Goal: Task Accomplishment & Management: Manage account settings

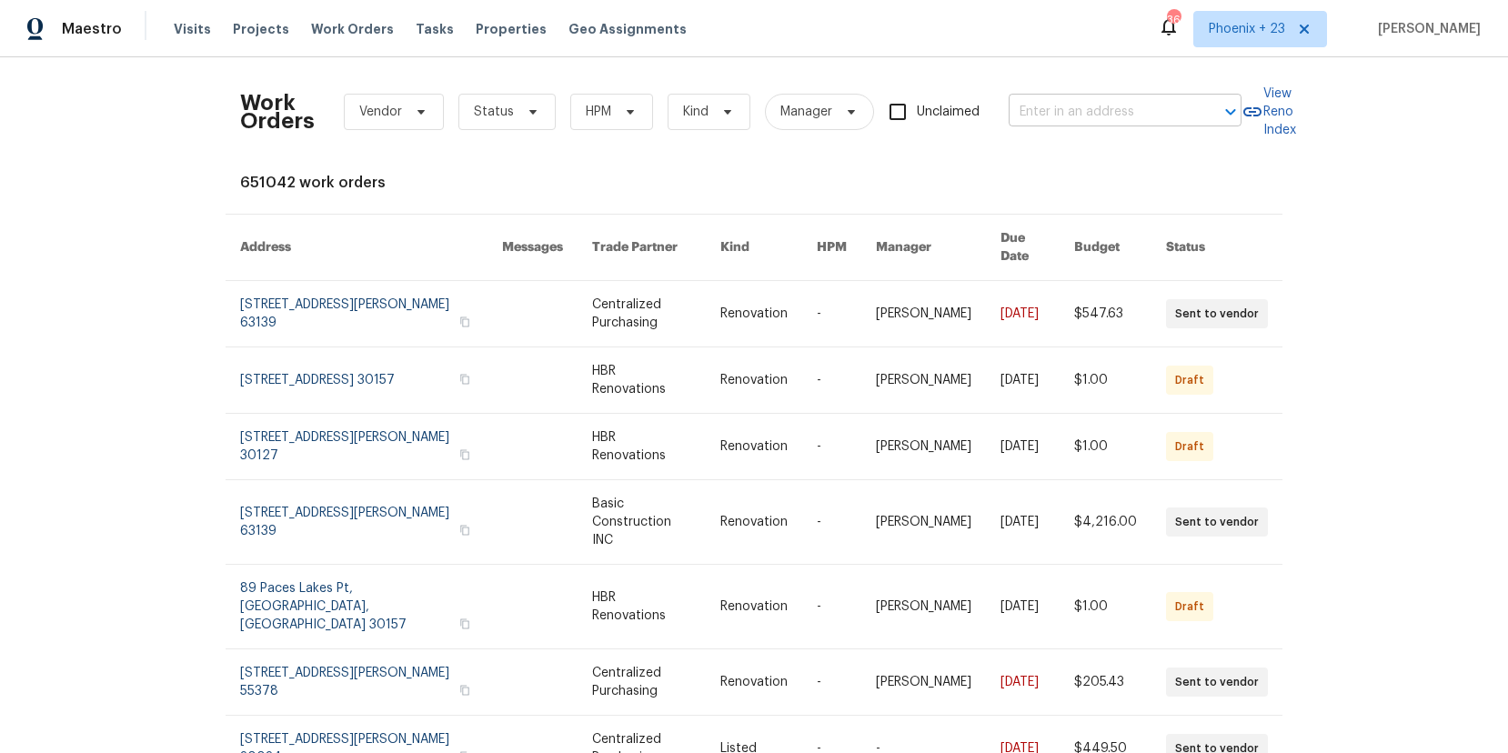
click at [1072, 124] on input "text" at bounding box center [1100, 112] width 182 height 28
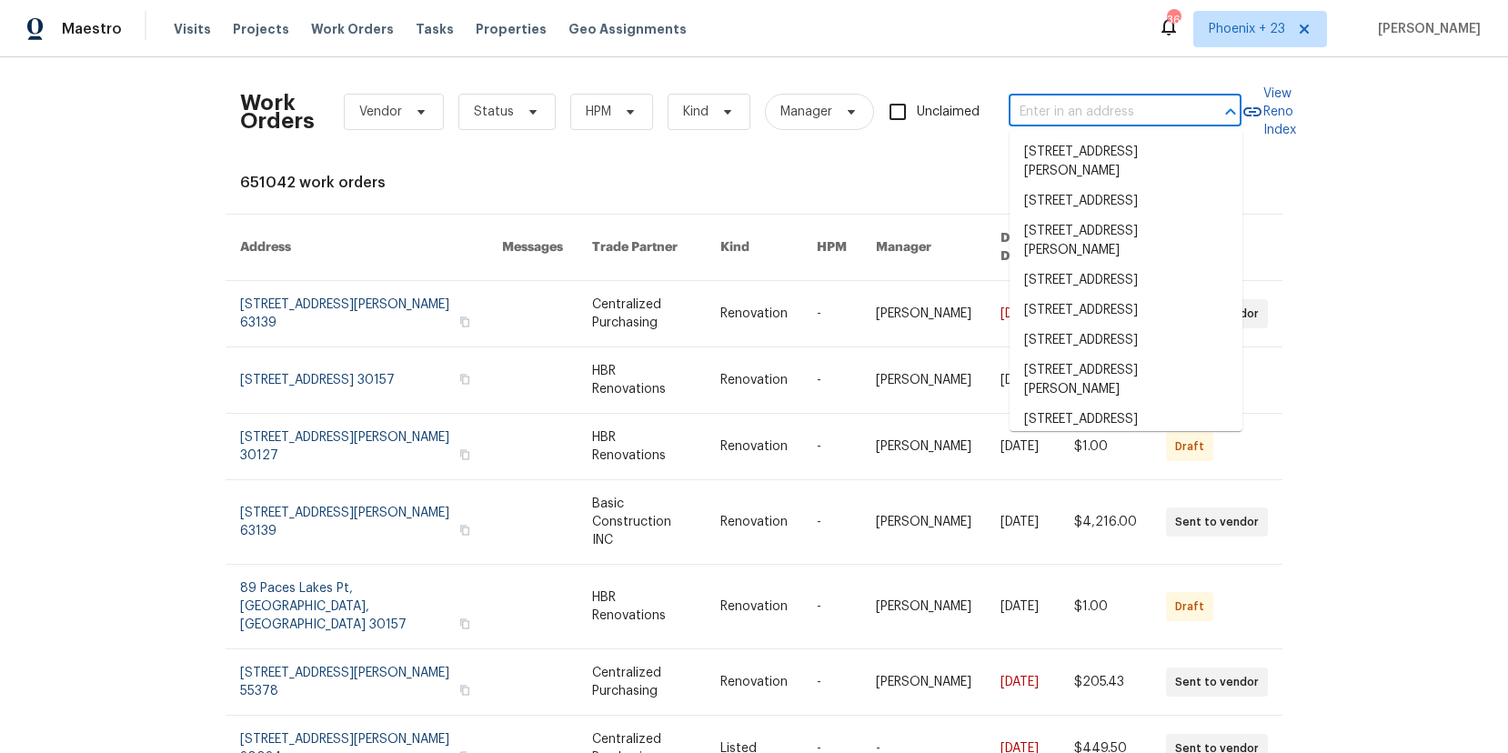
paste input "7812 Old Concord Rd, Salisbury, NC 28146"
type input "7812 Old Concord Rd, Salisbury, NC 28146"
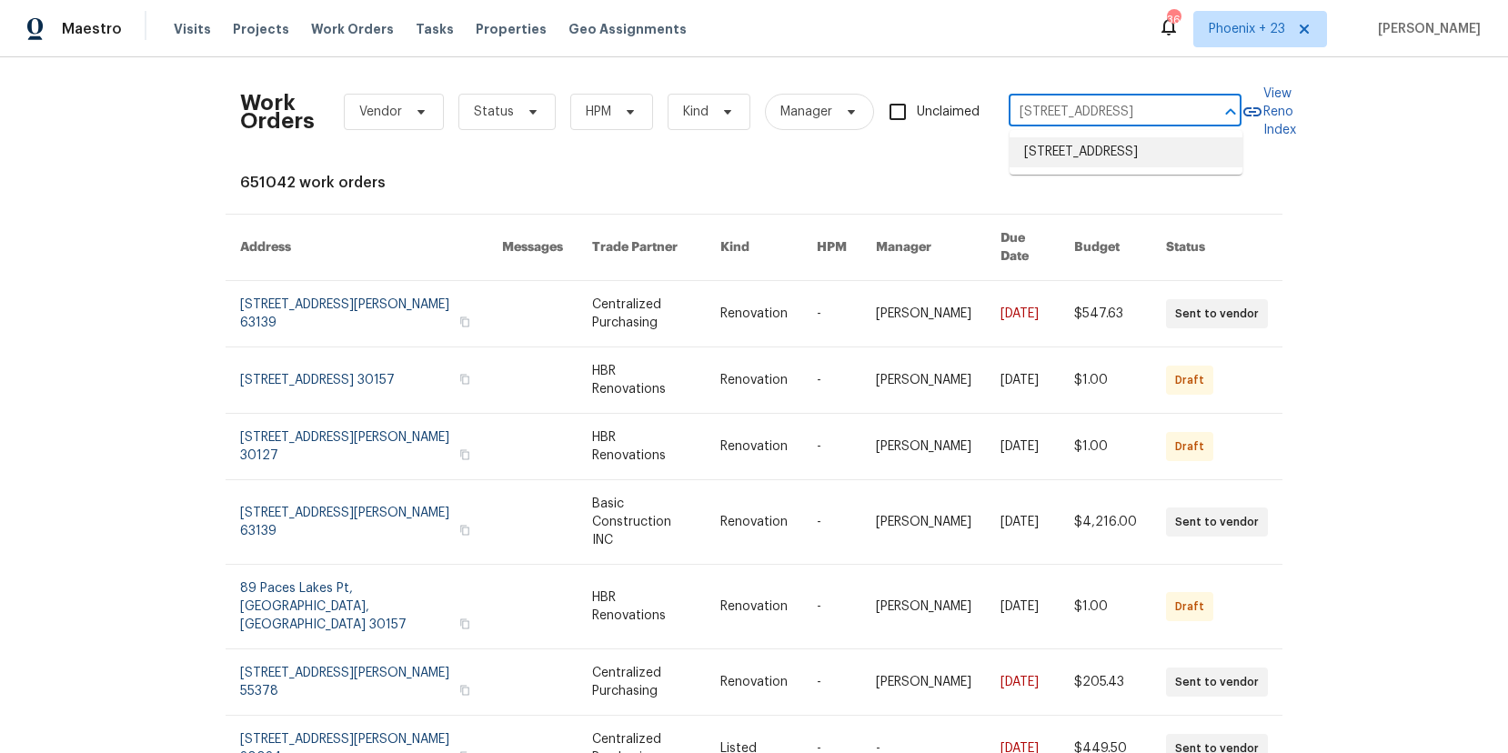
click at [1095, 161] on li "7812 Old Concord Rd, Salisbury, NC 28146" at bounding box center [1126, 152] width 233 height 30
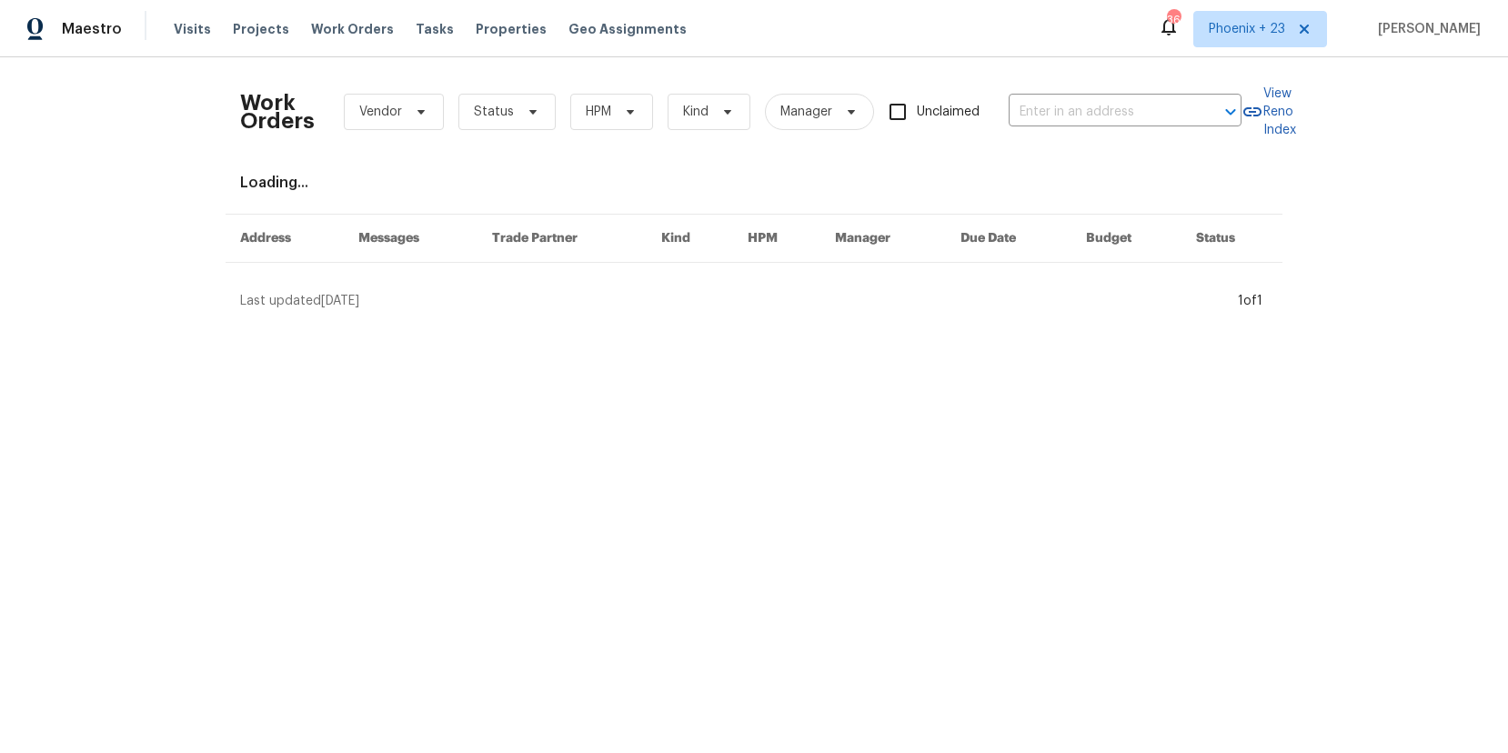
type input "7812 Old Concord Rd, Salisbury, NC 28146"
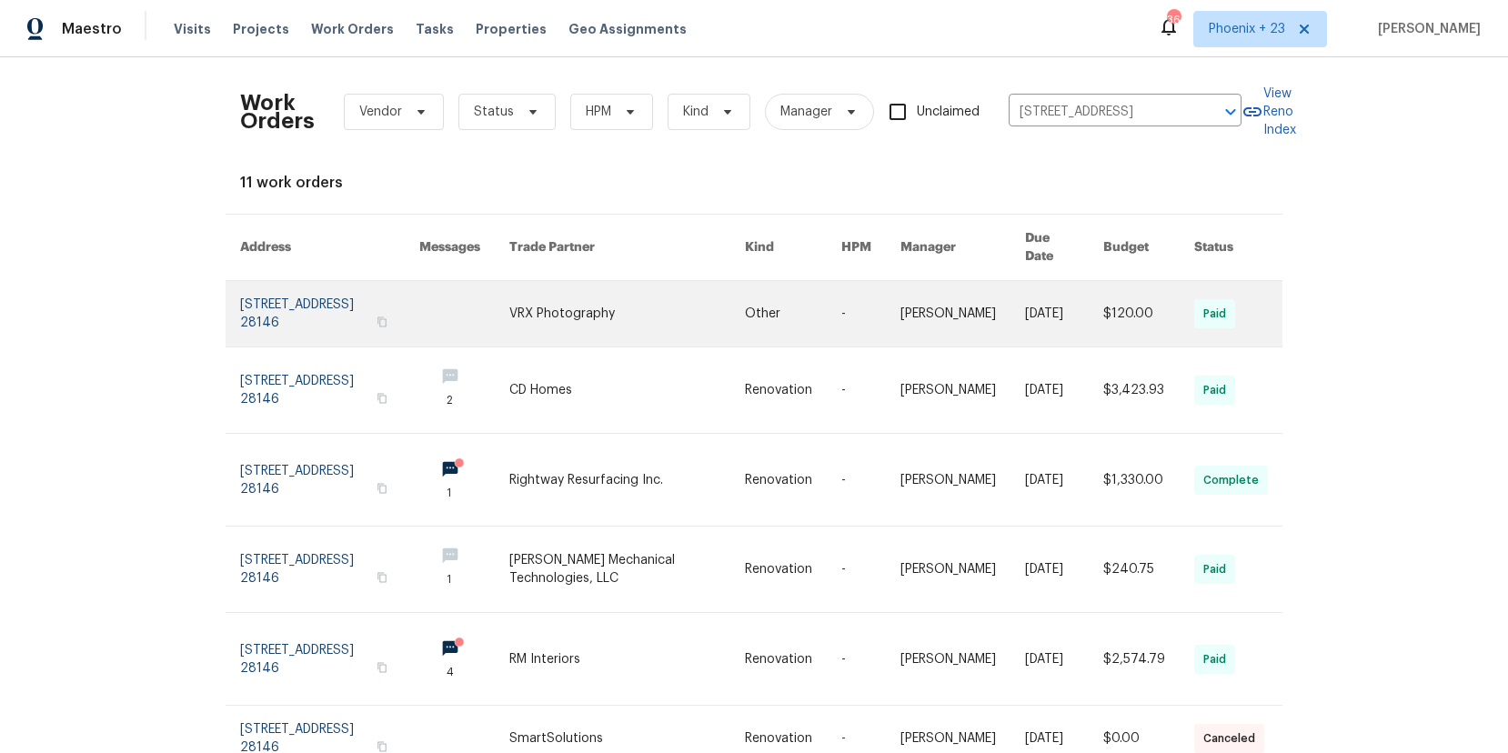
click at [631, 297] on link at bounding box center [627, 313] width 236 height 65
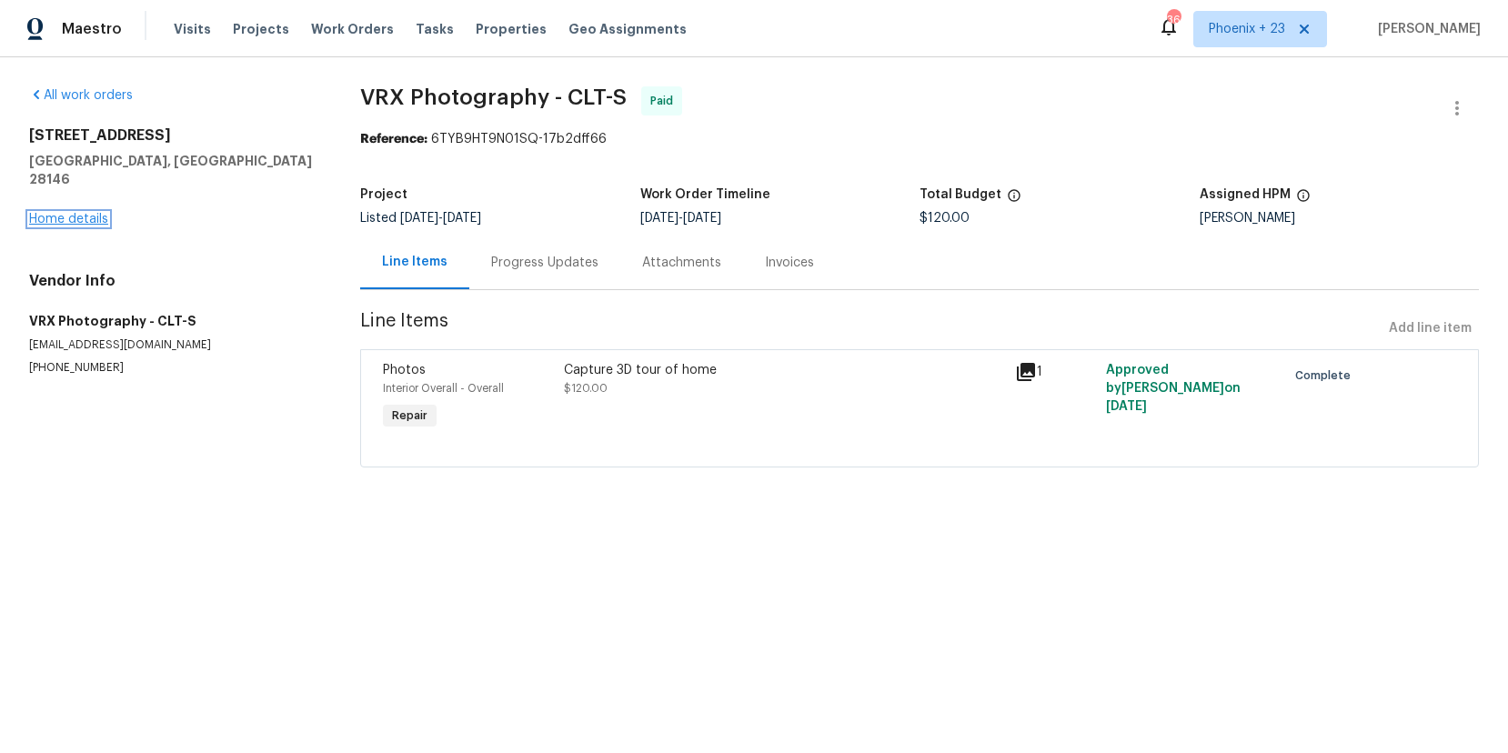
click at [93, 213] on link "Home details" at bounding box center [68, 219] width 79 height 13
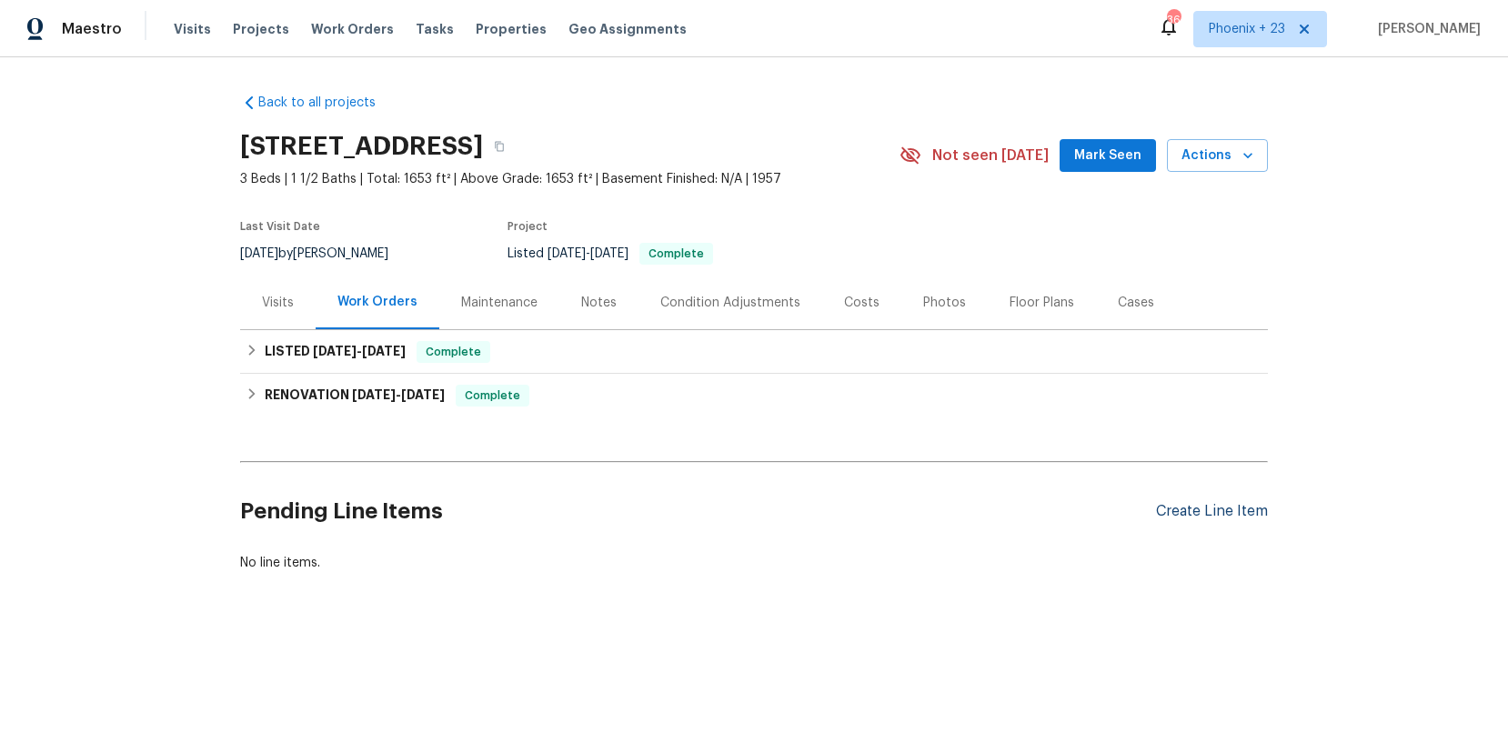
drag, startPoint x: 1235, startPoint y: 533, endPoint x: 1227, endPoint y: 518, distance: 16.7
click at [1233, 532] on div "Pending Line Items Create Line Item" at bounding box center [754, 511] width 1028 height 85
click at [1226, 518] on div "Create Line Item" at bounding box center [1212, 511] width 112 height 17
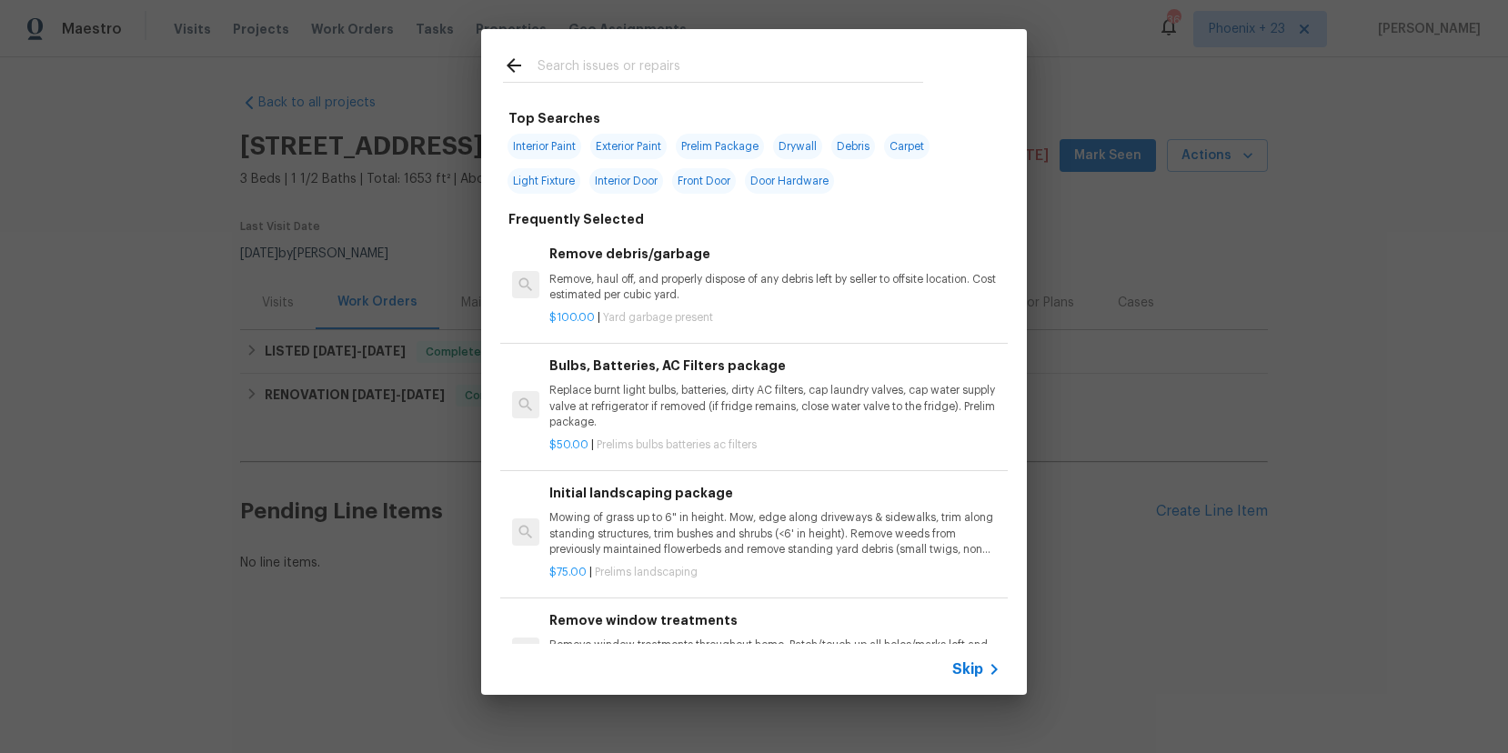
click at [750, 75] on input "text" at bounding box center [731, 68] width 386 height 27
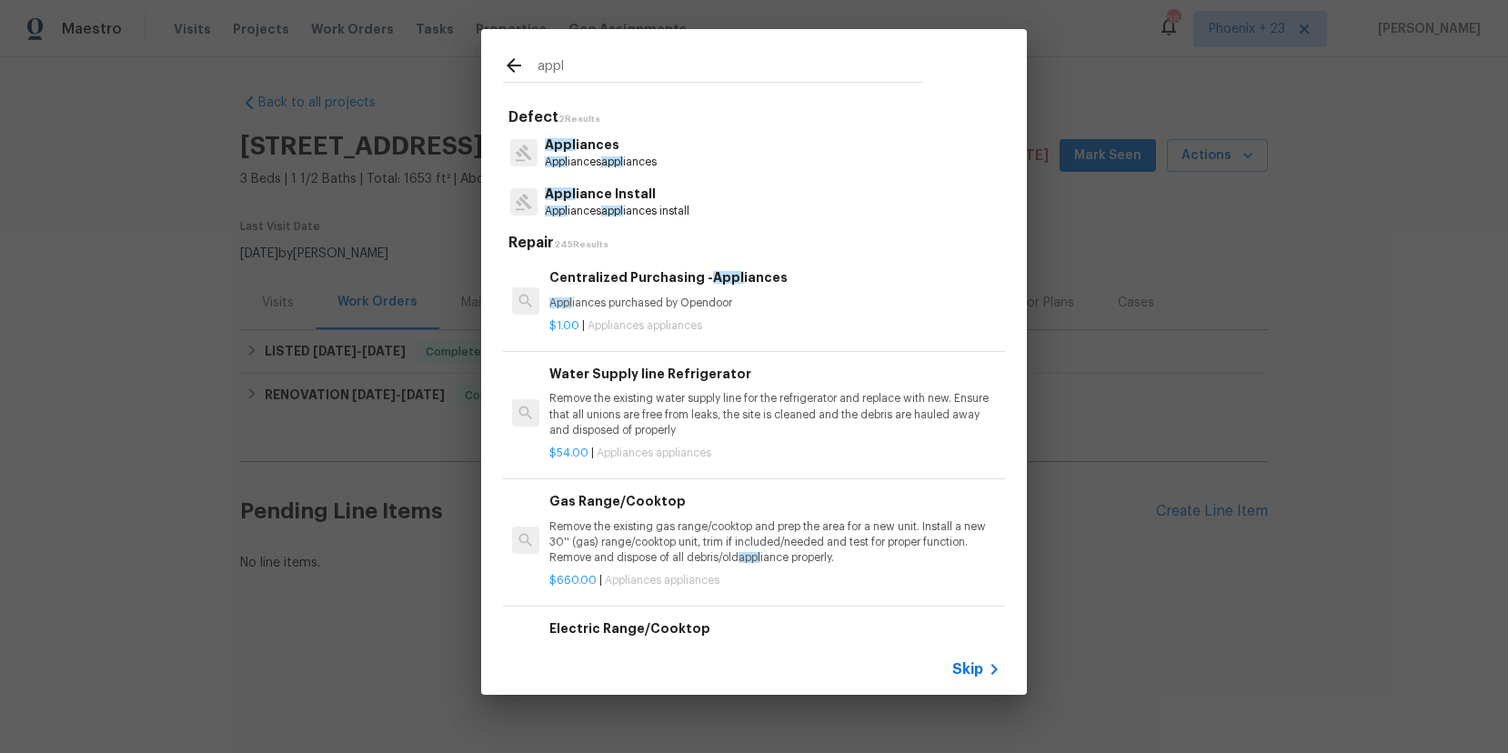
type input "appl"
click at [856, 314] on div "$1.00 | Appliances appliances" at bounding box center [774, 322] width 451 height 23
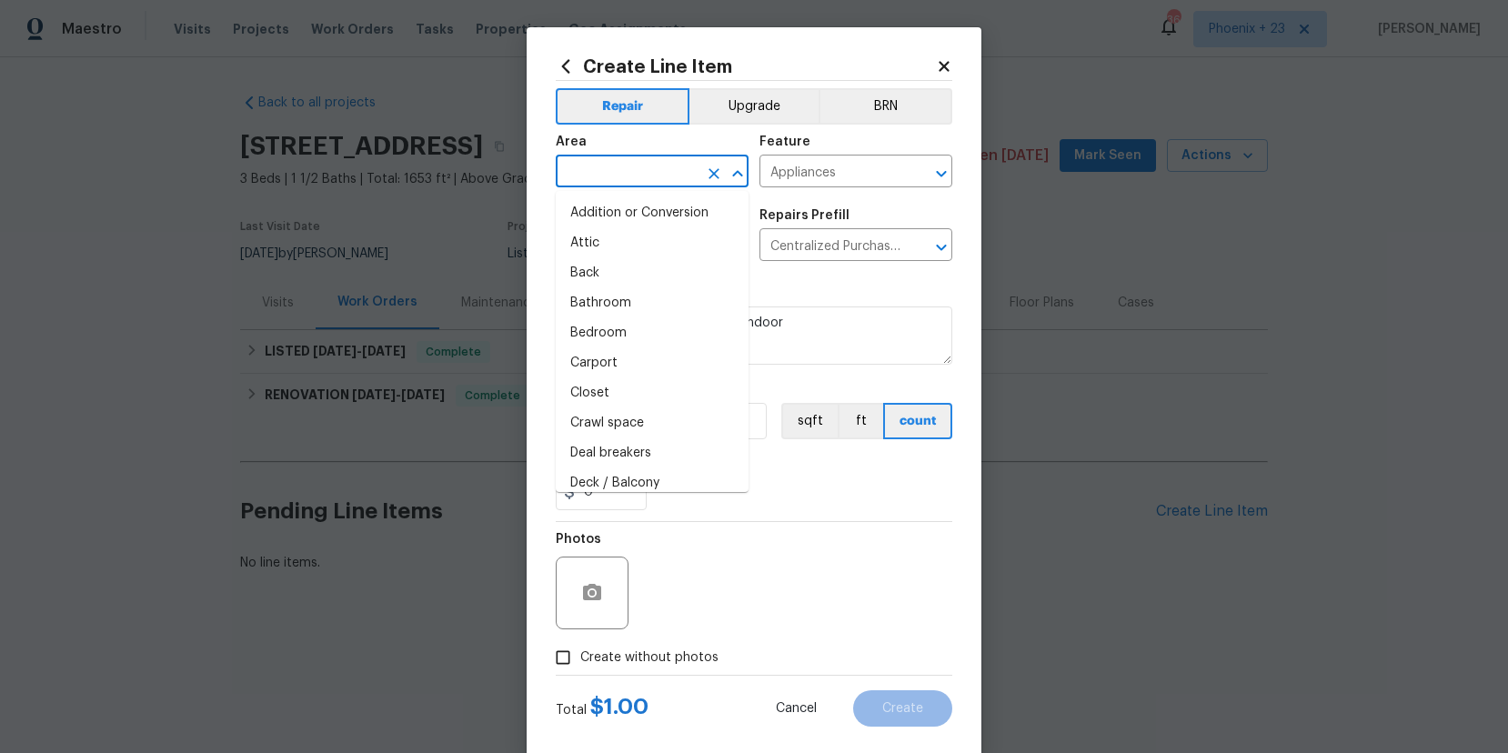
click at [659, 178] on input "text" at bounding box center [627, 173] width 142 height 28
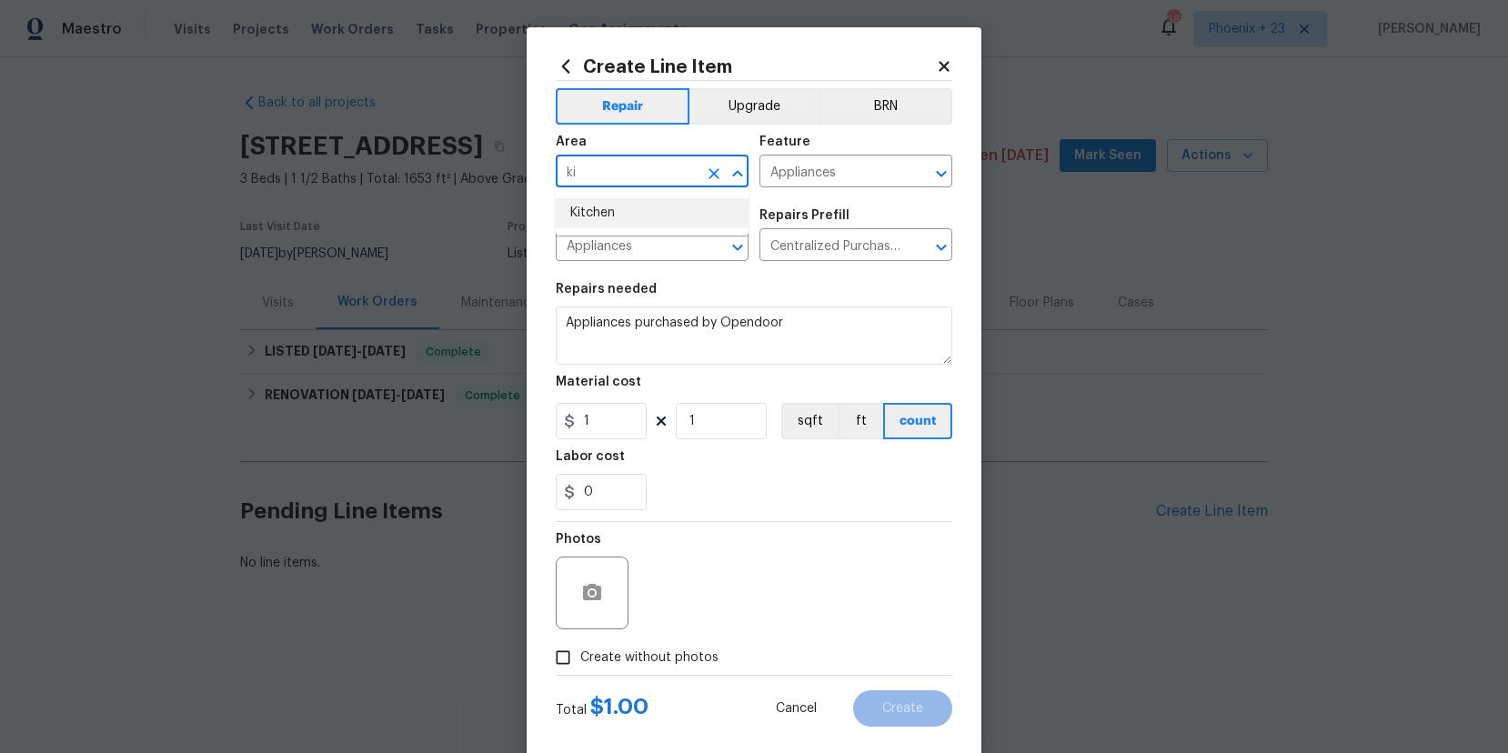
click at [670, 226] on li "Kitchen" at bounding box center [652, 213] width 193 height 30
type input "Kitchen"
drag, startPoint x: 808, startPoint y: 497, endPoint x: 662, endPoint y: 361, distance: 198.9
click at [807, 497] on div "0" at bounding box center [754, 492] width 397 height 36
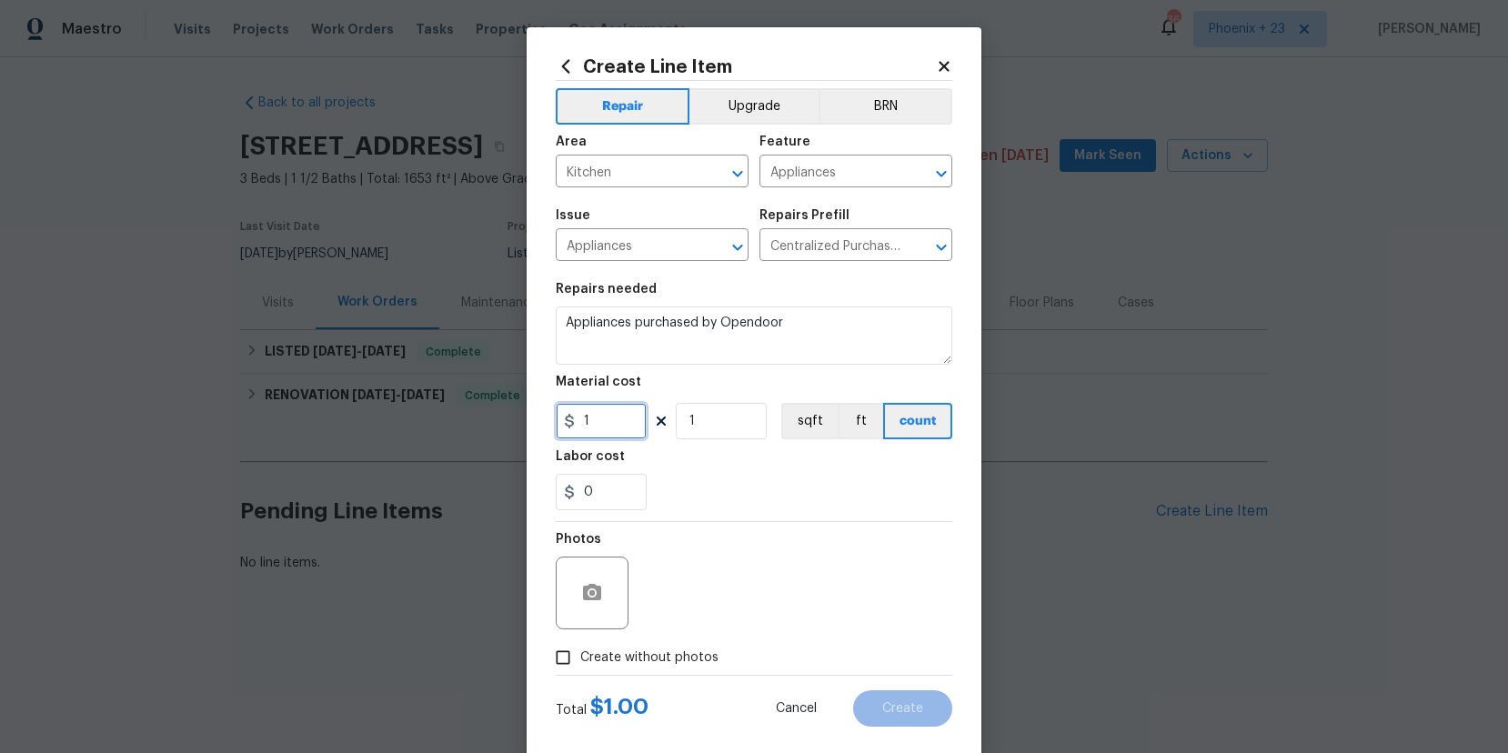
click at [633, 438] on input "1" at bounding box center [601, 421] width 91 height 36
click at [538, 422] on div "Create Line Item Repair Upgrade BRN Area Kitchen ​ Feature Appliances ​ Issue A…" at bounding box center [754, 391] width 455 height 729
type input "670.55"
click at [635, 646] on label "Create without photos" at bounding box center [632, 657] width 173 height 35
click at [580, 646] on input "Create without photos" at bounding box center [563, 657] width 35 height 35
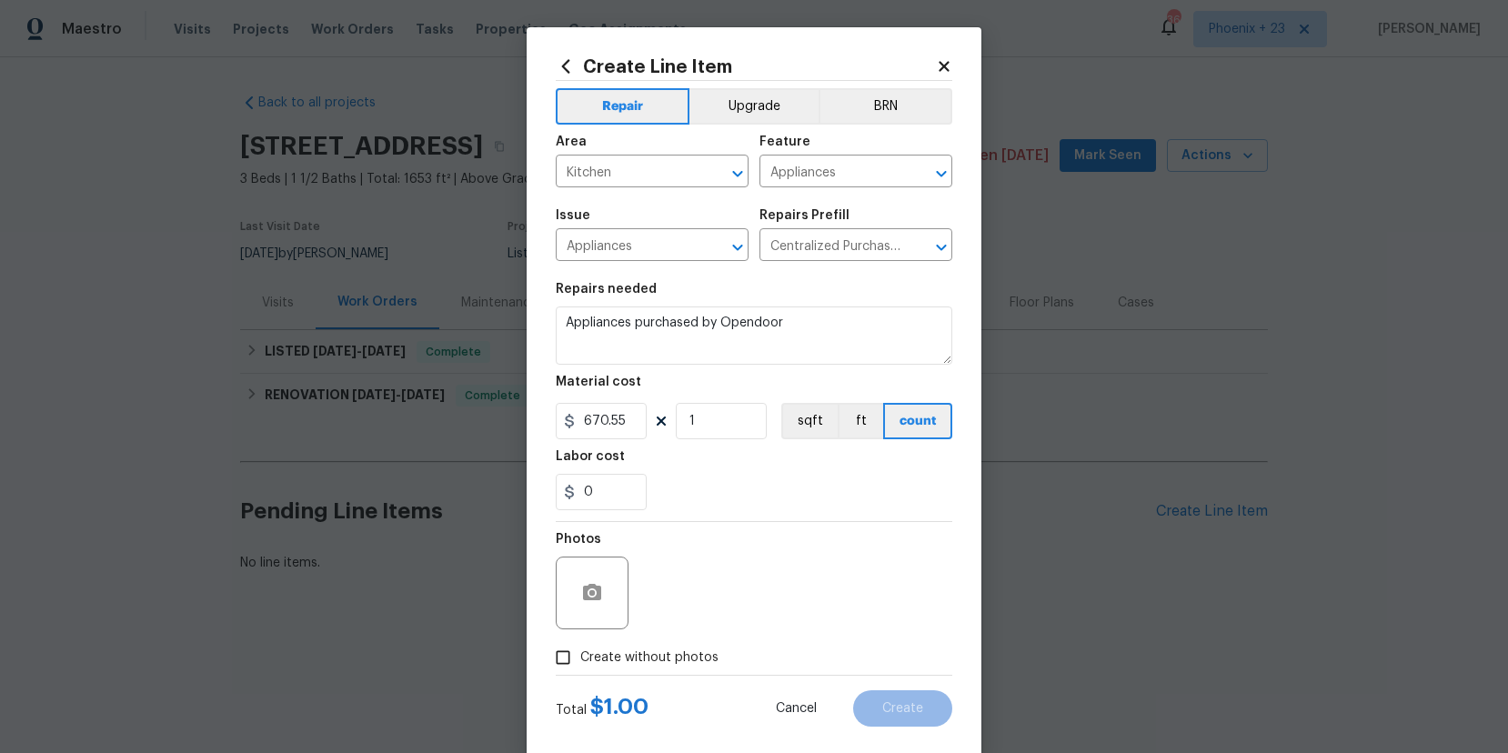
checkbox input "true"
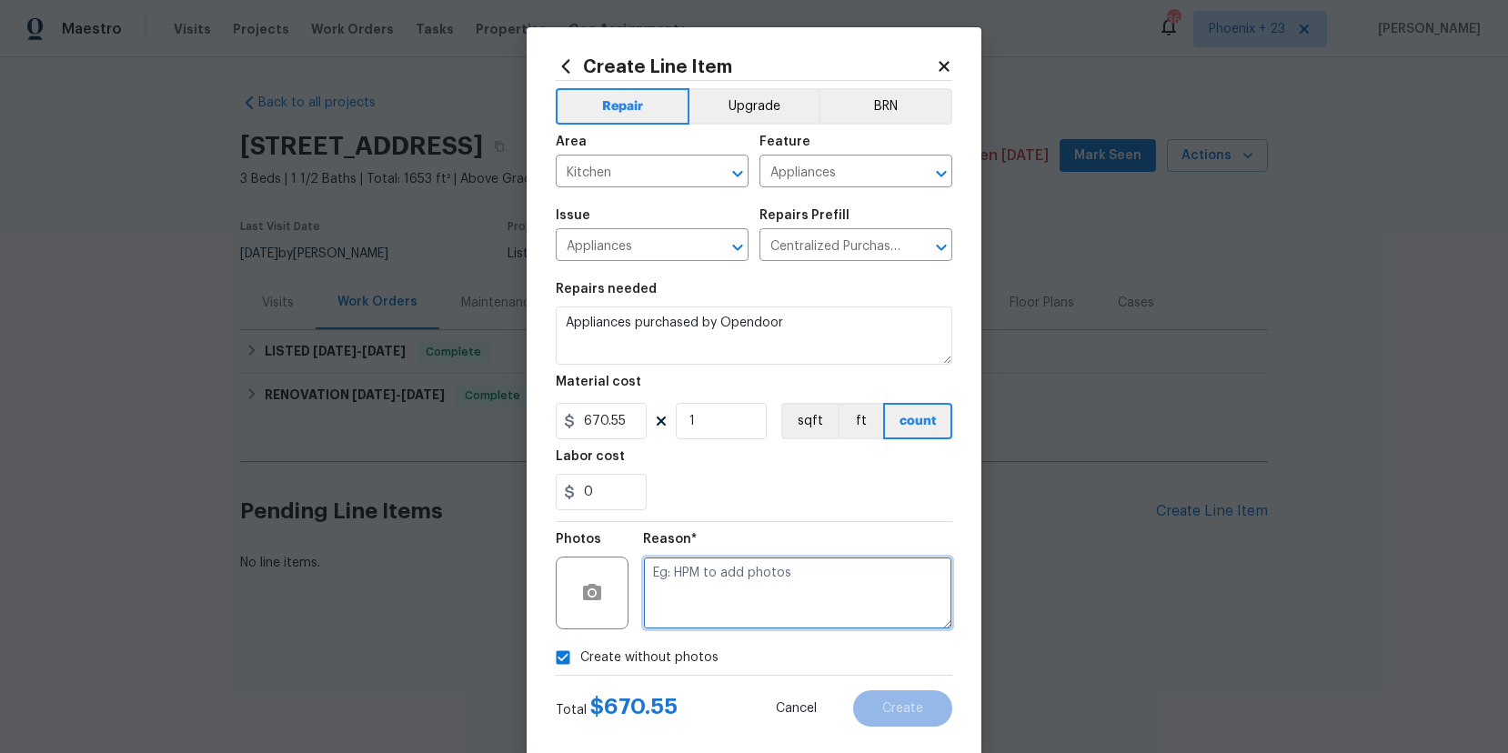
click at [691, 608] on textarea at bounding box center [797, 593] width 309 height 73
type textarea "NA"
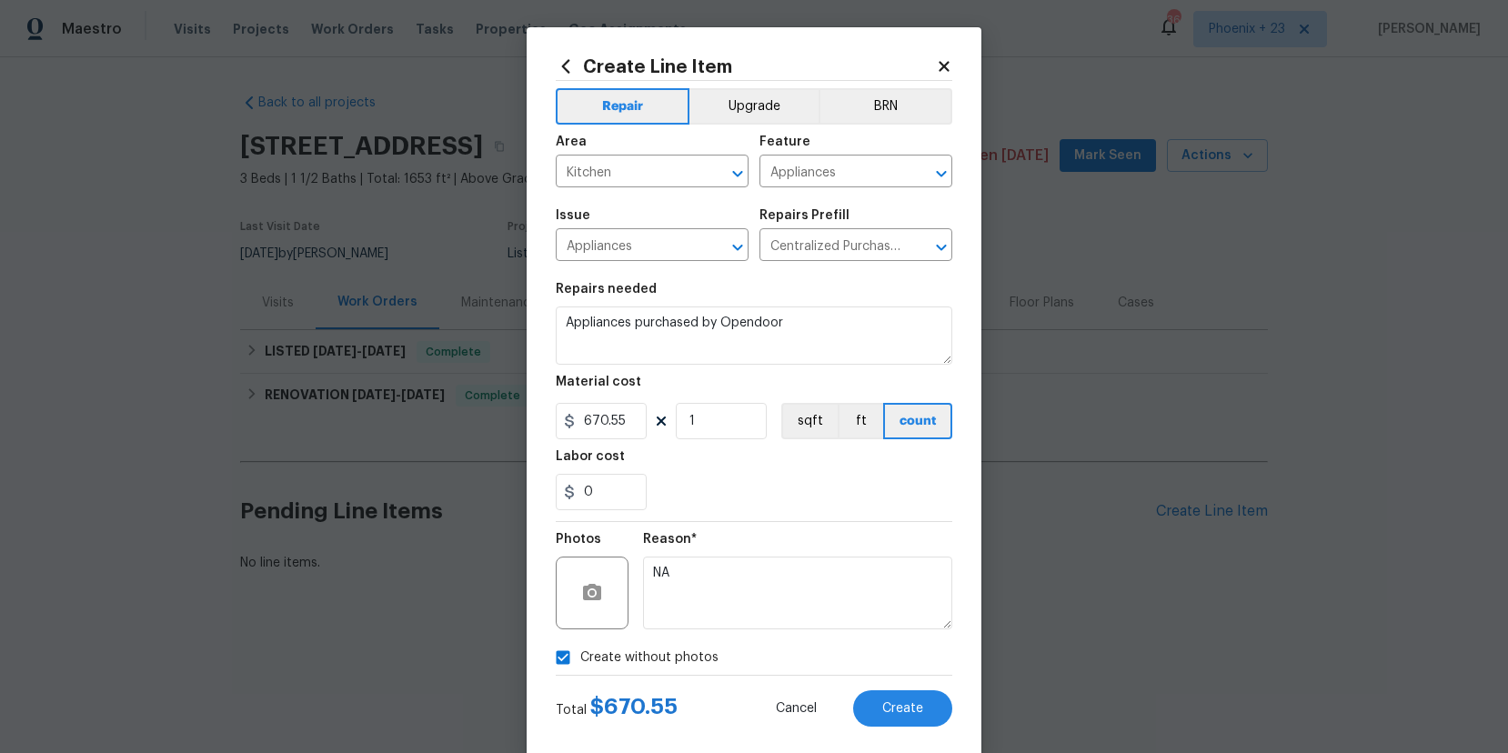
drag, startPoint x: 789, startPoint y: 508, endPoint x: 789, endPoint y: 520, distance: 12.7
click at [789, 508] on div "0" at bounding box center [754, 492] width 397 height 36
click at [870, 691] on button "Create" at bounding box center [902, 708] width 99 height 36
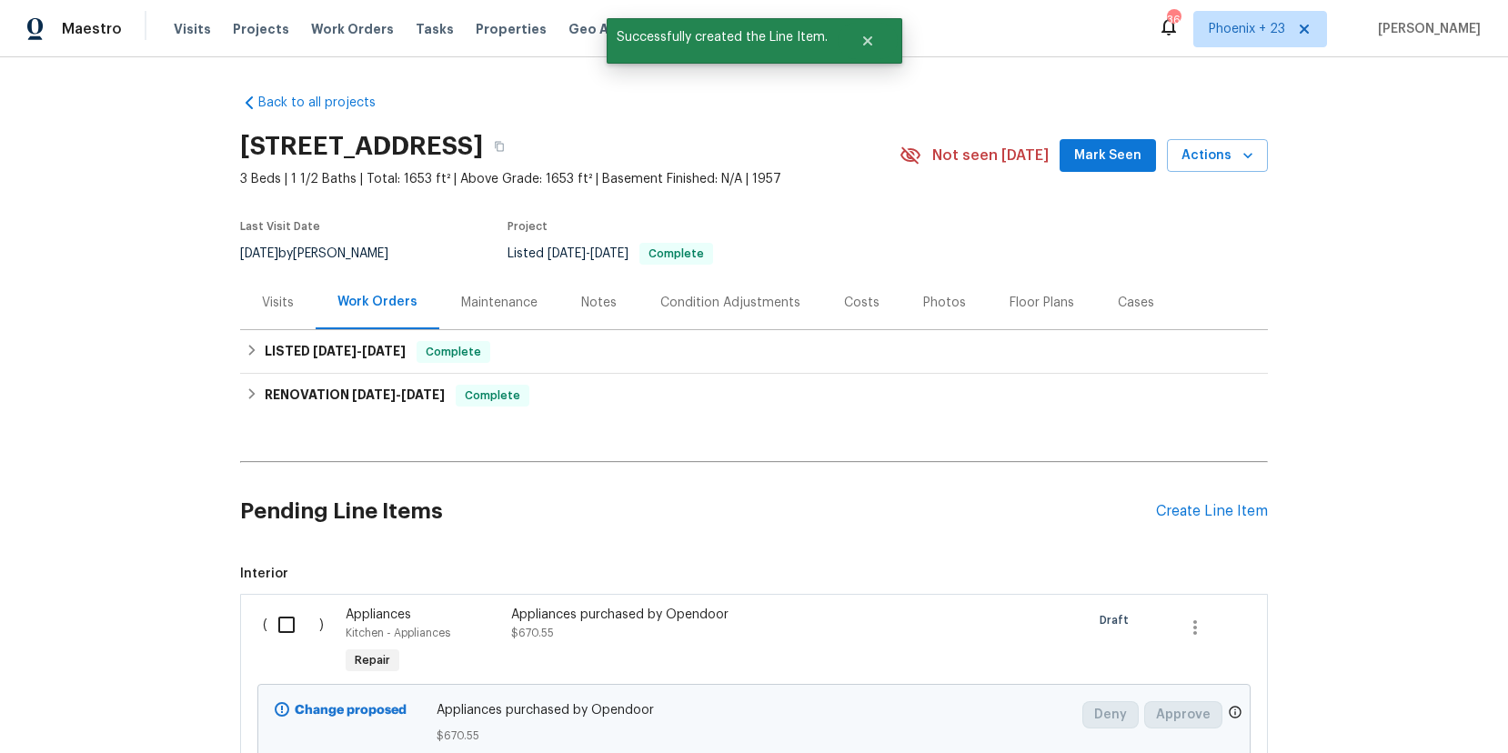
click at [284, 658] on div "( )" at bounding box center [298, 642] width 83 height 84
drag, startPoint x: 275, startPoint y: 629, endPoint x: 344, endPoint y: 646, distance: 71.0
click at [276, 629] on input "checkbox" at bounding box center [293, 625] width 52 height 38
checkbox input "true"
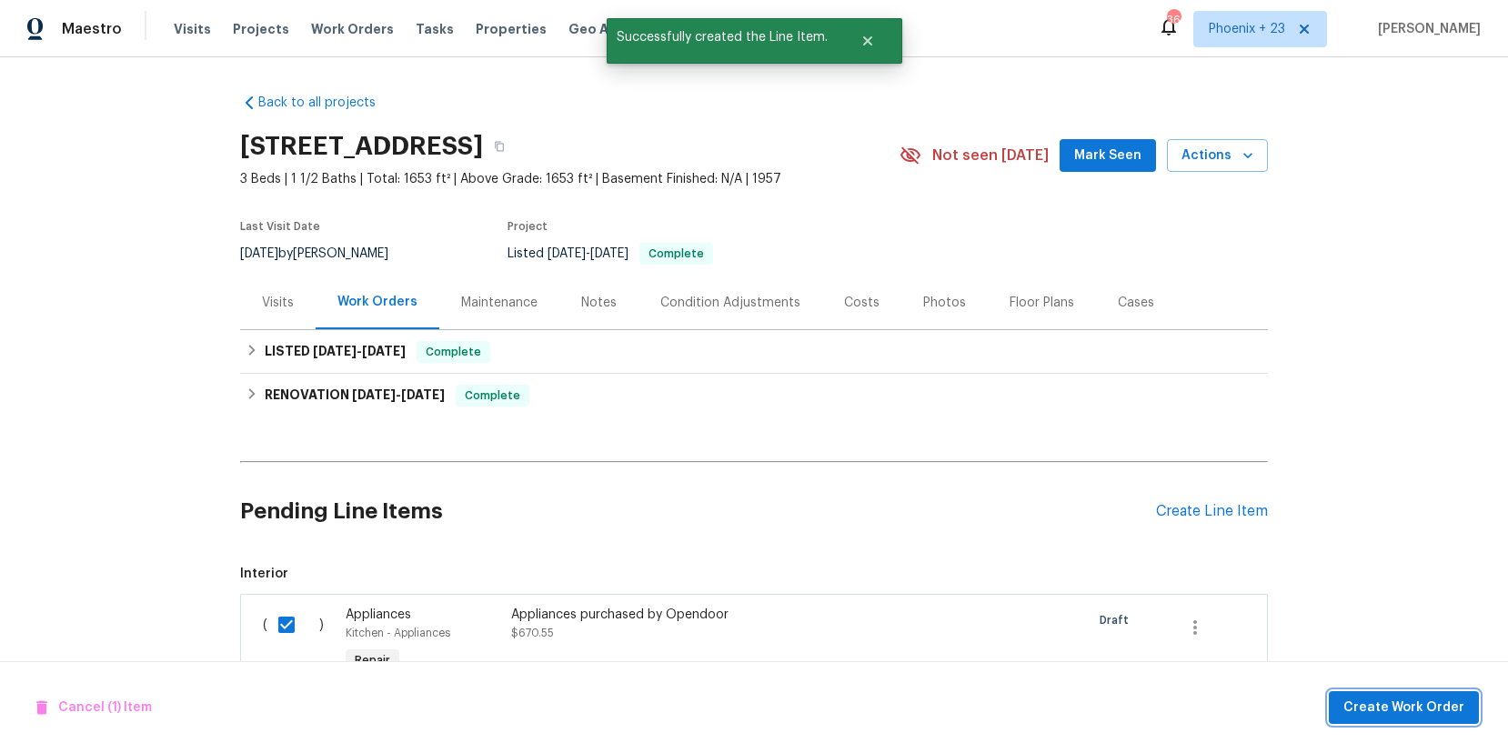
click at [1402, 717] on span "Create Work Order" at bounding box center [1403, 708] width 121 height 23
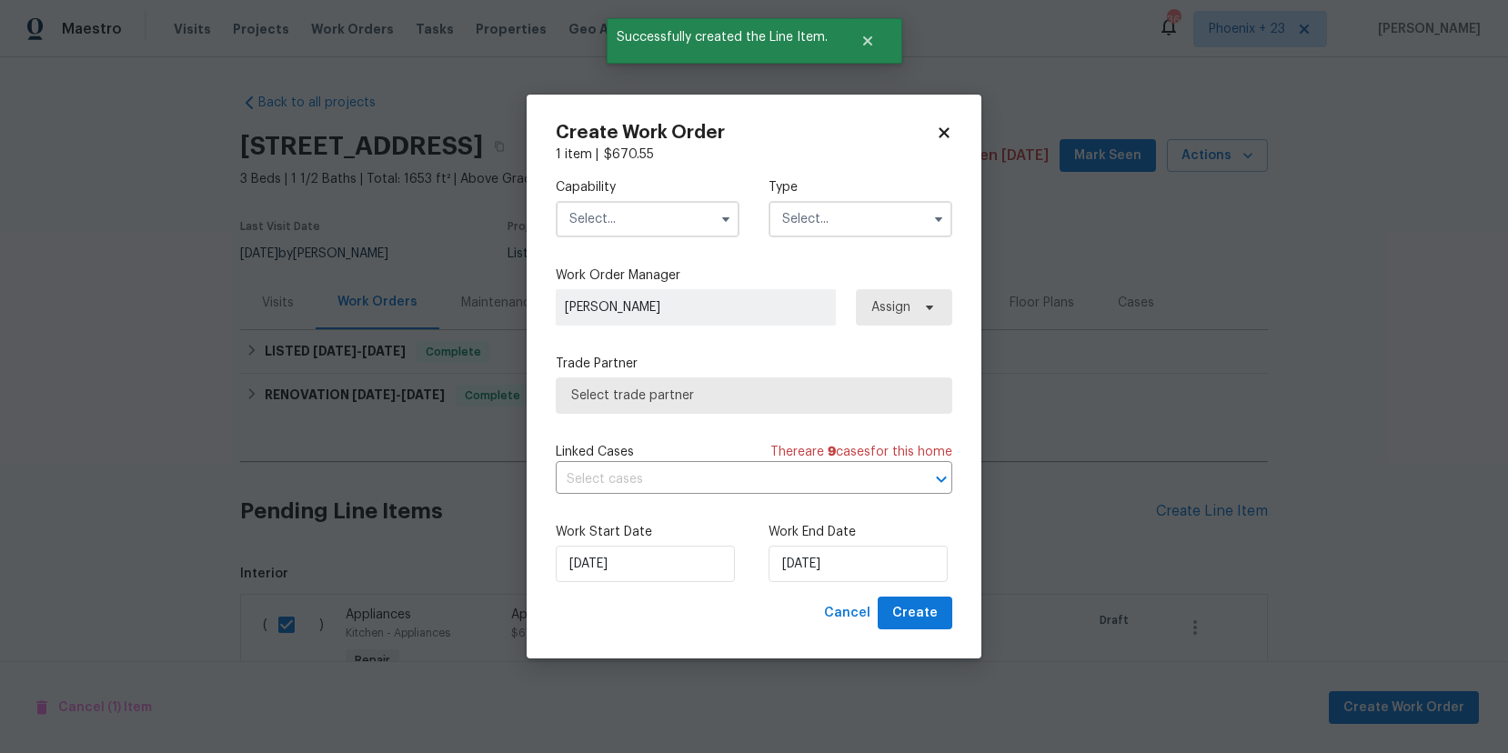
click at [699, 220] on input "text" at bounding box center [648, 219] width 184 height 36
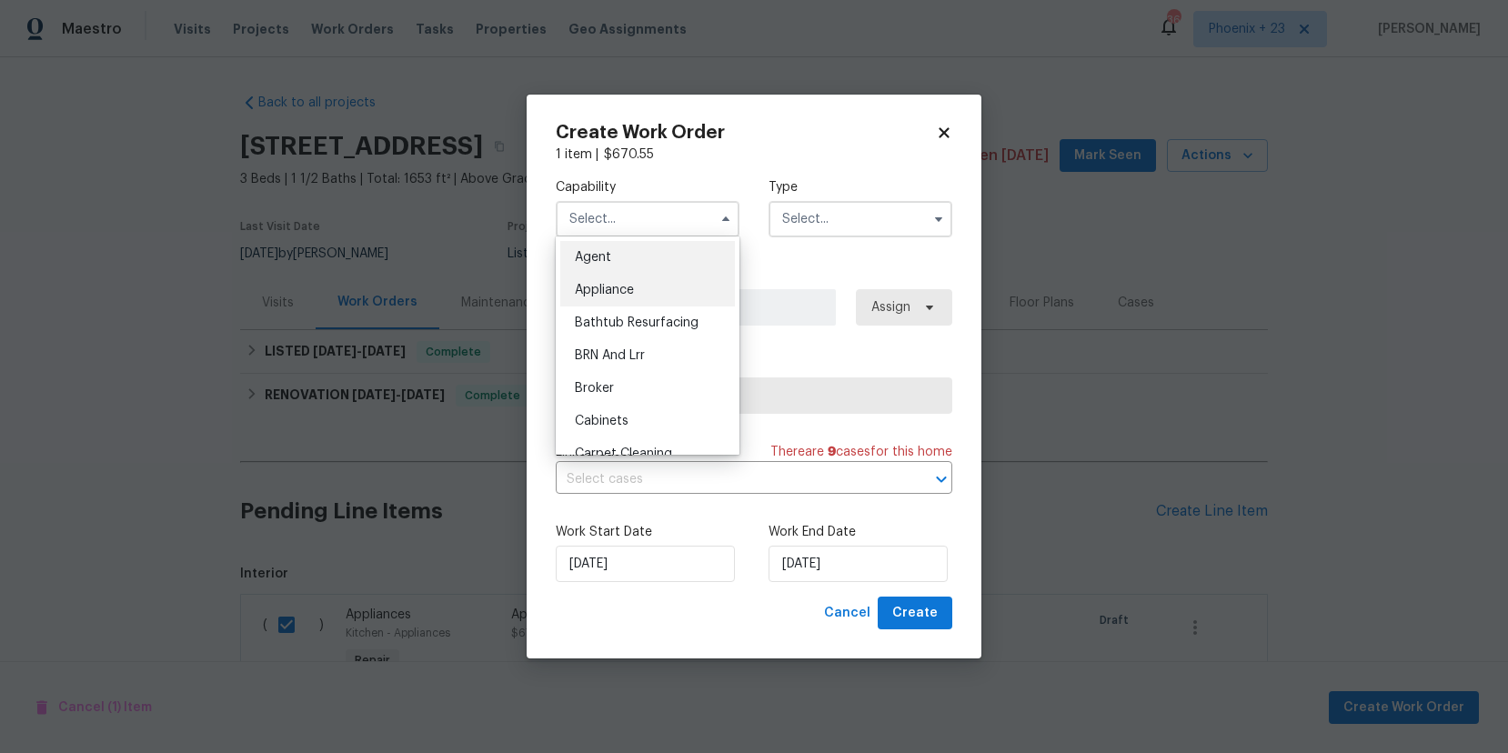
click at [675, 290] on div "Appliance" at bounding box center [647, 290] width 175 height 33
type input "Appliance"
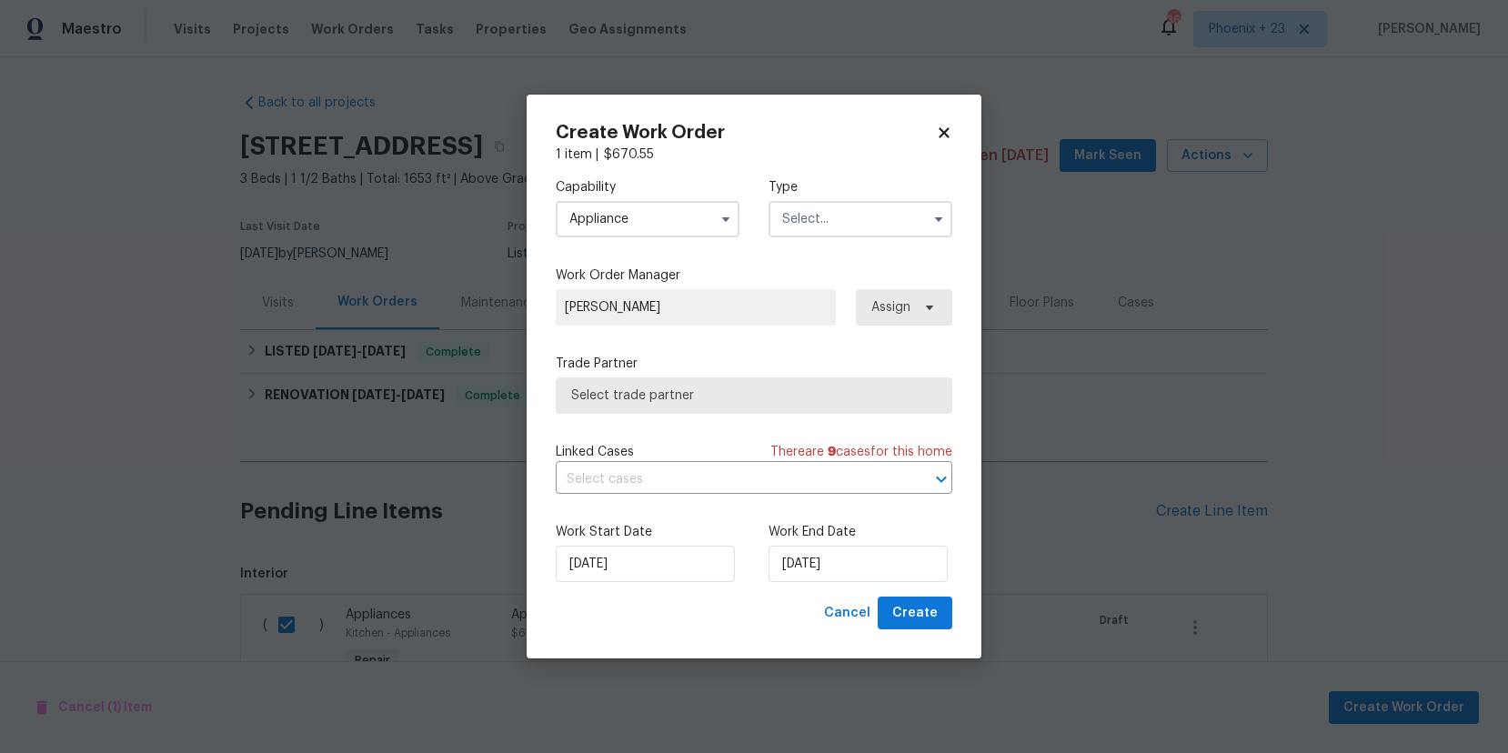
click at [860, 226] on input "text" at bounding box center [861, 219] width 184 height 36
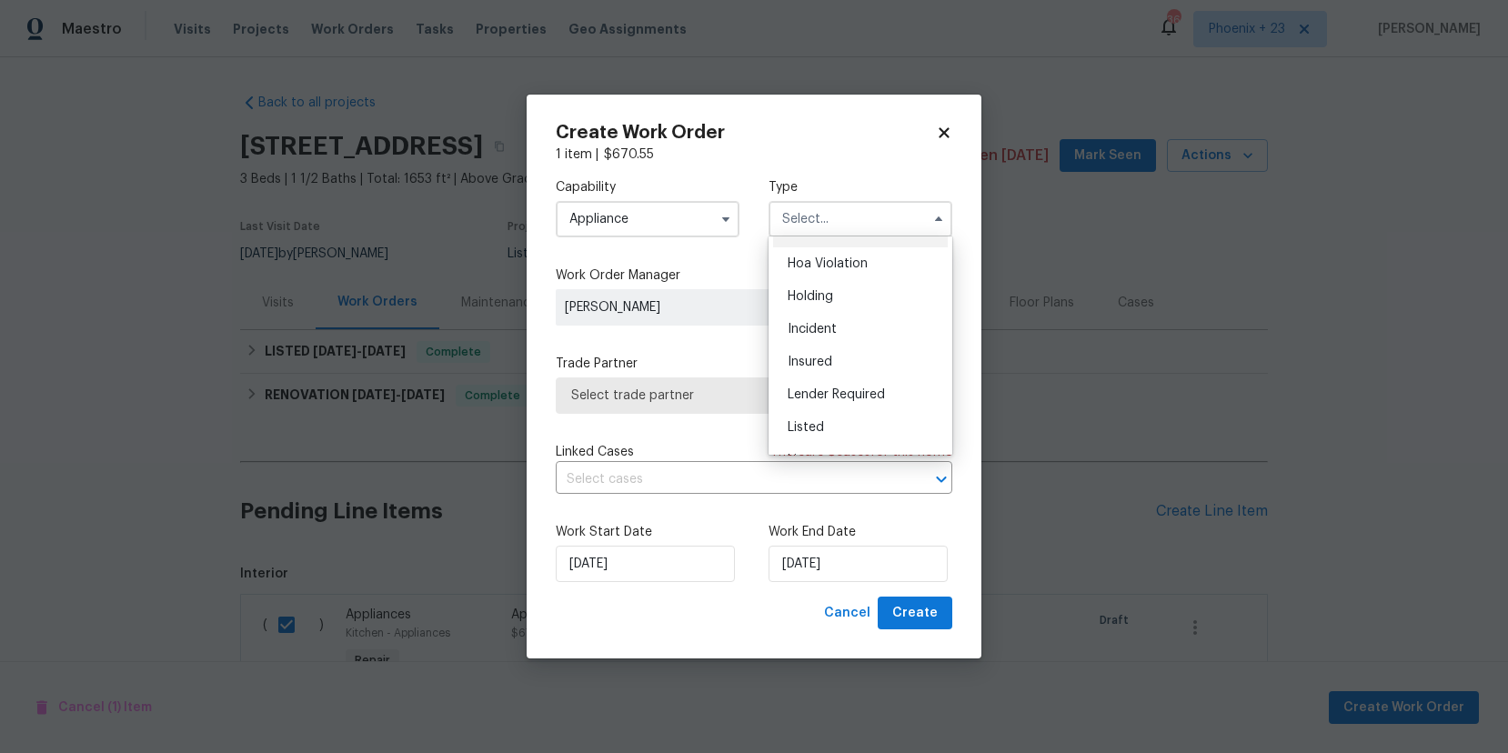
scroll to position [33, 0]
click at [849, 320] on div "Incident" at bounding box center [860, 323] width 175 height 33
type input "Incident"
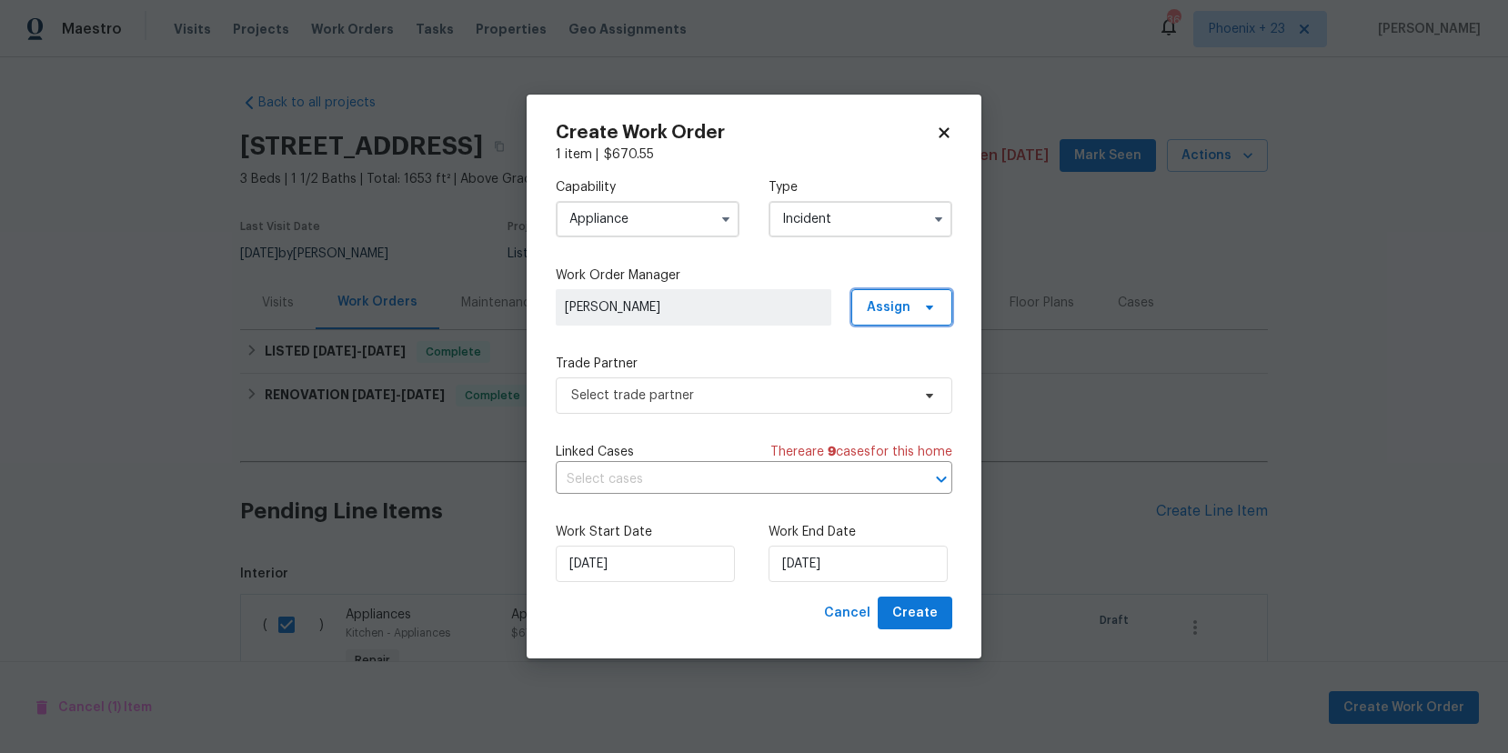
click at [913, 299] on span "Assign" at bounding box center [901, 307] width 101 height 36
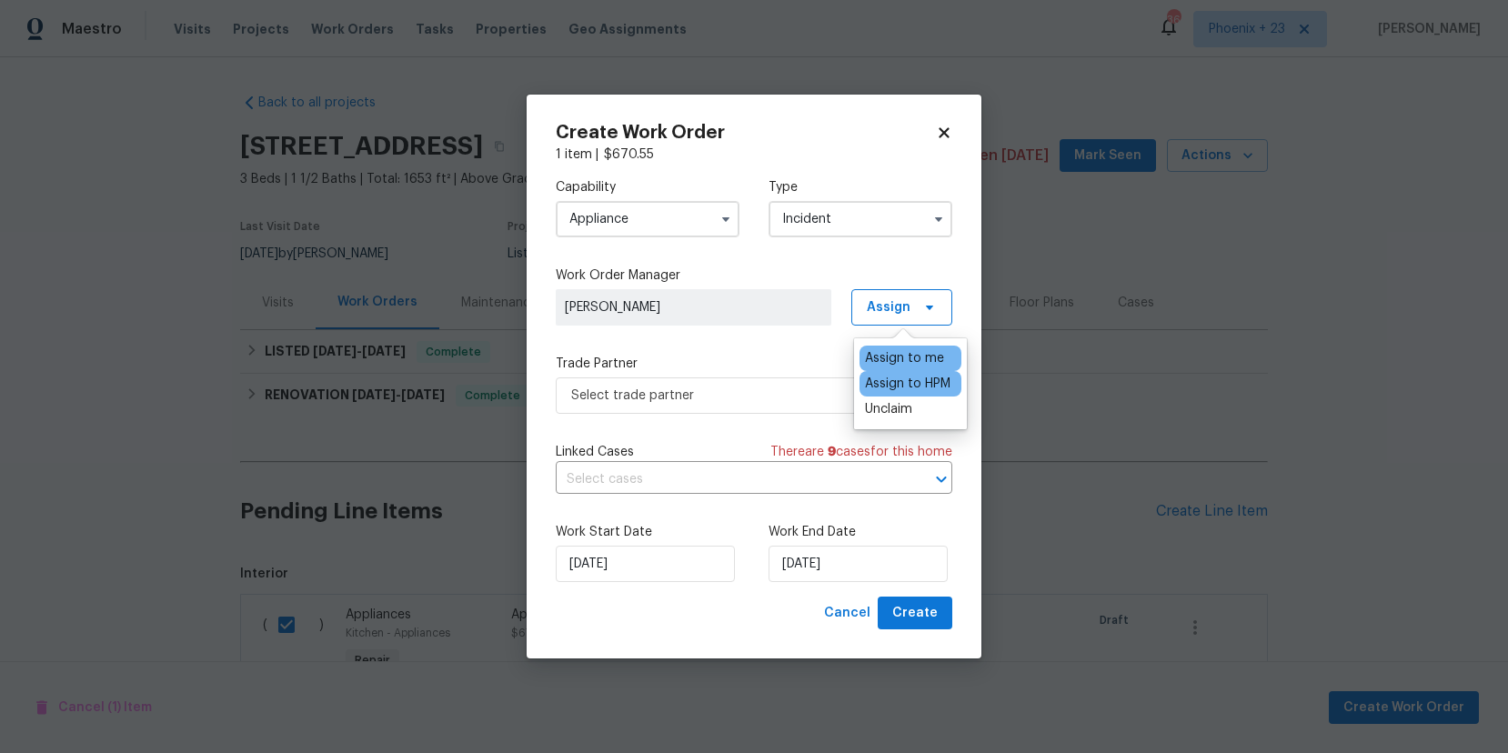
click at [918, 377] on div "Assign to HPM" at bounding box center [908, 384] width 86 height 18
drag, startPoint x: 724, startPoint y: 366, endPoint x: 761, endPoint y: 407, distance: 55.4
click at [724, 366] on label "Trade Partner" at bounding box center [754, 364] width 397 height 18
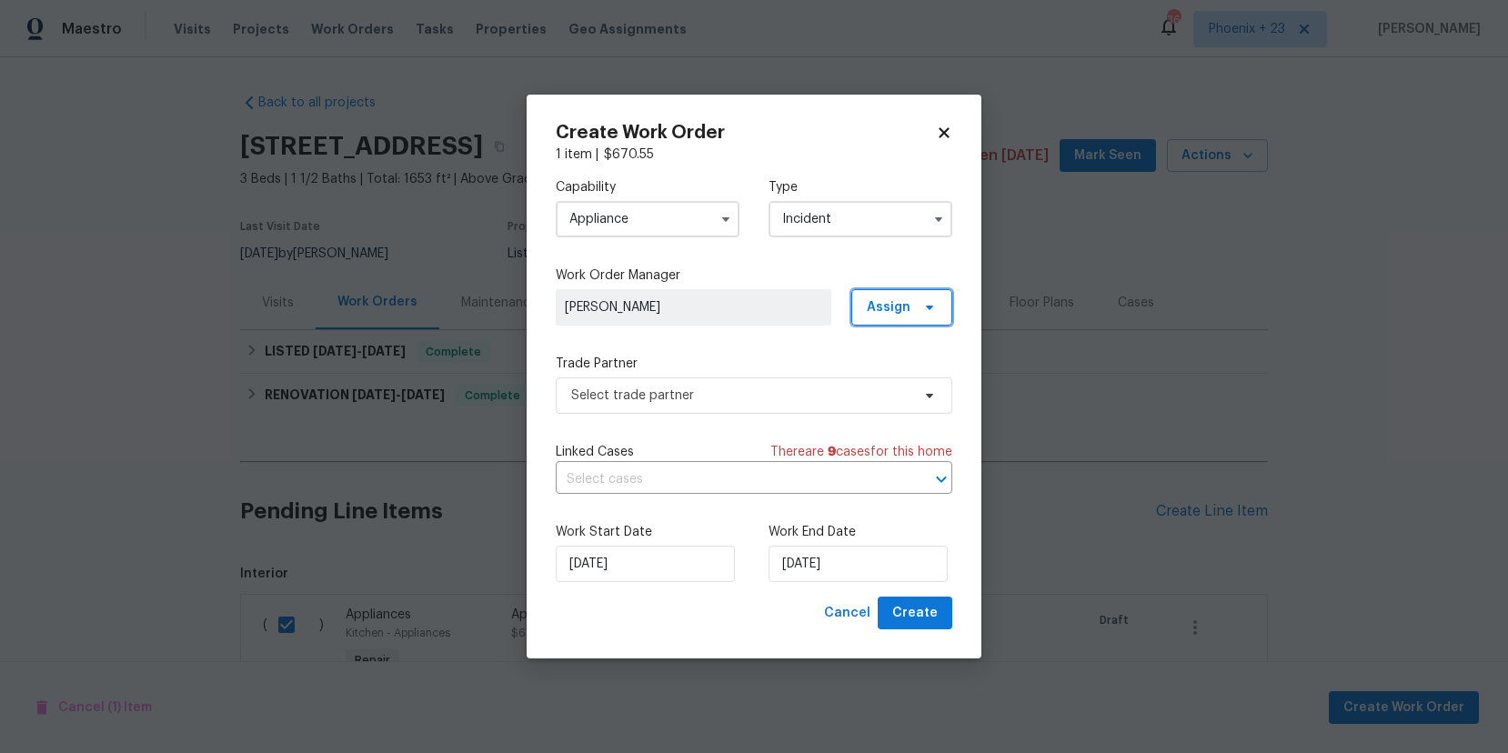
drag, startPoint x: 866, startPoint y: 312, endPoint x: 864, endPoint y: 323, distance: 11.1
click at [866, 312] on span "Assign" at bounding box center [901, 307] width 101 height 36
click at [870, 367] on div "Assign to HPM" at bounding box center [911, 358] width 102 height 25
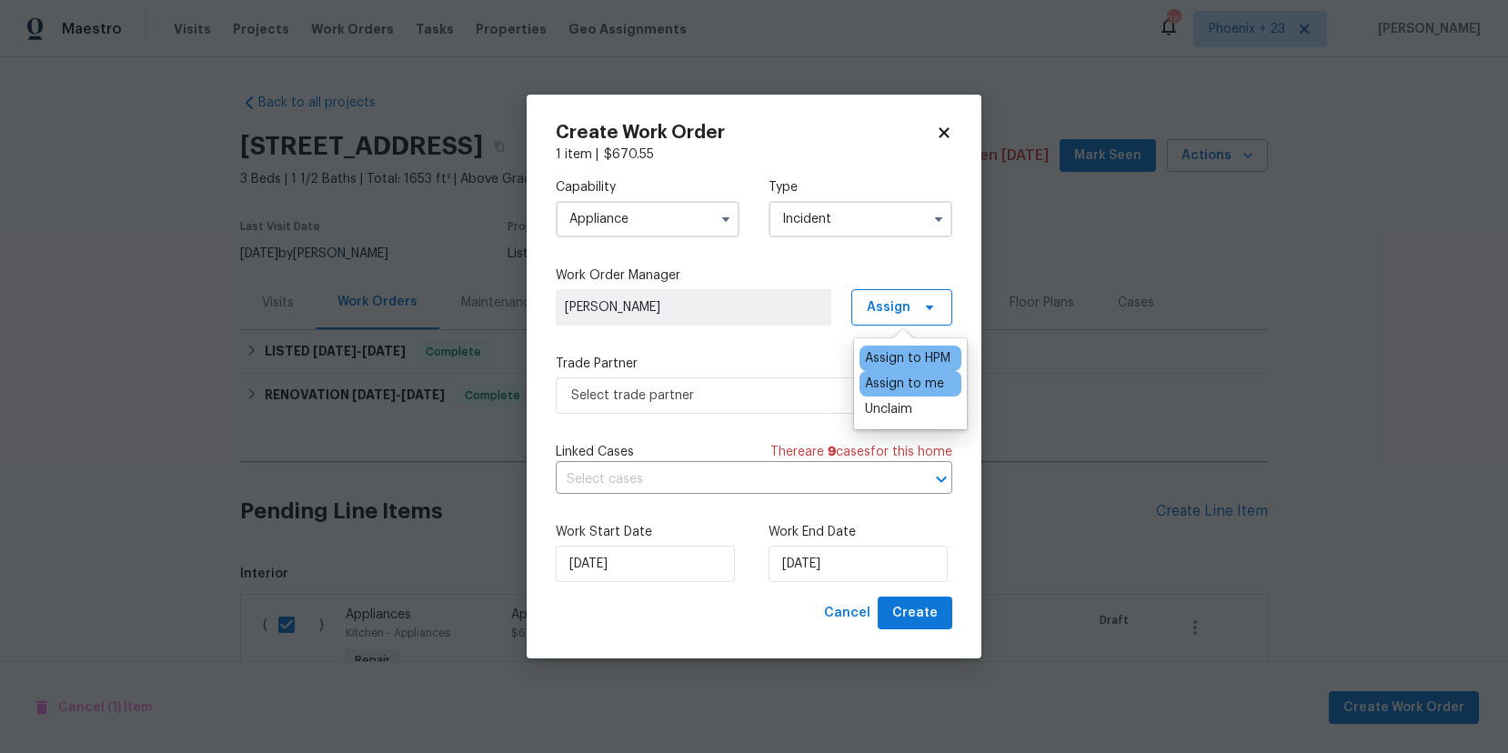
click at [871, 379] on div "Assign to me" at bounding box center [904, 384] width 79 height 18
click at [772, 389] on span "Select trade partner" at bounding box center [740, 396] width 339 height 18
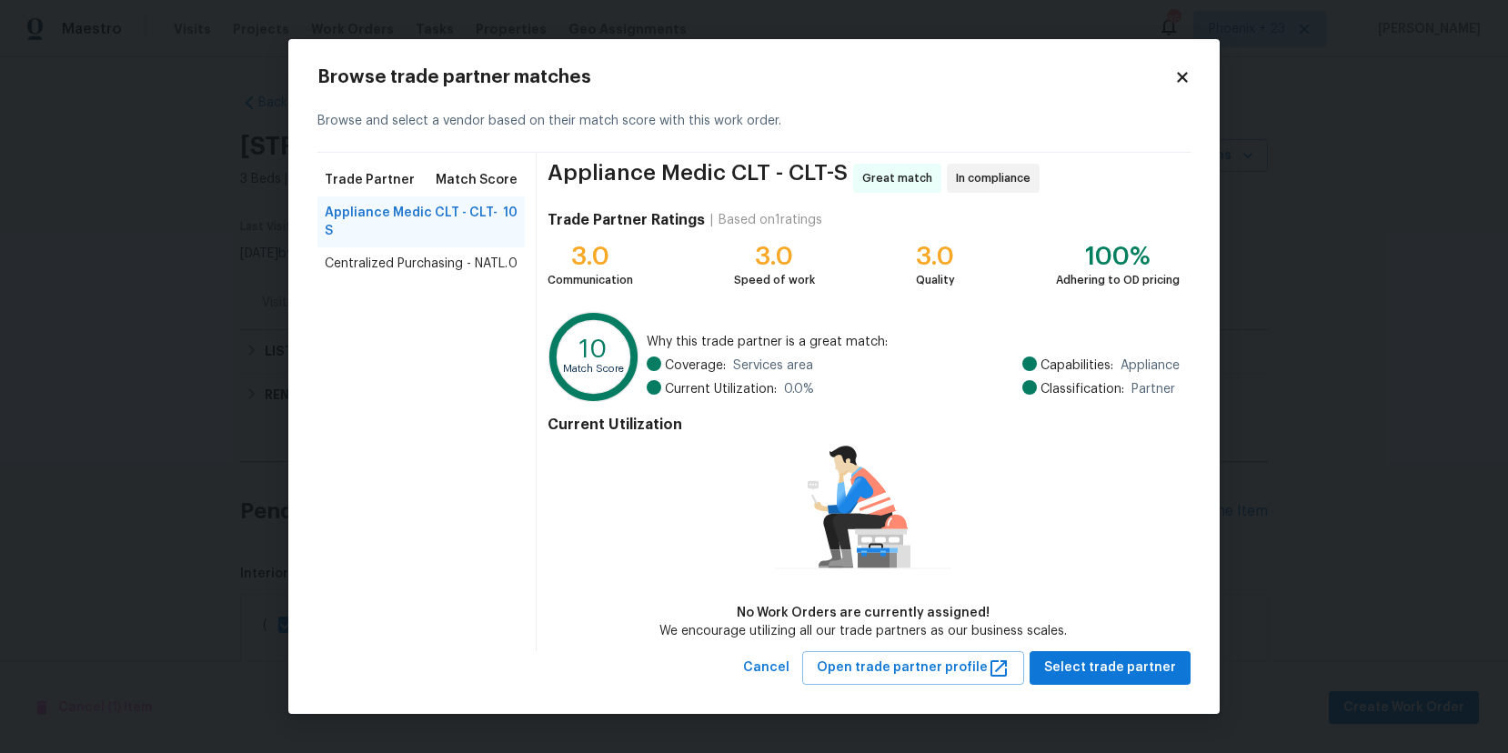
click at [469, 255] on span "Centralized Purchasing - NATL." at bounding box center [416, 264] width 183 height 18
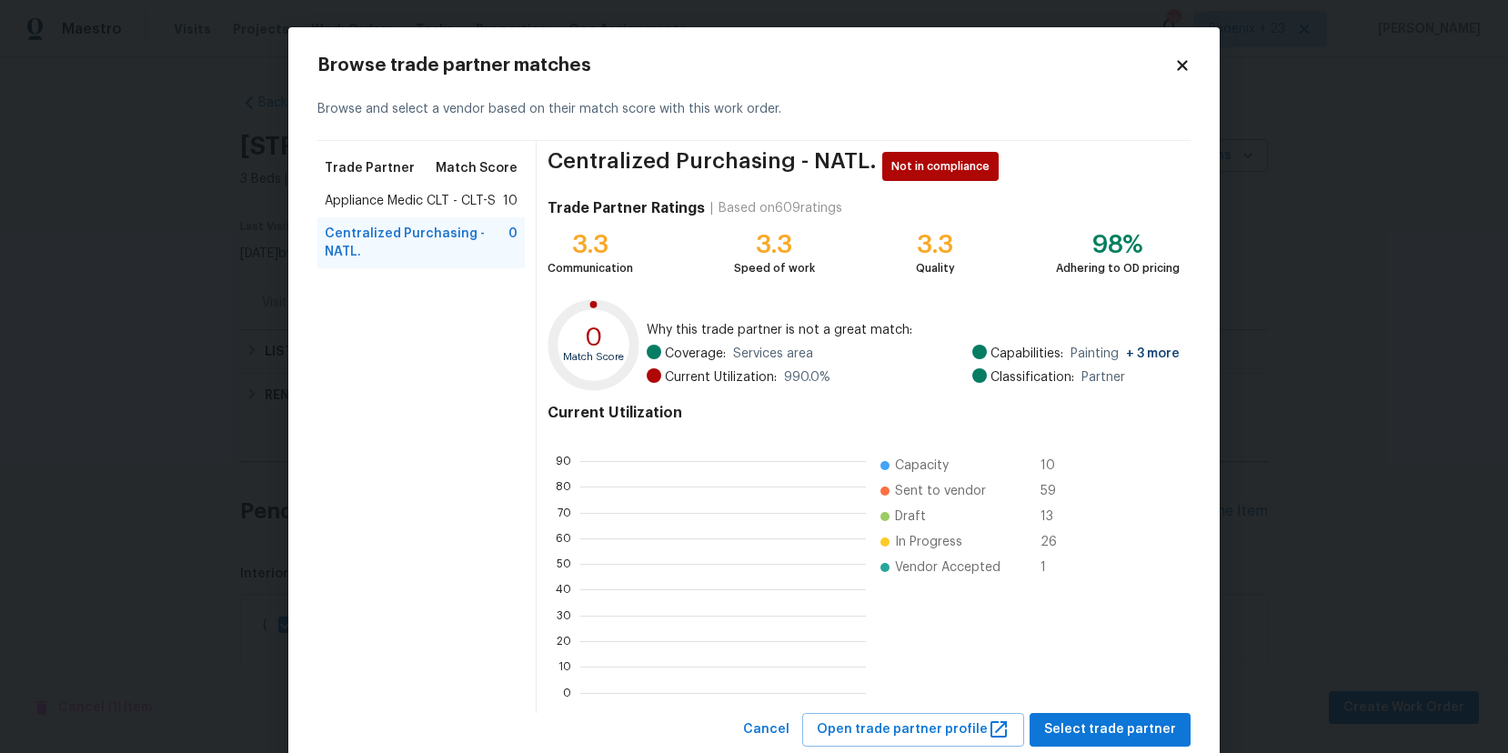
scroll to position [255, 286]
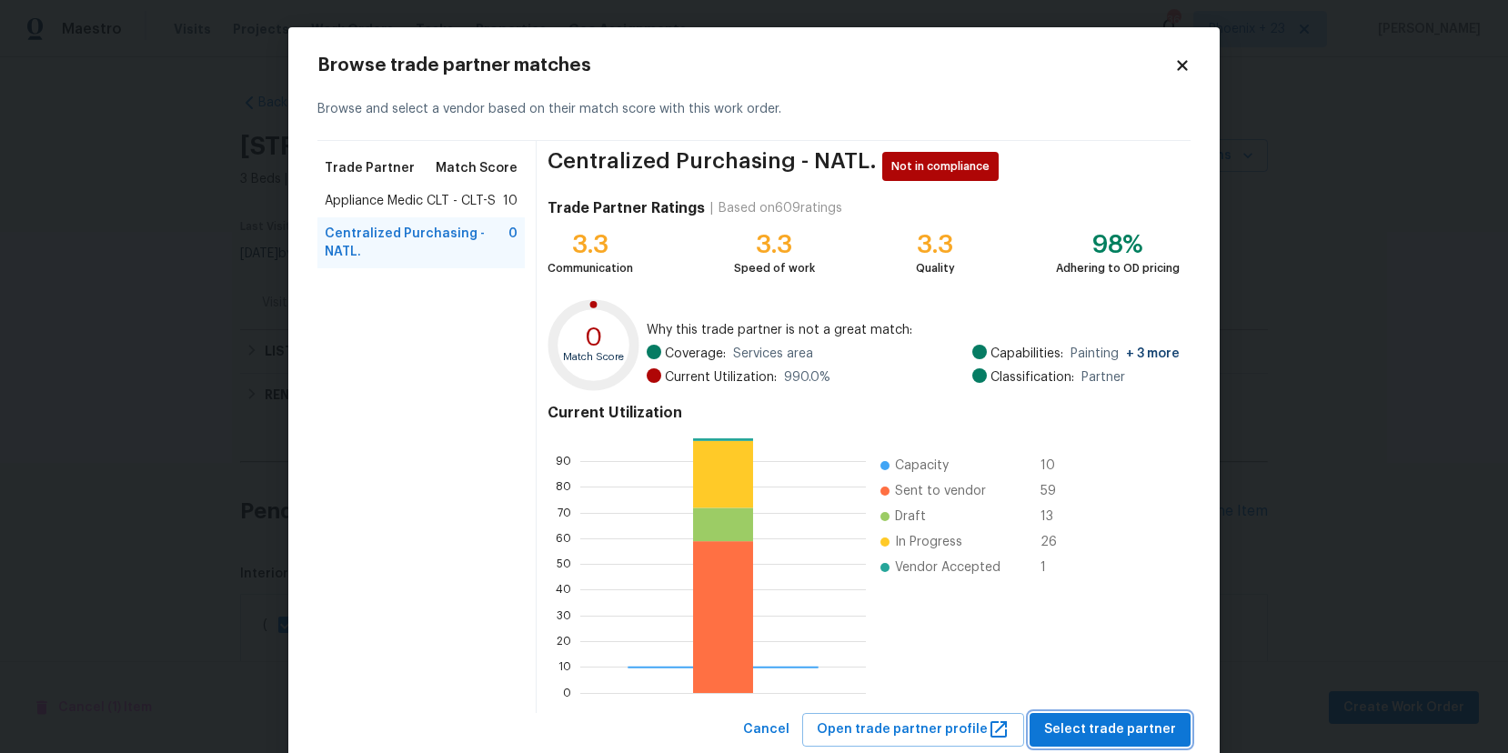
click at [1169, 733] on span "Select trade partner" at bounding box center [1110, 730] width 132 height 23
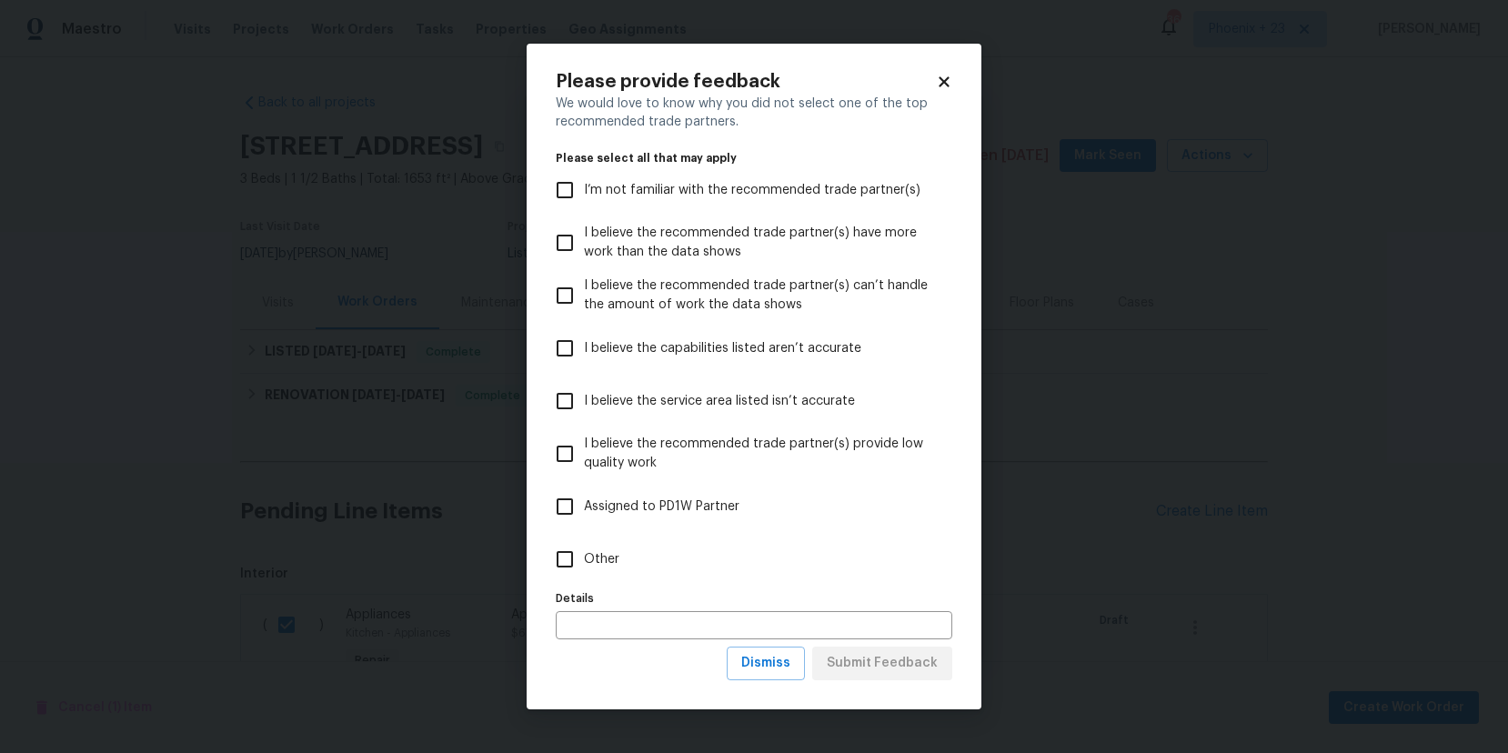
click at [705, 565] on label "Other" at bounding box center [742, 559] width 392 height 53
click at [584, 565] on input "Other" at bounding box center [565, 559] width 38 height 38
checkbox input "true"
click at [881, 656] on span "Submit Feedback" at bounding box center [882, 663] width 111 height 23
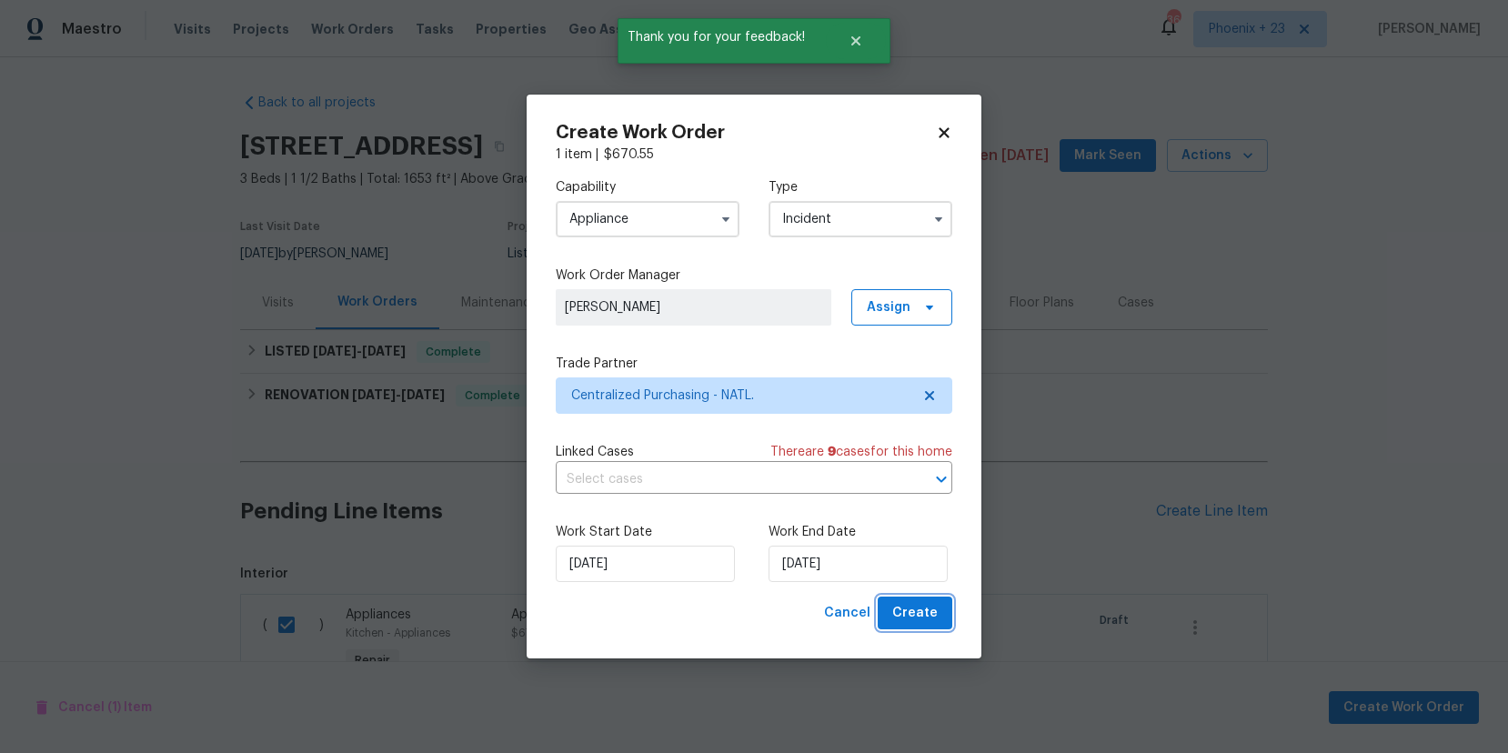
click at [897, 625] on button "Create" at bounding box center [915, 614] width 75 height 34
checkbox input "false"
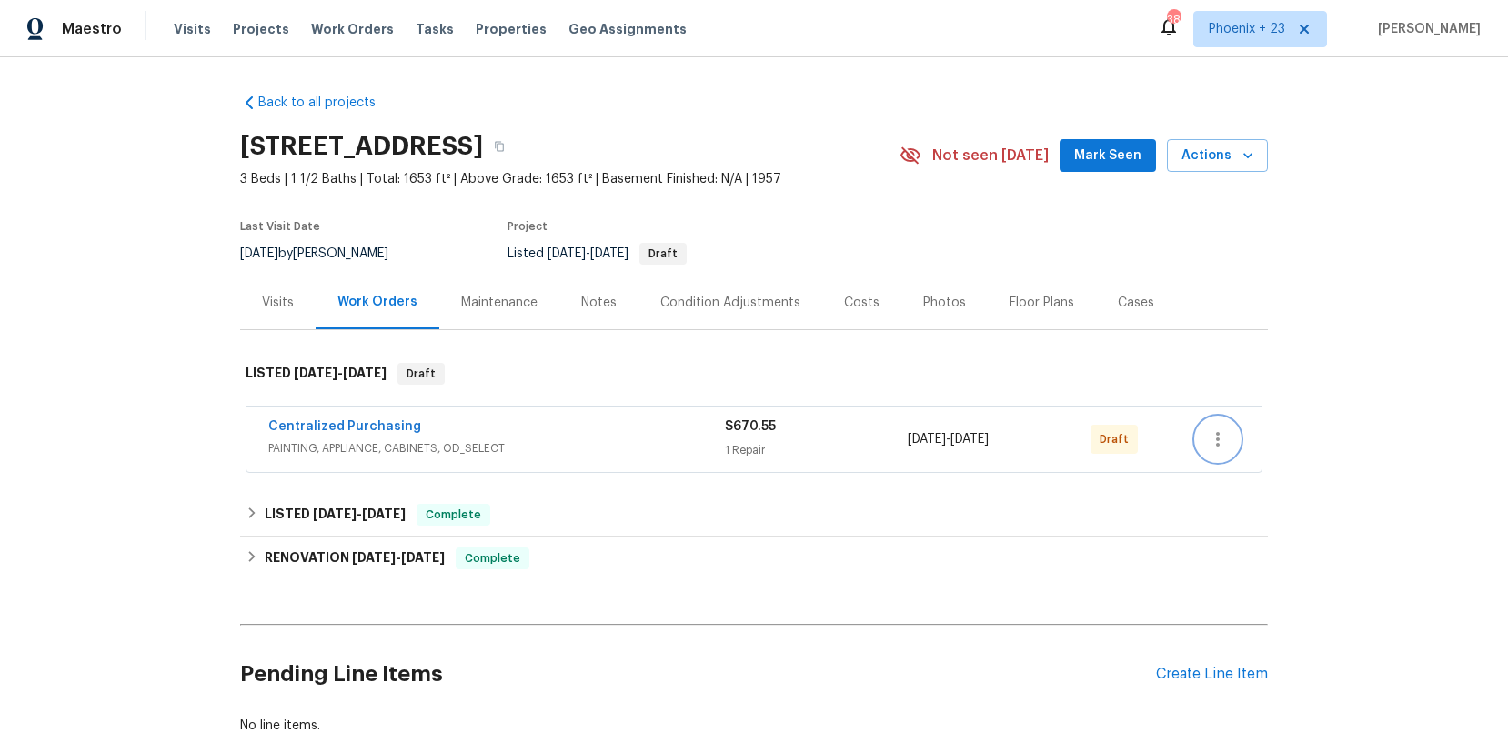
click at [1228, 435] on button "button" at bounding box center [1218, 439] width 44 height 44
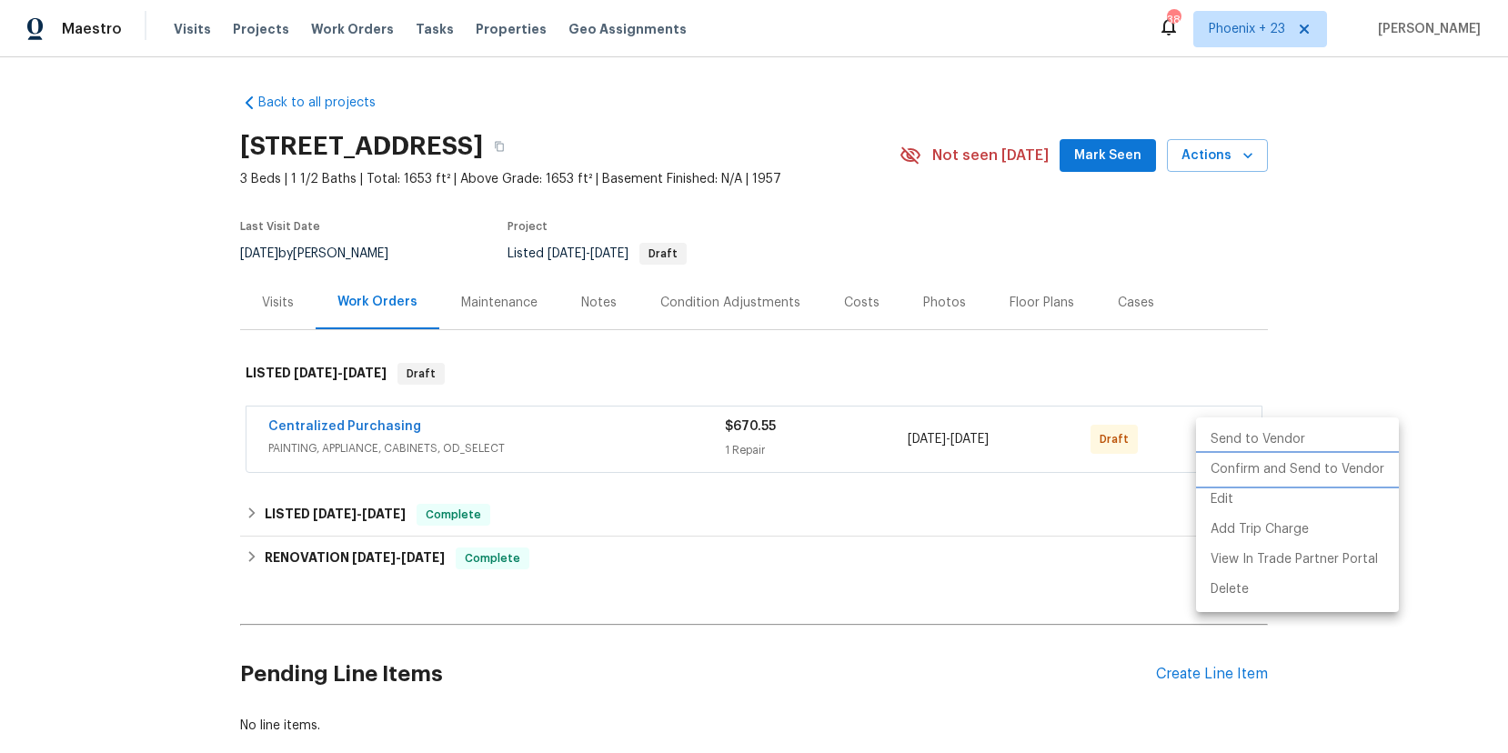
click at [1240, 467] on li "Confirm and Send to Vendor" at bounding box center [1297, 470] width 203 height 30
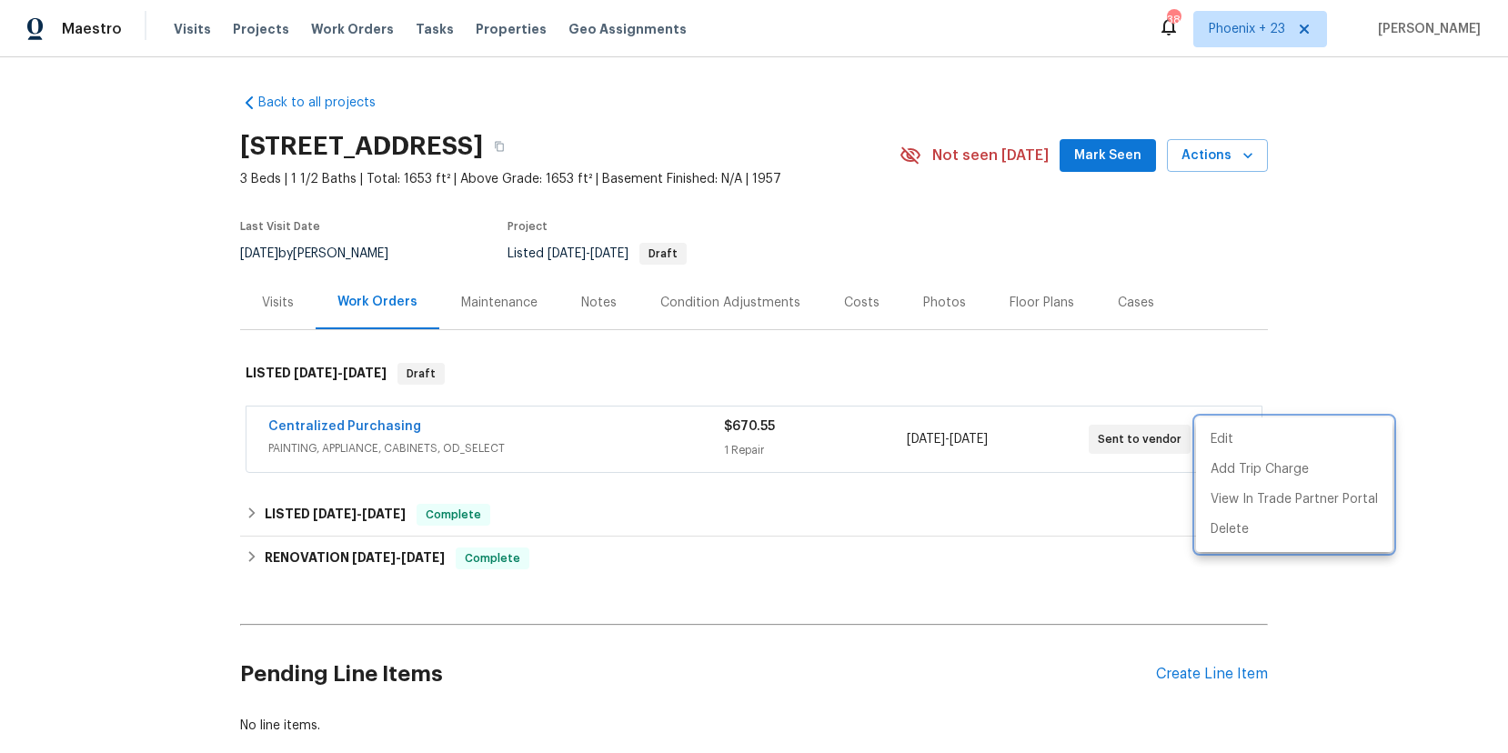
drag, startPoint x: 617, startPoint y: 480, endPoint x: 352, endPoint y: 429, distance: 269.5
click at [578, 472] on div at bounding box center [754, 376] width 1508 height 753
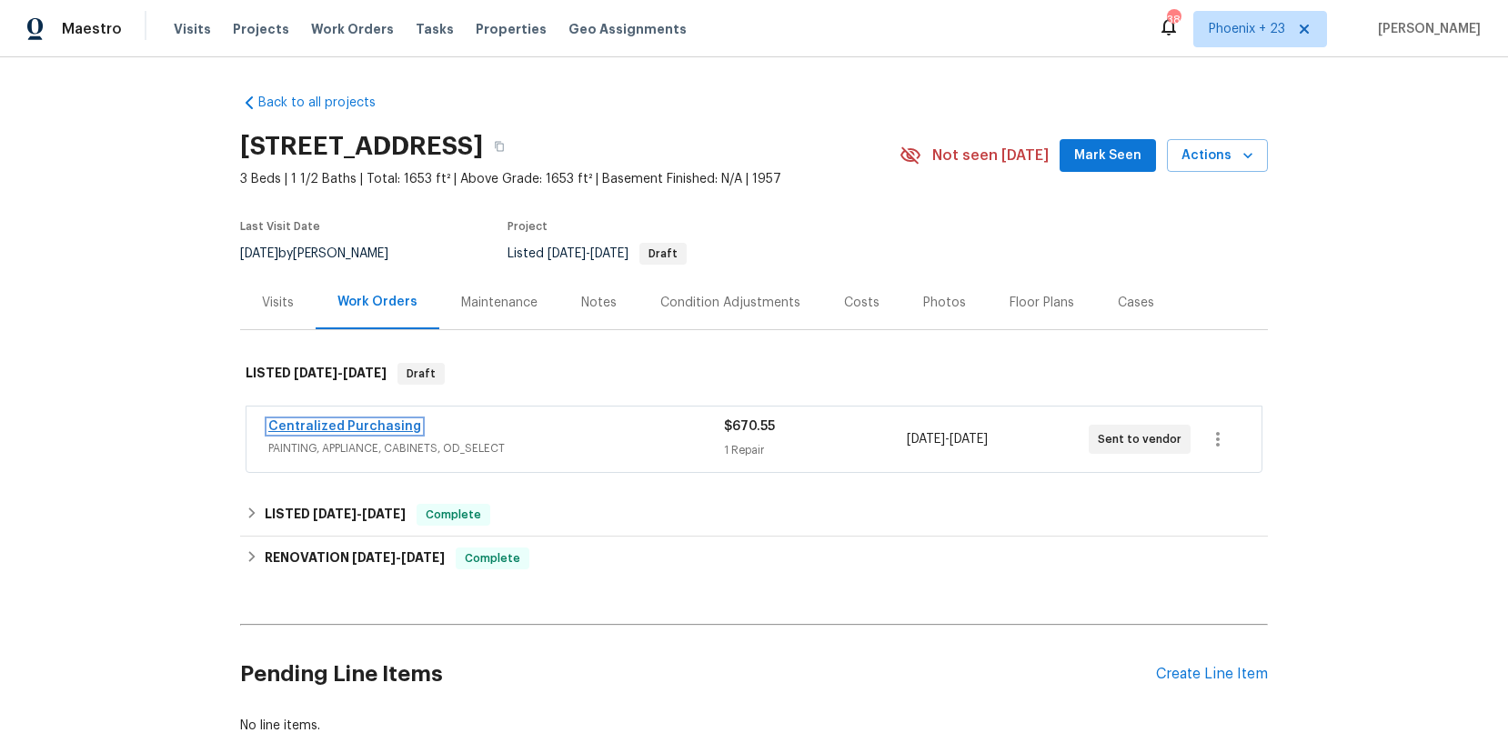
click at [353, 425] on link "Centralized Purchasing" at bounding box center [344, 426] width 153 height 13
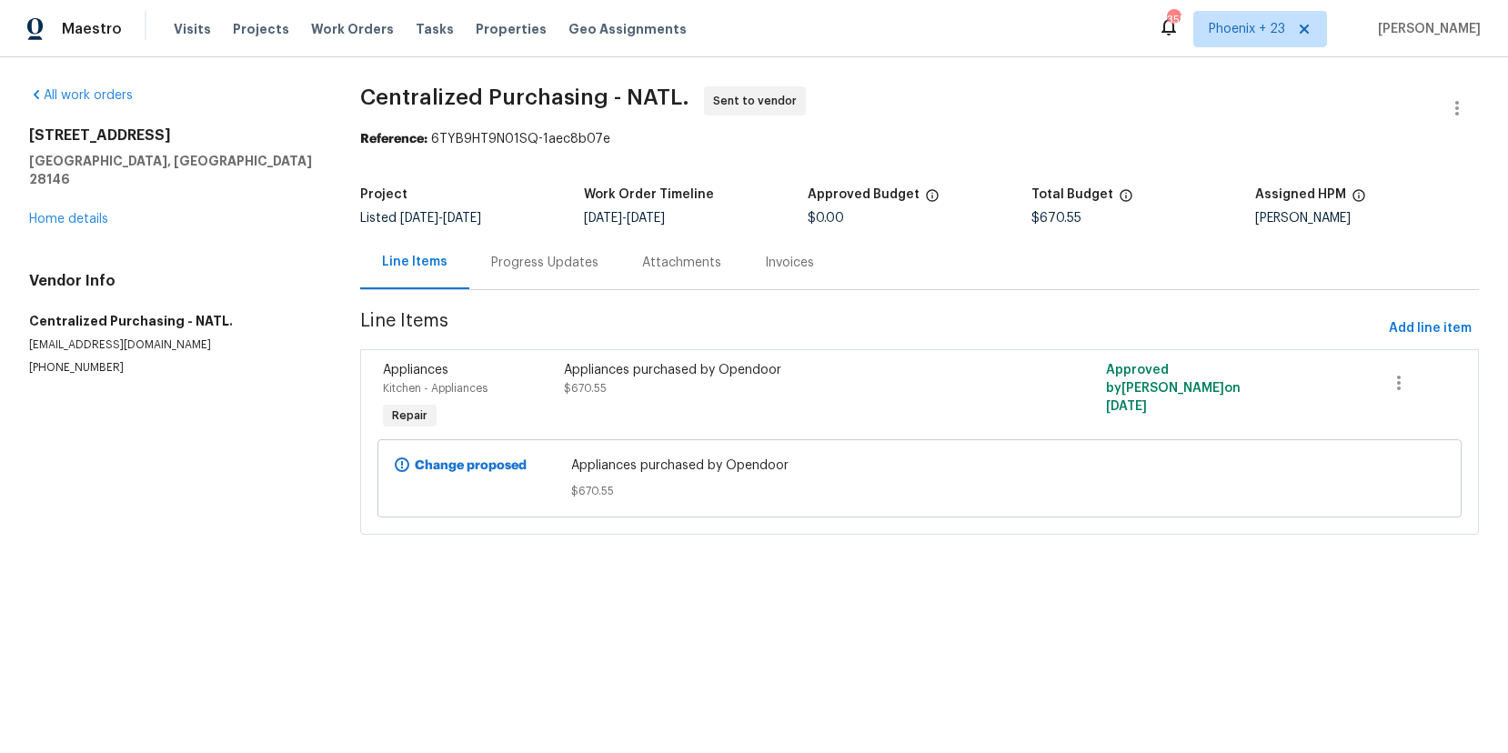
drag, startPoint x: 368, startPoint y: 37, endPoint x: 400, endPoint y: 38, distance: 31.8
click at [368, 37] on span "Work Orders" at bounding box center [352, 29] width 83 height 18
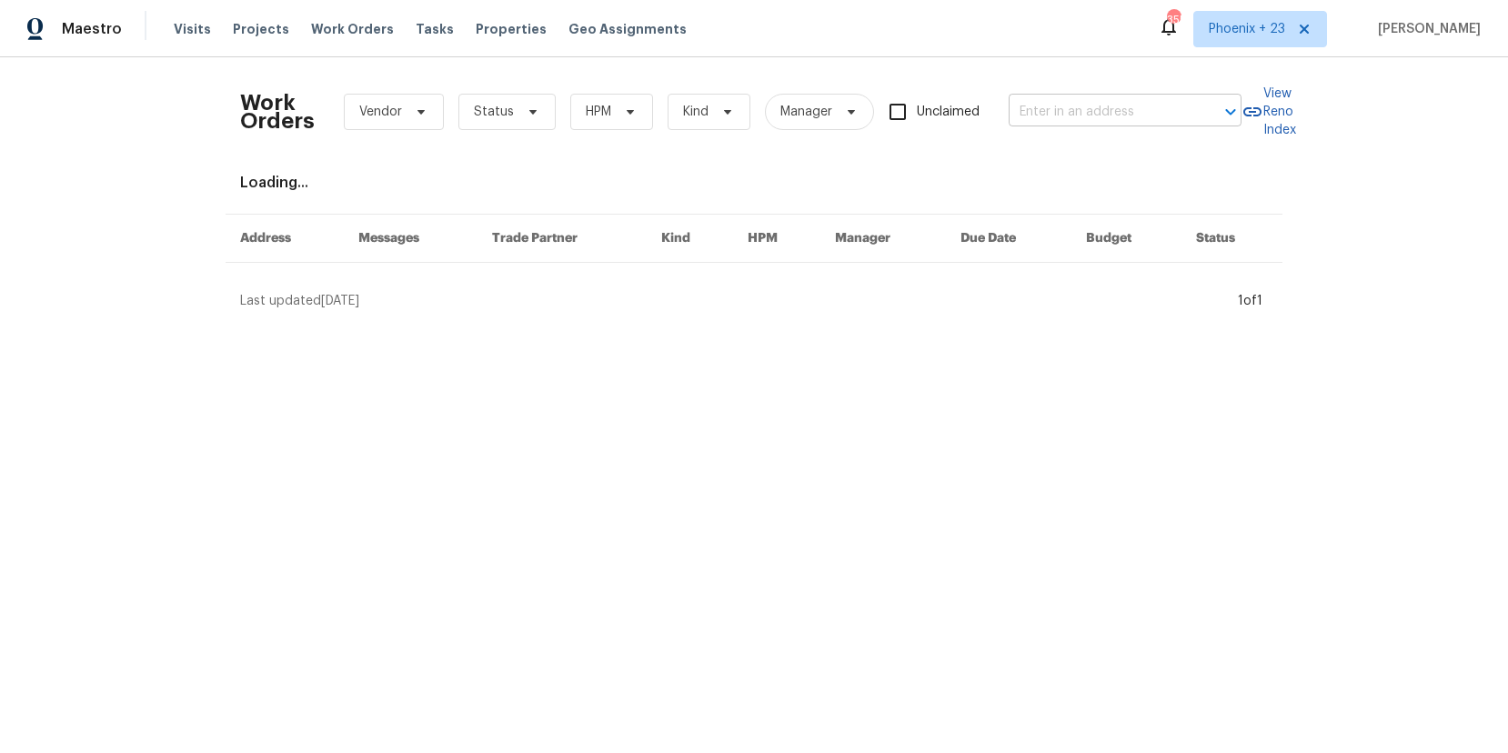
click at [1139, 96] on div "Work Orders Vendor Status HPM Kind Manager Unclaimed ​" at bounding box center [740, 112] width 1001 height 80
click at [1135, 103] on input "text" at bounding box center [1100, 112] width 182 height 28
paste input "101 Chippewa Trl, China Grove, NC 28023"
type input "101 Chippewa Trl, China Grove, NC 28023"
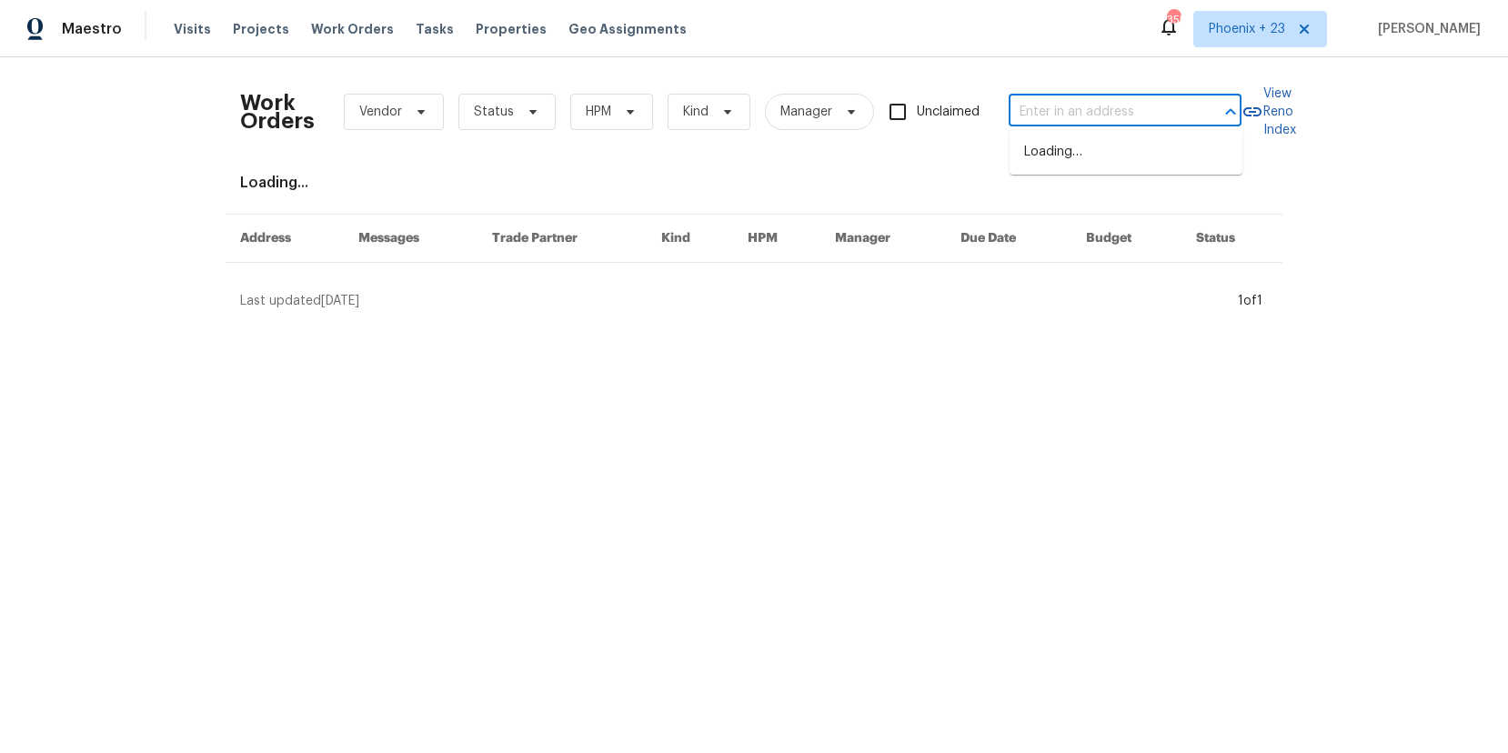
scroll to position [0, 0]
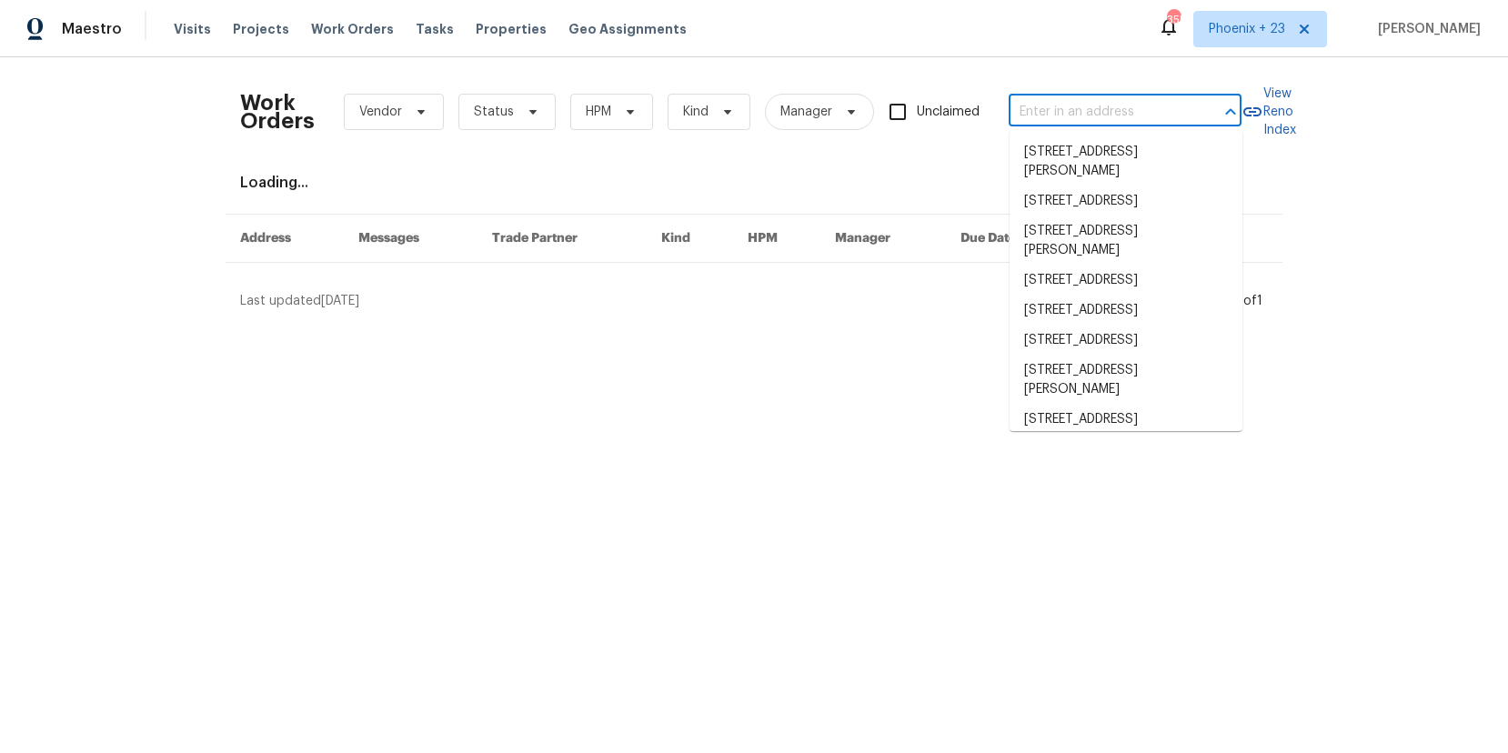
click at [1132, 111] on input "text" at bounding box center [1100, 112] width 182 height 28
paste input "101 Chippewa Trl, China Grove, NC 28023"
type input "101 Chippewa Trl, China Grove, NC 28023"
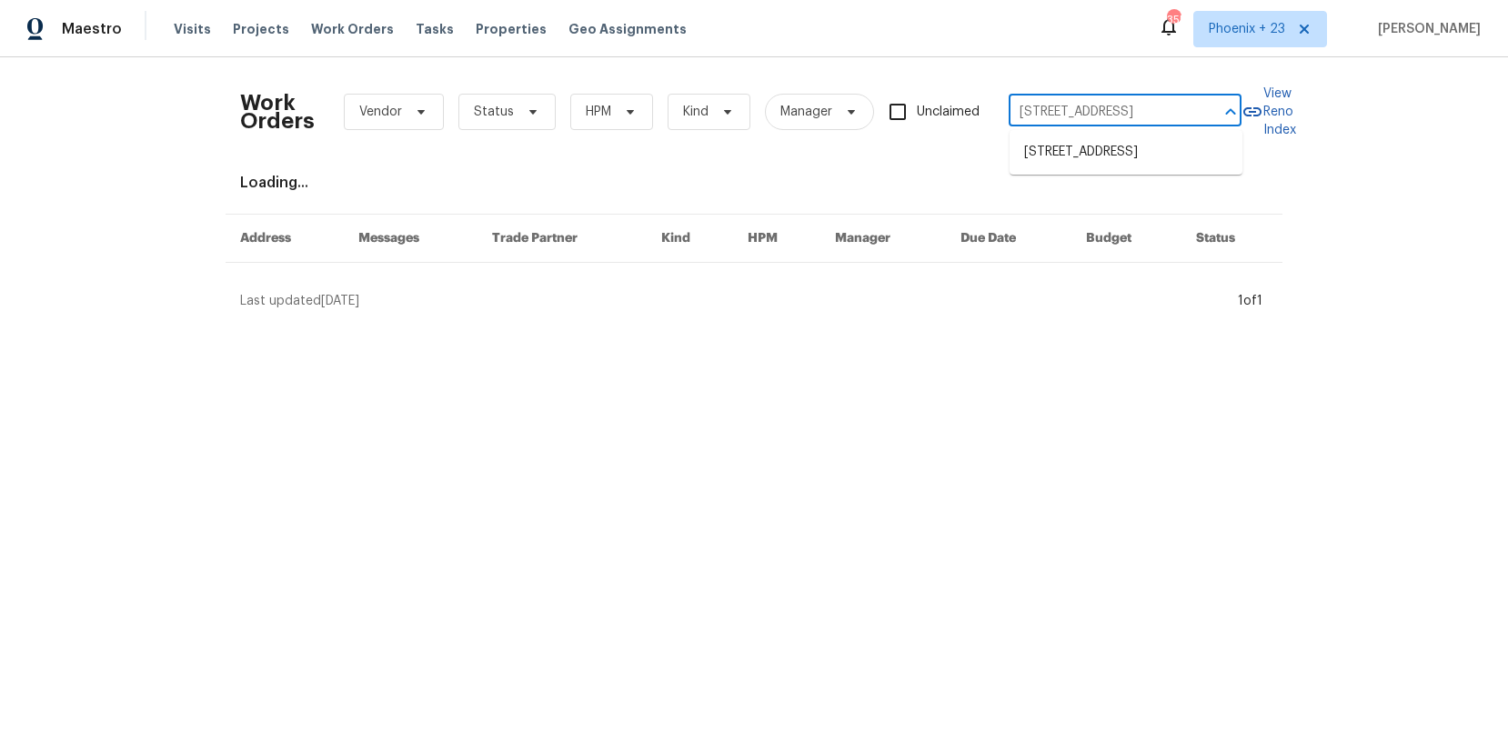
scroll to position [0, 77]
click at [1131, 153] on li "101 Chippewa Trl, China Grove, NC 28023" at bounding box center [1126, 152] width 233 height 30
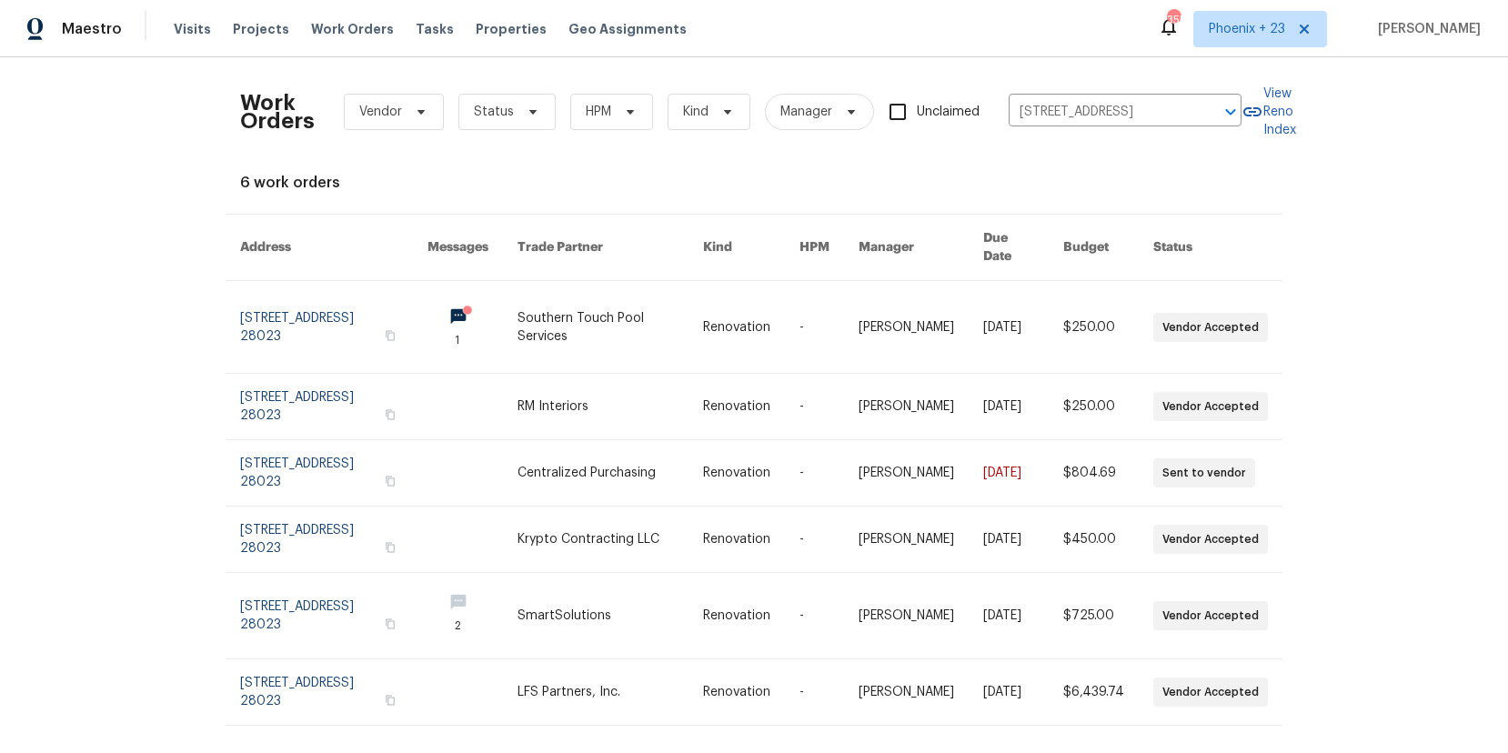
click at [548, 314] on link at bounding box center [611, 327] width 186 height 92
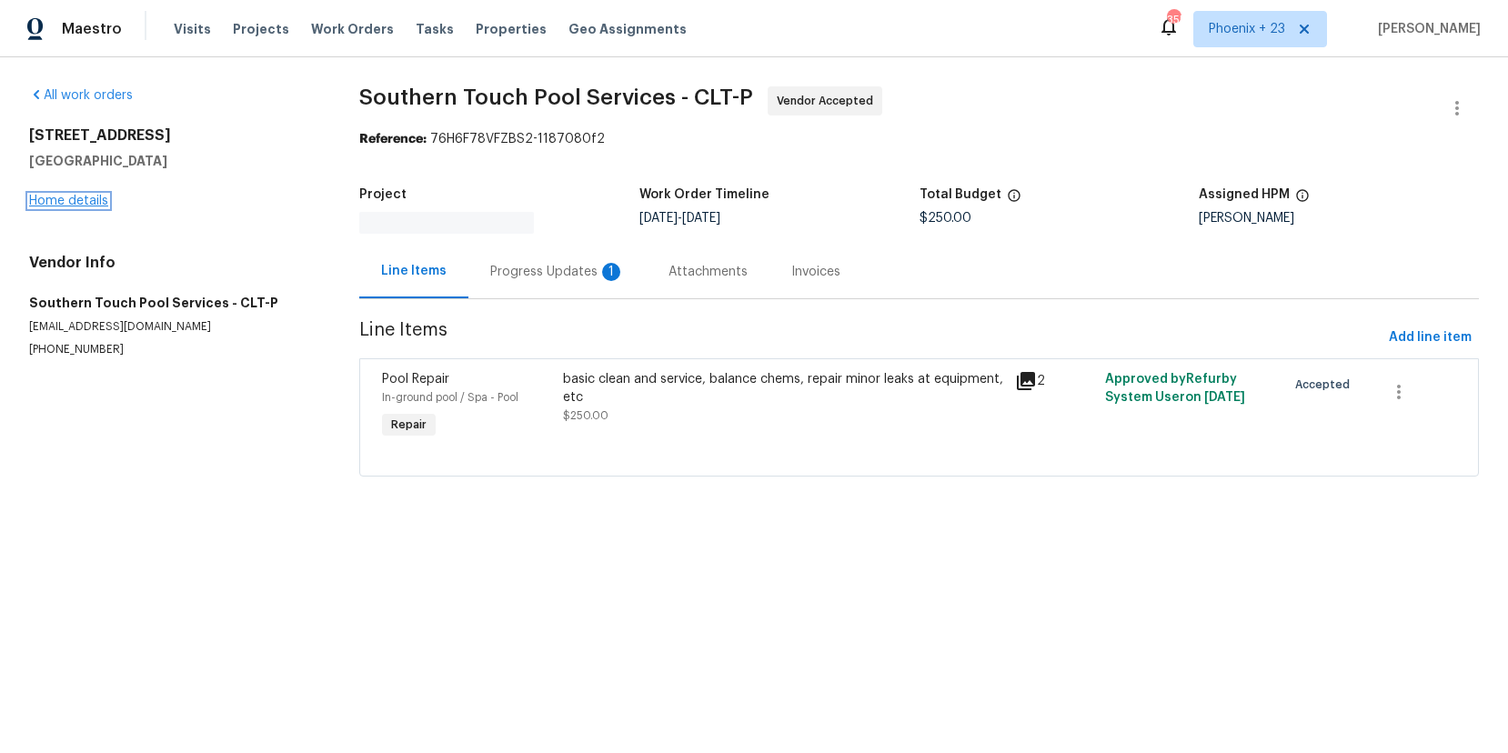
click at [87, 199] on link "Home details" at bounding box center [68, 201] width 79 height 13
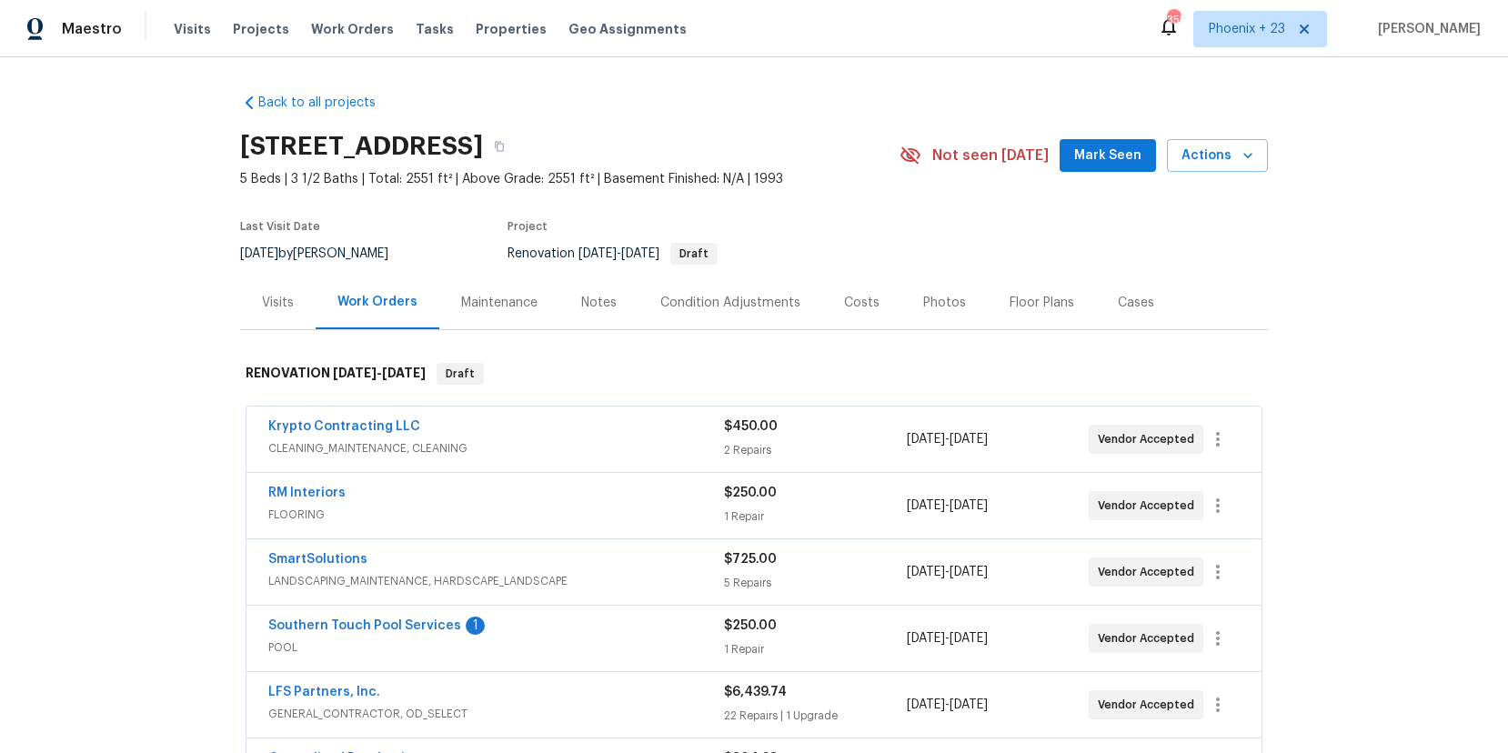
scroll to position [214, 0]
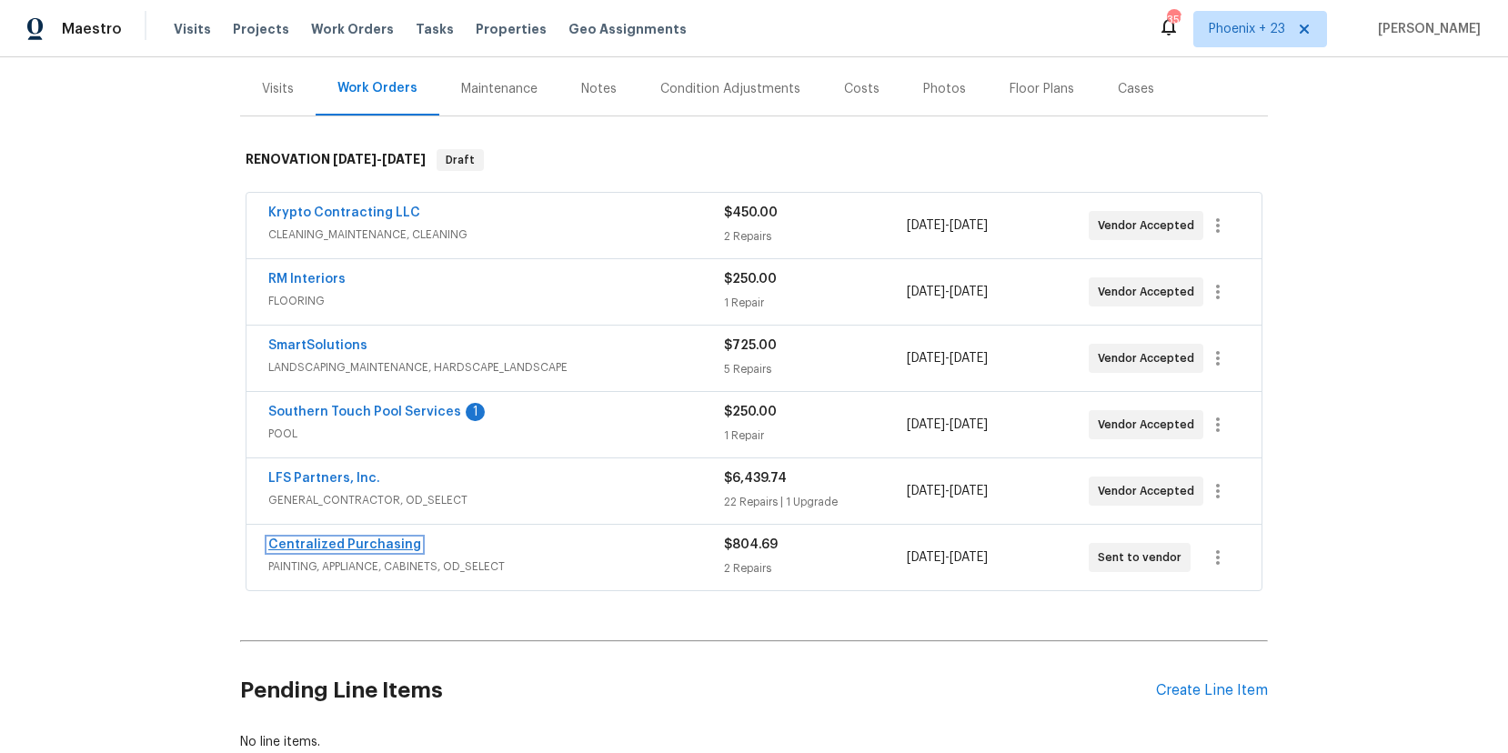
click at [363, 545] on link "Centralized Purchasing" at bounding box center [344, 544] width 153 height 13
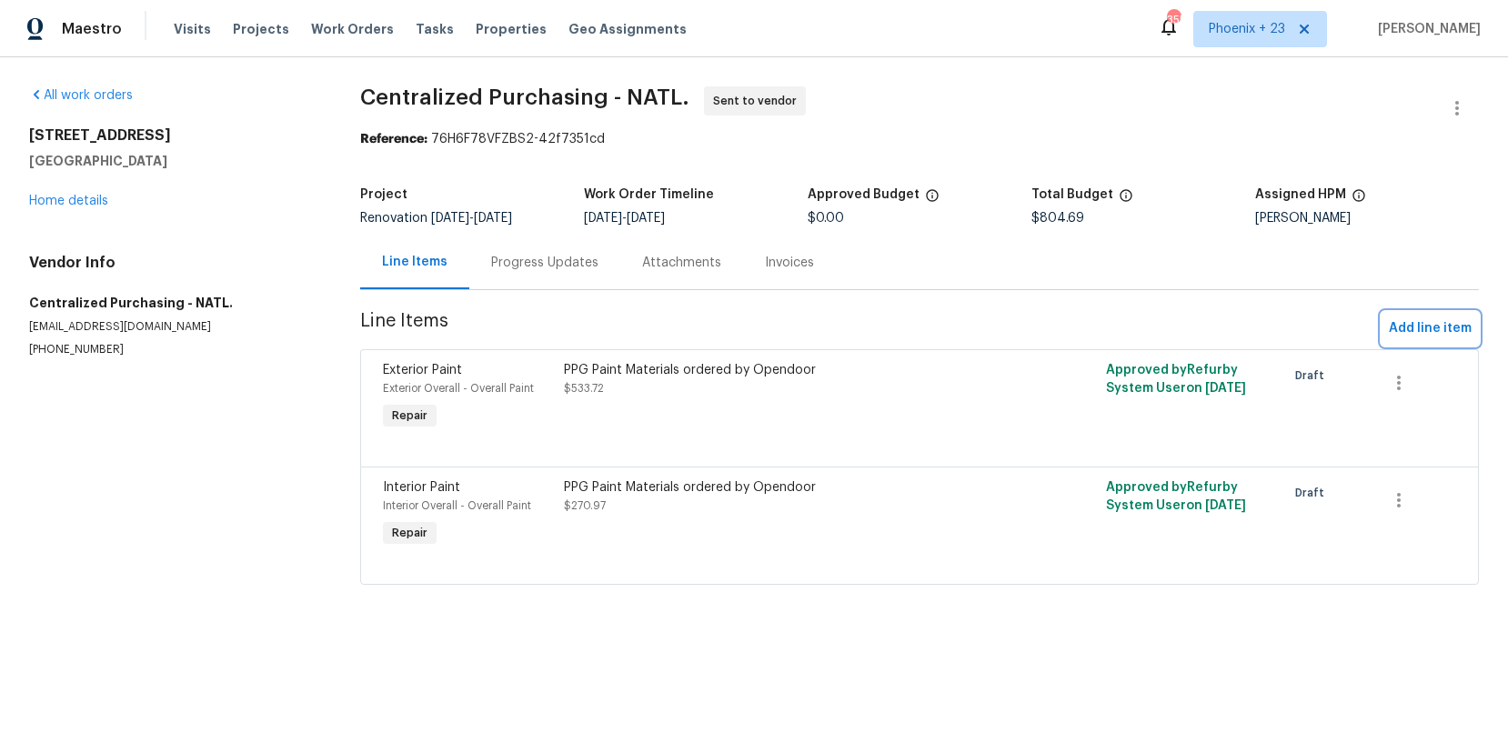
click at [1409, 324] on span "Add line item" at bounding box center [1430, 328] width 83 height 23
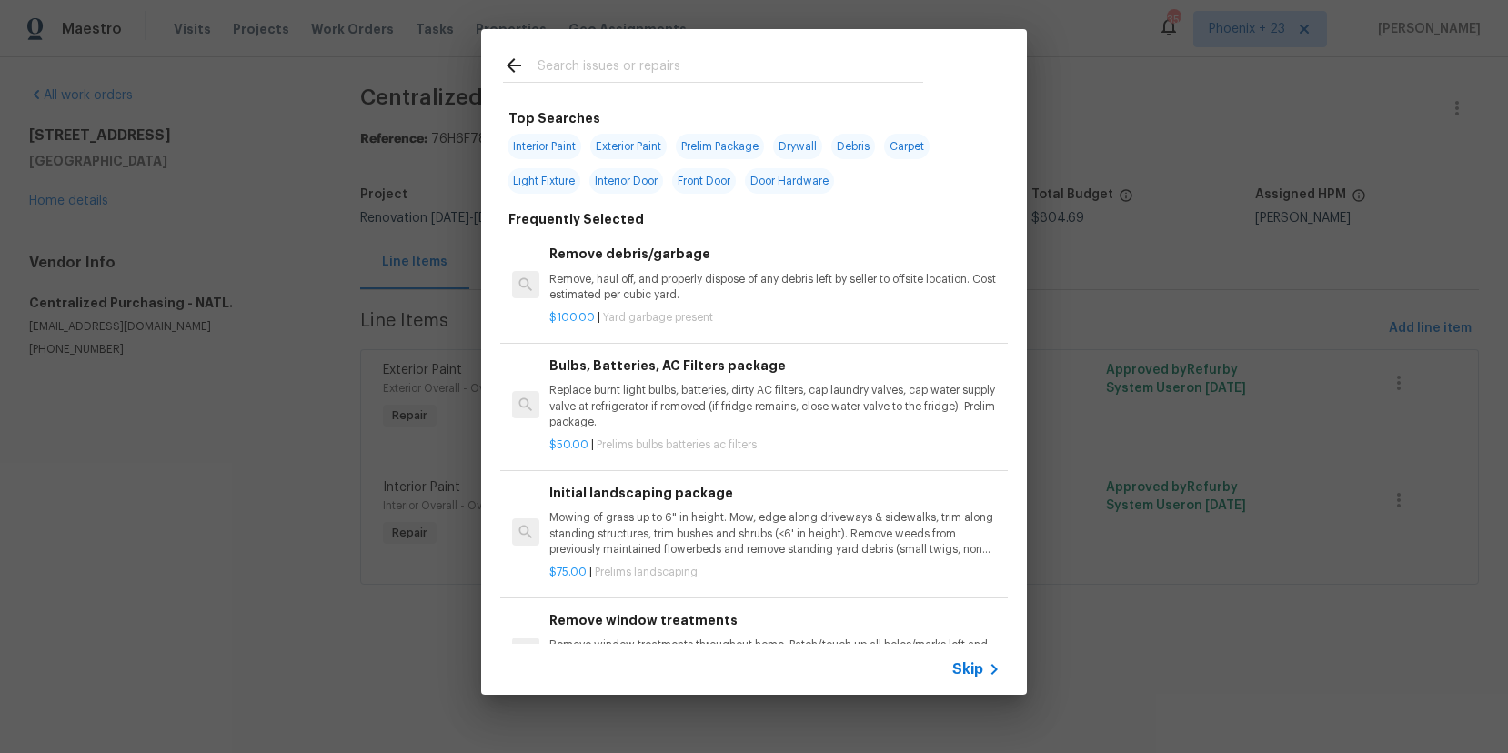
click at [661, 80] on input "text" at bounding box center [731, 68] width 386 height 27
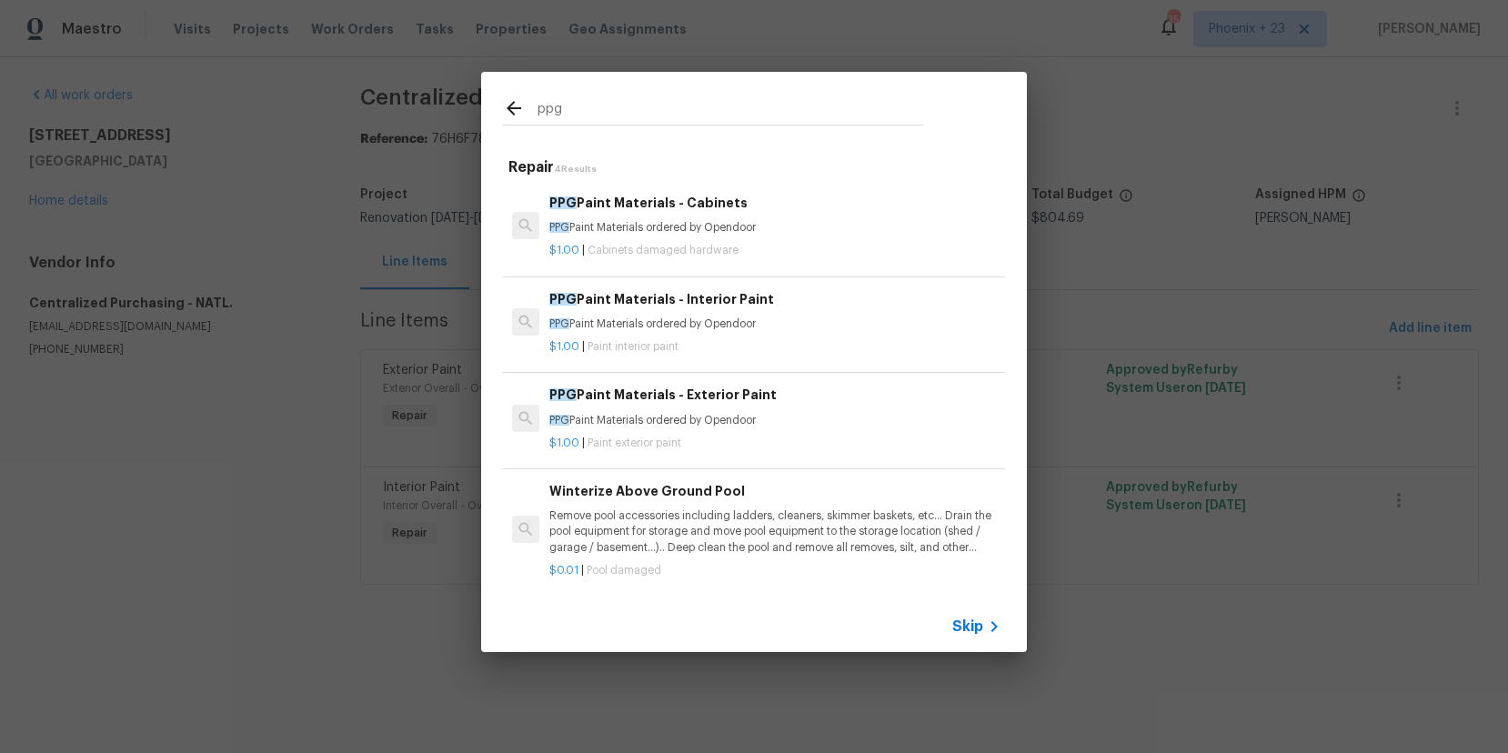
type input "ppg"
click at [754, 403] on h6 "PPG Paint Materials - Exterior Paint" at bounding box center [774, 395] width 451 height 20
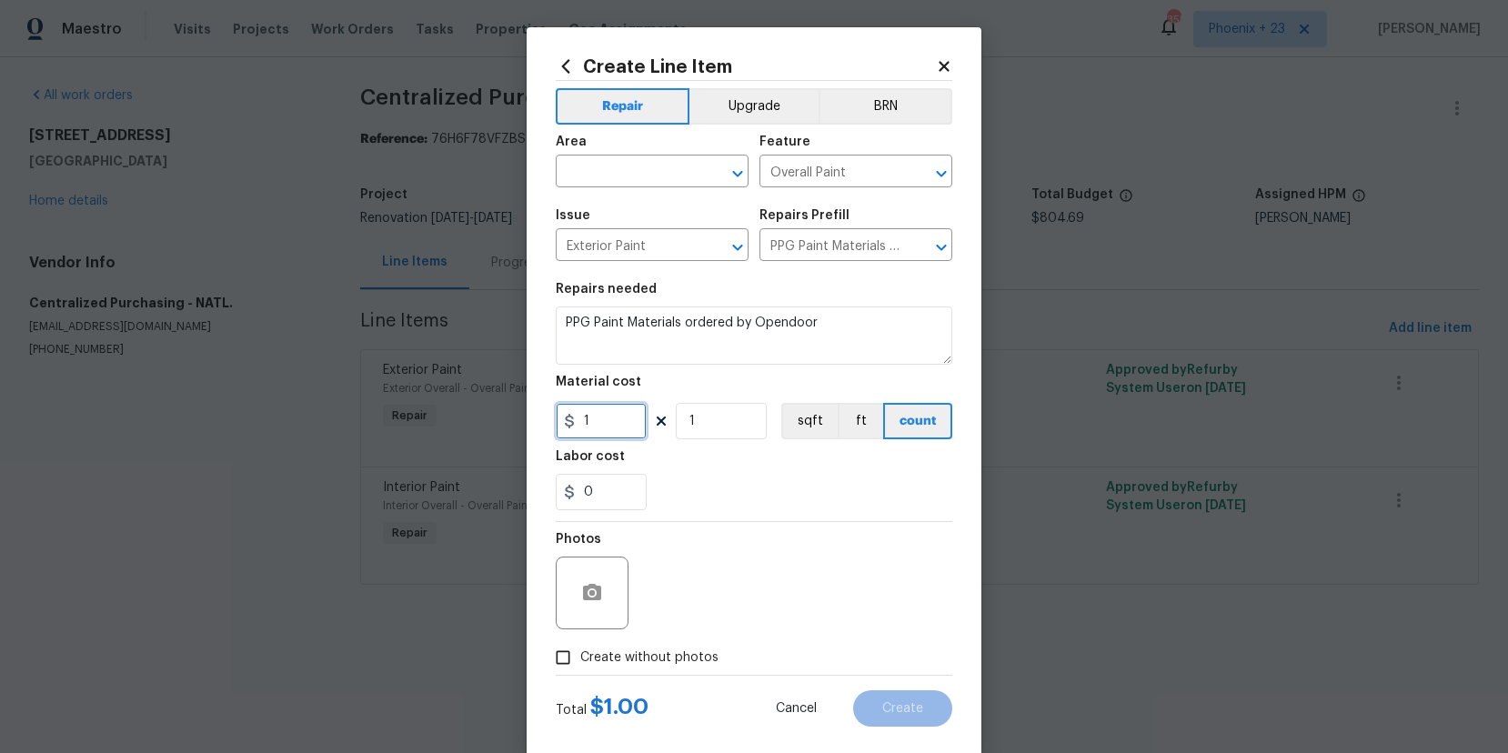
click at [595, 428] on input "1" at bounding box center [601, 421] width 91 height 36
type input "105.66"
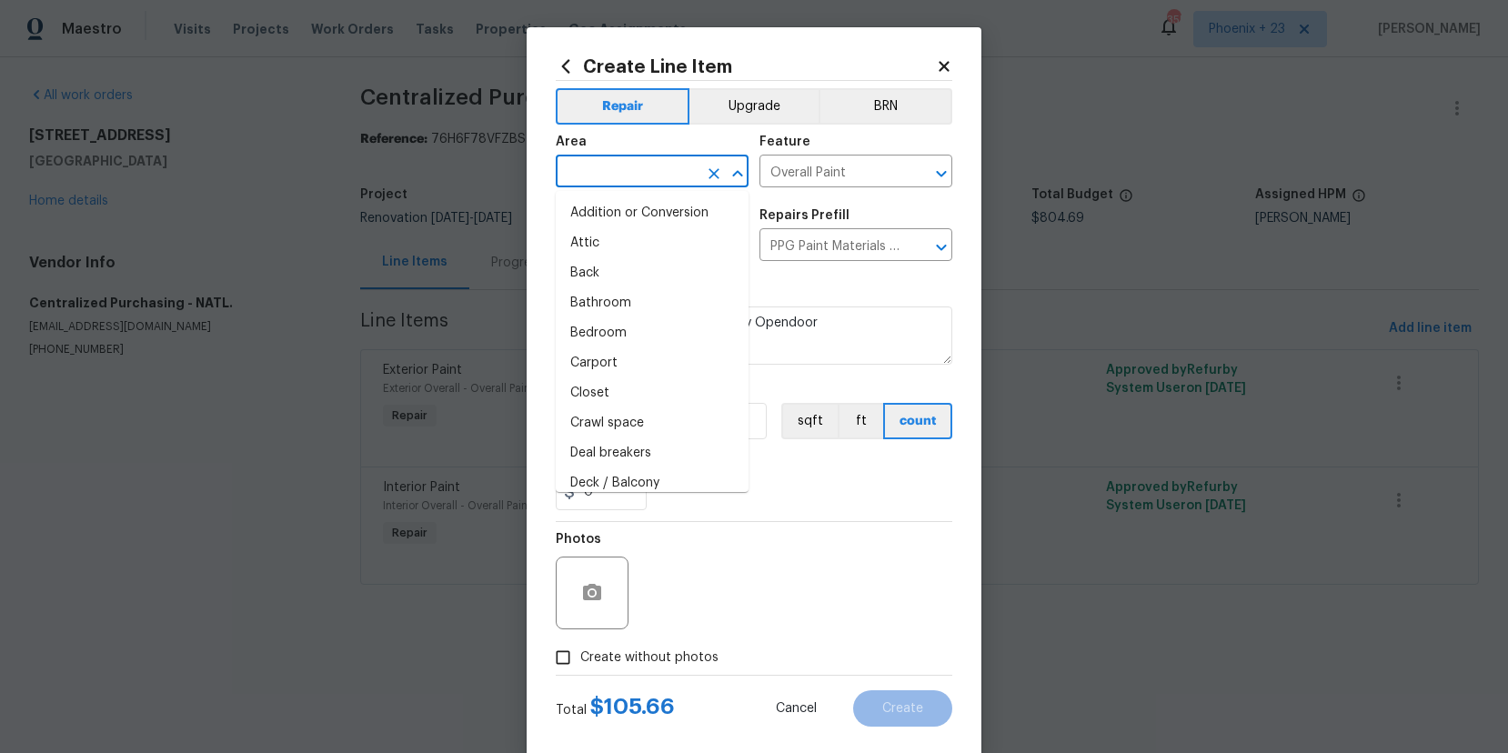
click at [675, 166] on input "text" at bounding box center [627, 173] width 142 height 28
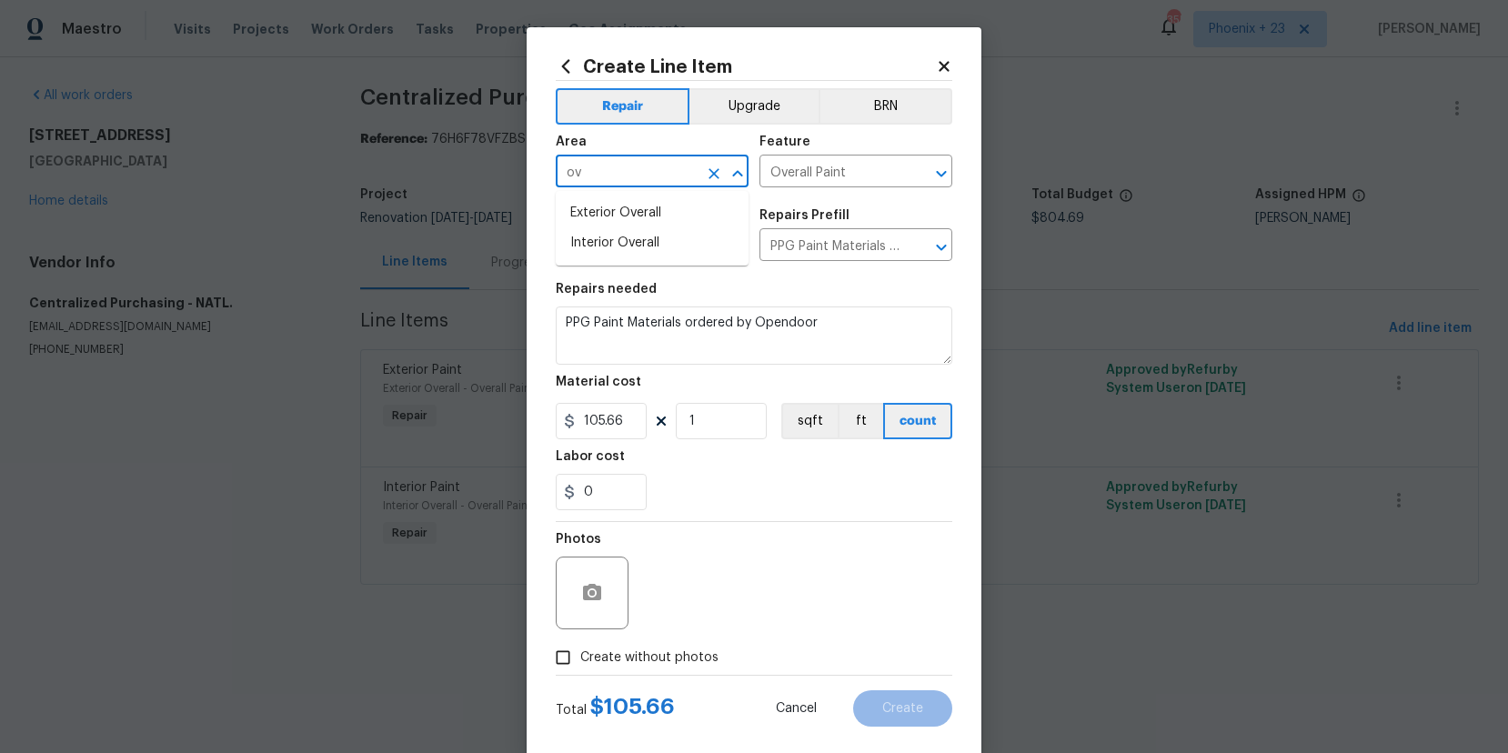
click at [669, 196] on ul "Exterior Overall Interior Overall" at bounding box center [652, 228] width 193 height 75
click at [669, 199] on li "Exterior Overall" at bounding box center [652, 213] width 193 height 30
type input "Exterior Overall"
drag, startPoint x: 621, startPoint y: 640, endPoint x: 655, endPoint y: 648, distance: 34.4
click at [623, 642] on label "Create without photos" at bounding box center [632, 657] width 173 height 35
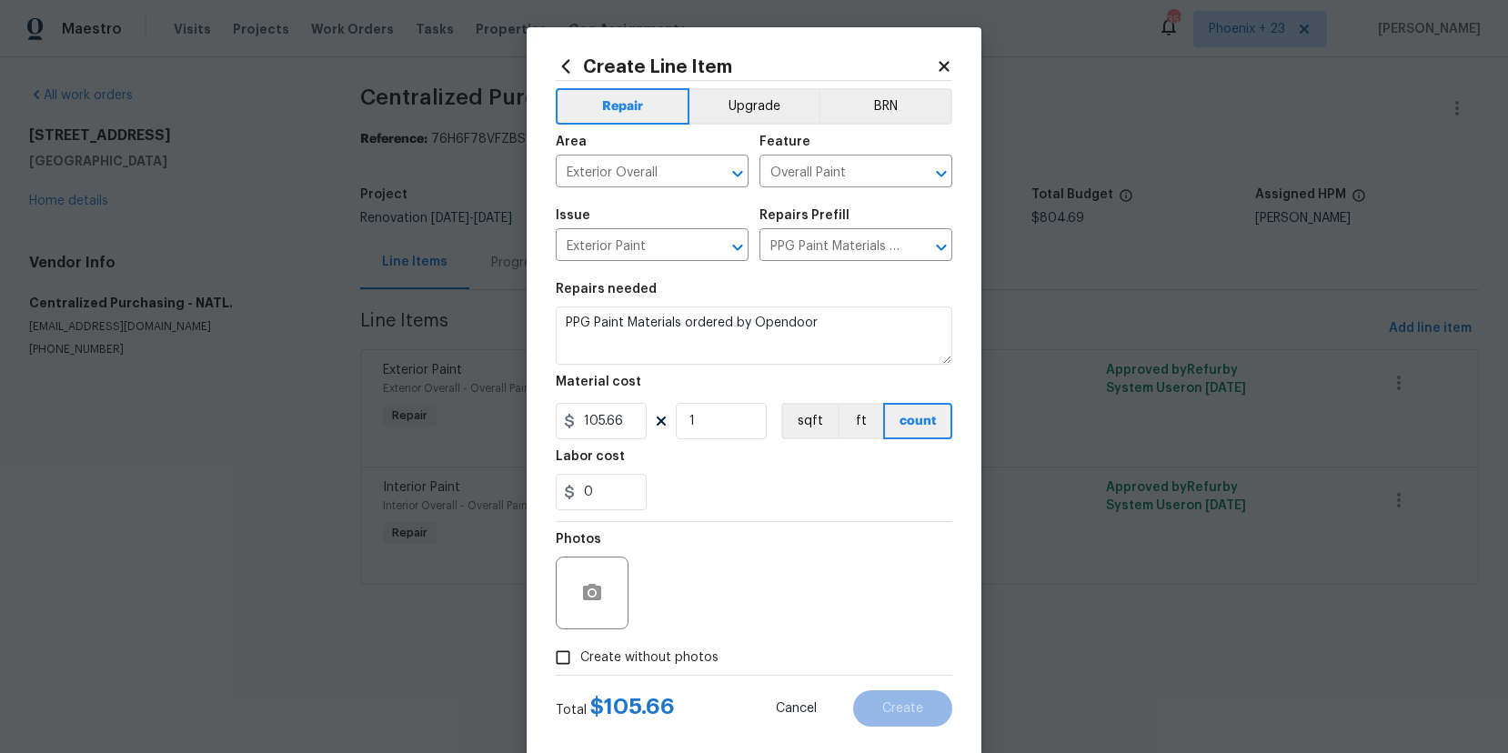
click at [580, 642] on input "Create without photos" at bounding box center [563, 657] width 35 height 35
checkbox input "true"
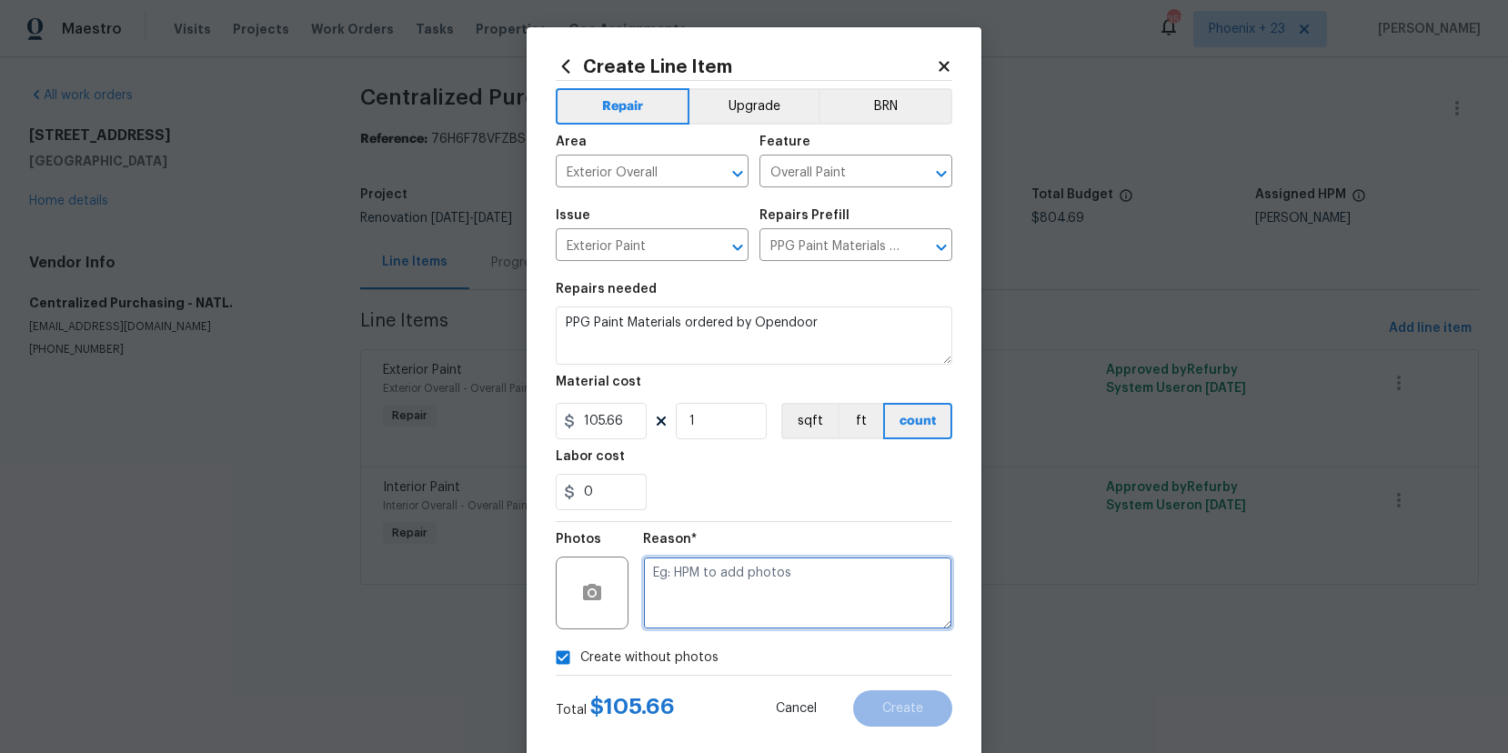
click at [724, 583] on textarea at bounding box center [797, 593] width 309 height 73
type textarea "NA"
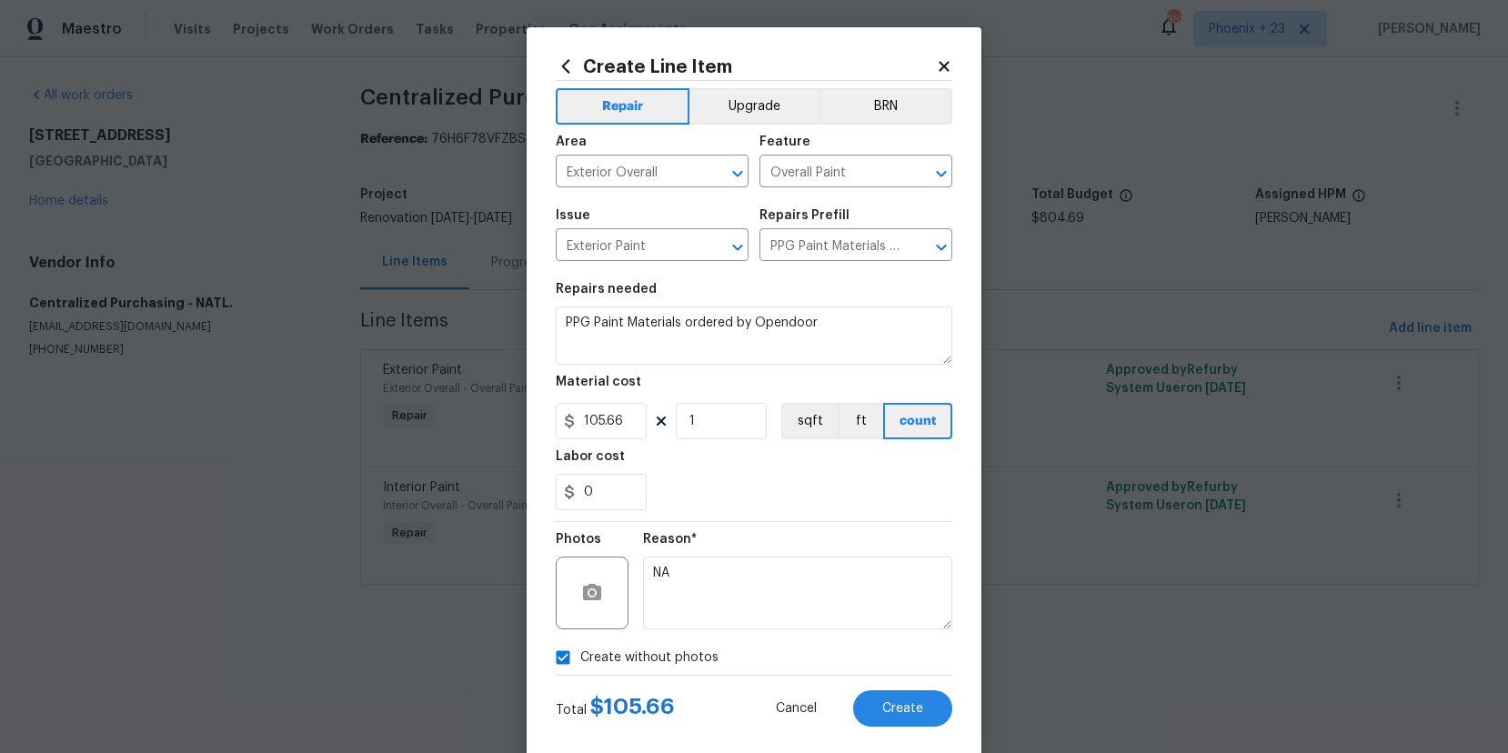
click at [939, 730] on div "Create Line Item Repair Upgrade BRN Area Exterior Overall ​ Feature Overall Pai…" at bounding box center [754, 391] width 455 height 729
click at [932, 719] on button "Create" at bounding box center [902, 708] width 99 height 36
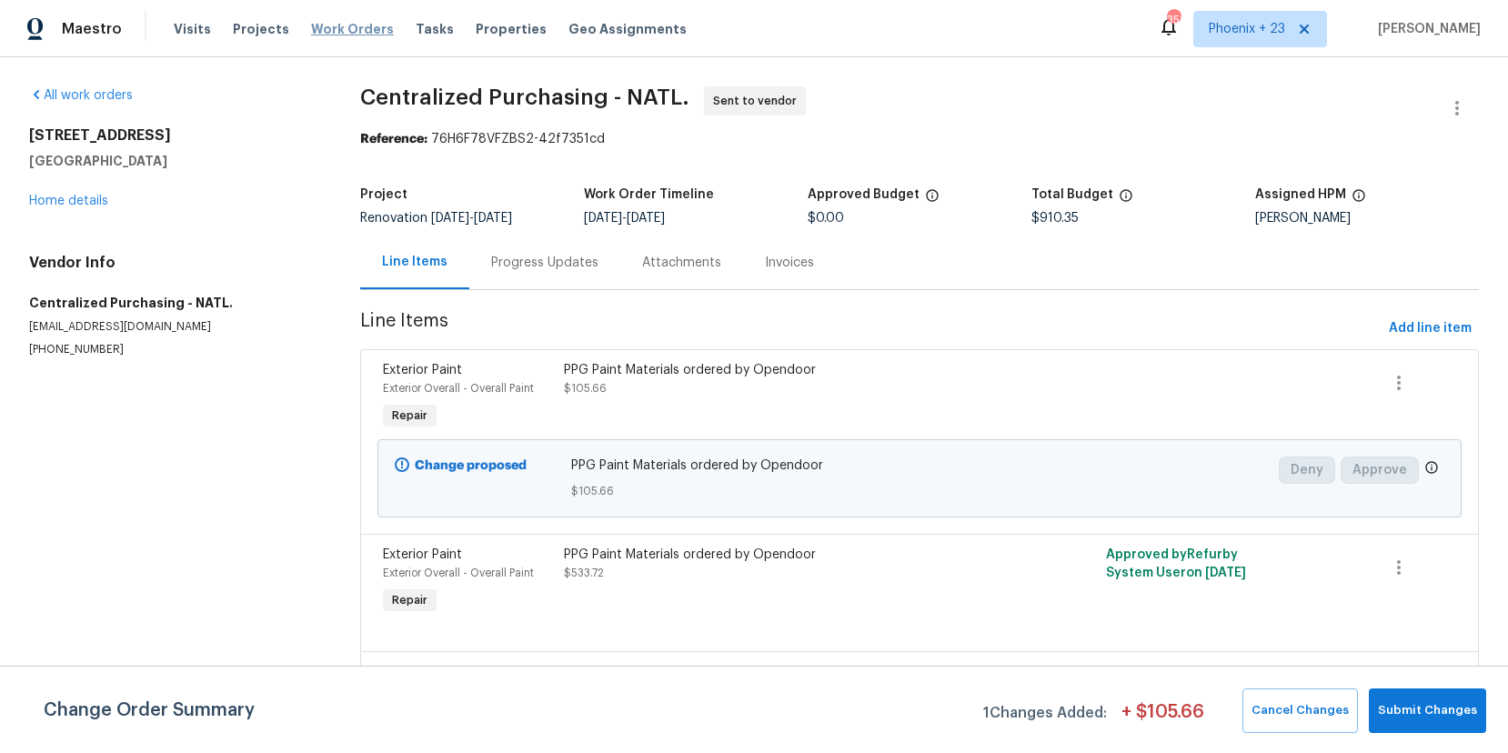
click at [347, 22] on span "Work Orders" at bounding box center [352, 29] width 83 height 18
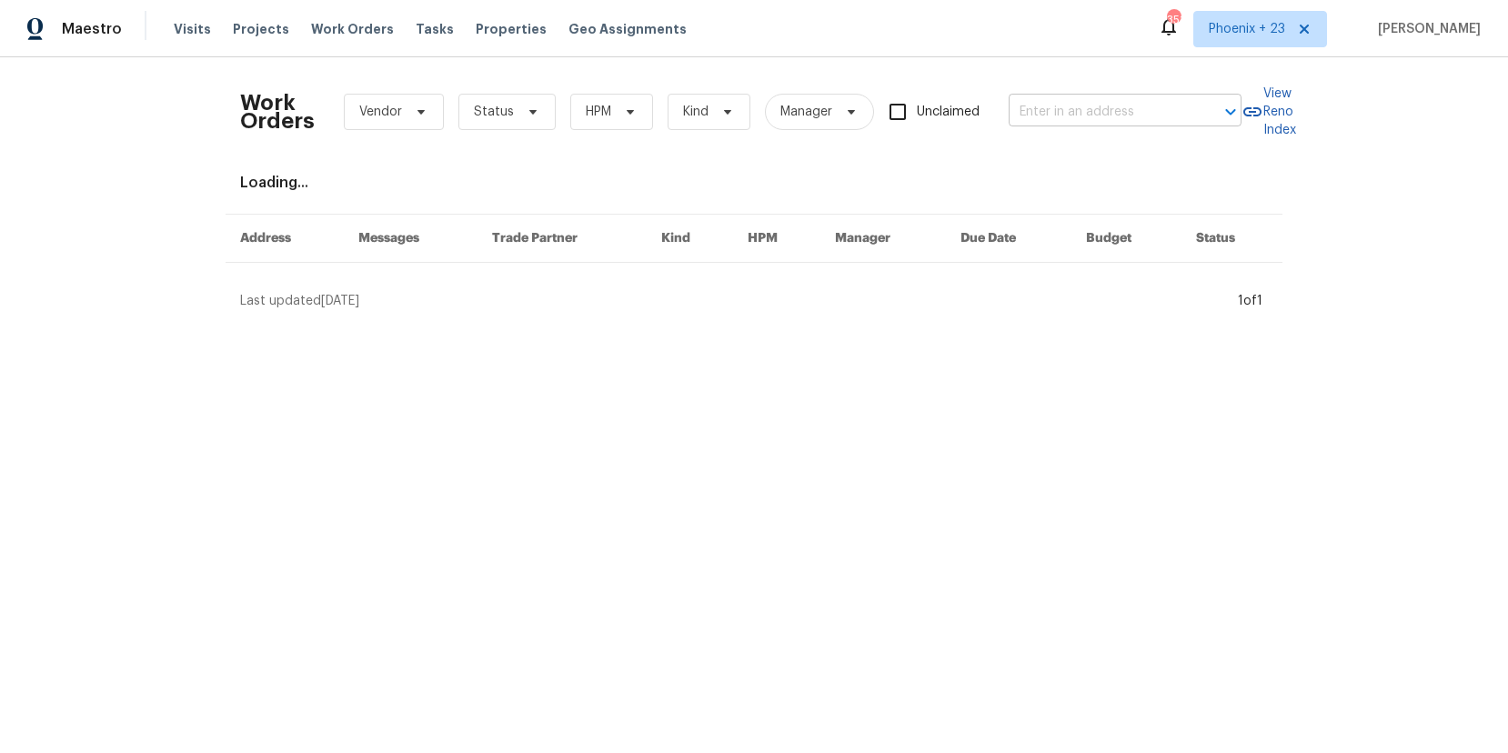
click at [1099, 115] on input "text" at bounding box center [1100, 112] width 182 height 28
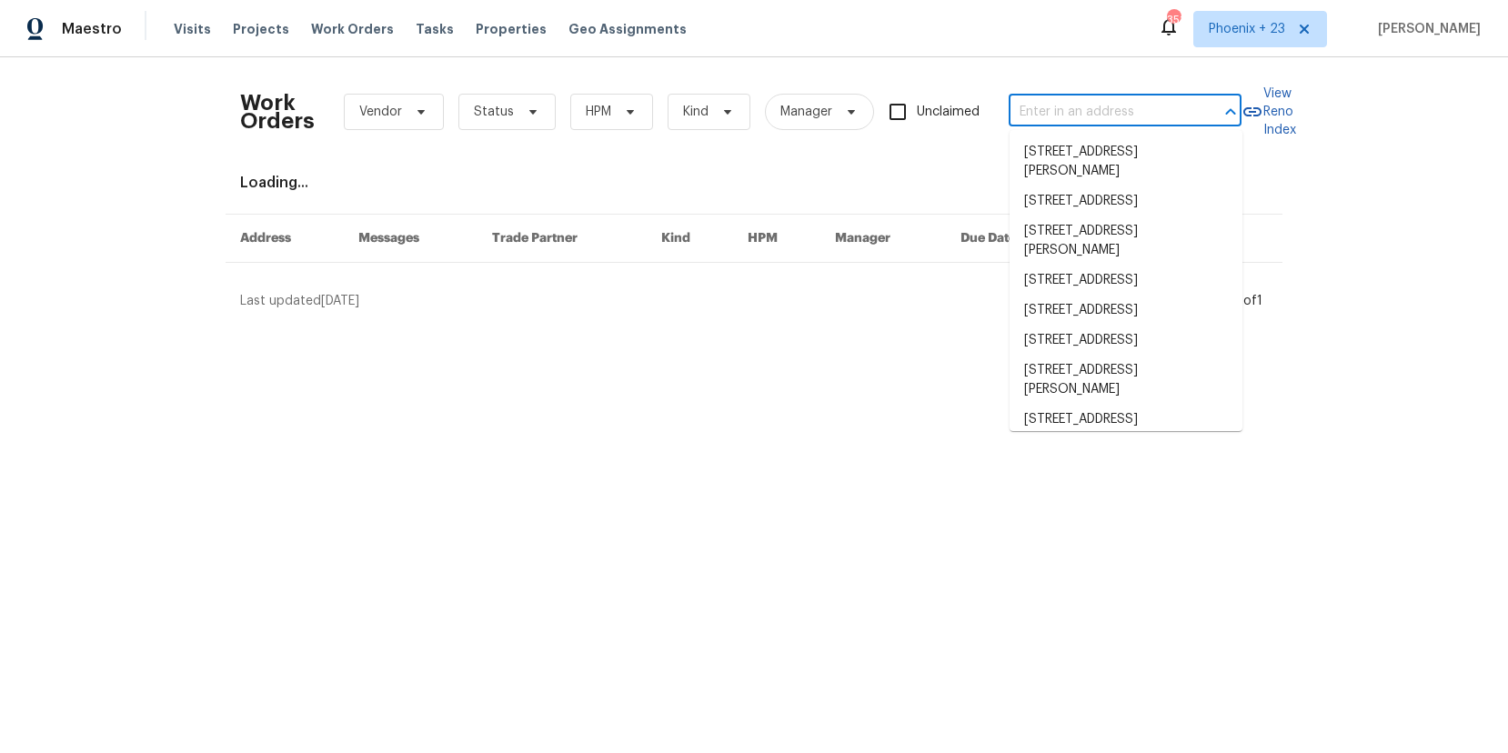
paste input "5312 Great Wagon Rd, Charlotte, NC 28215"
type input "5312 Great Wagon Rd, Charlotte, NC 28215"
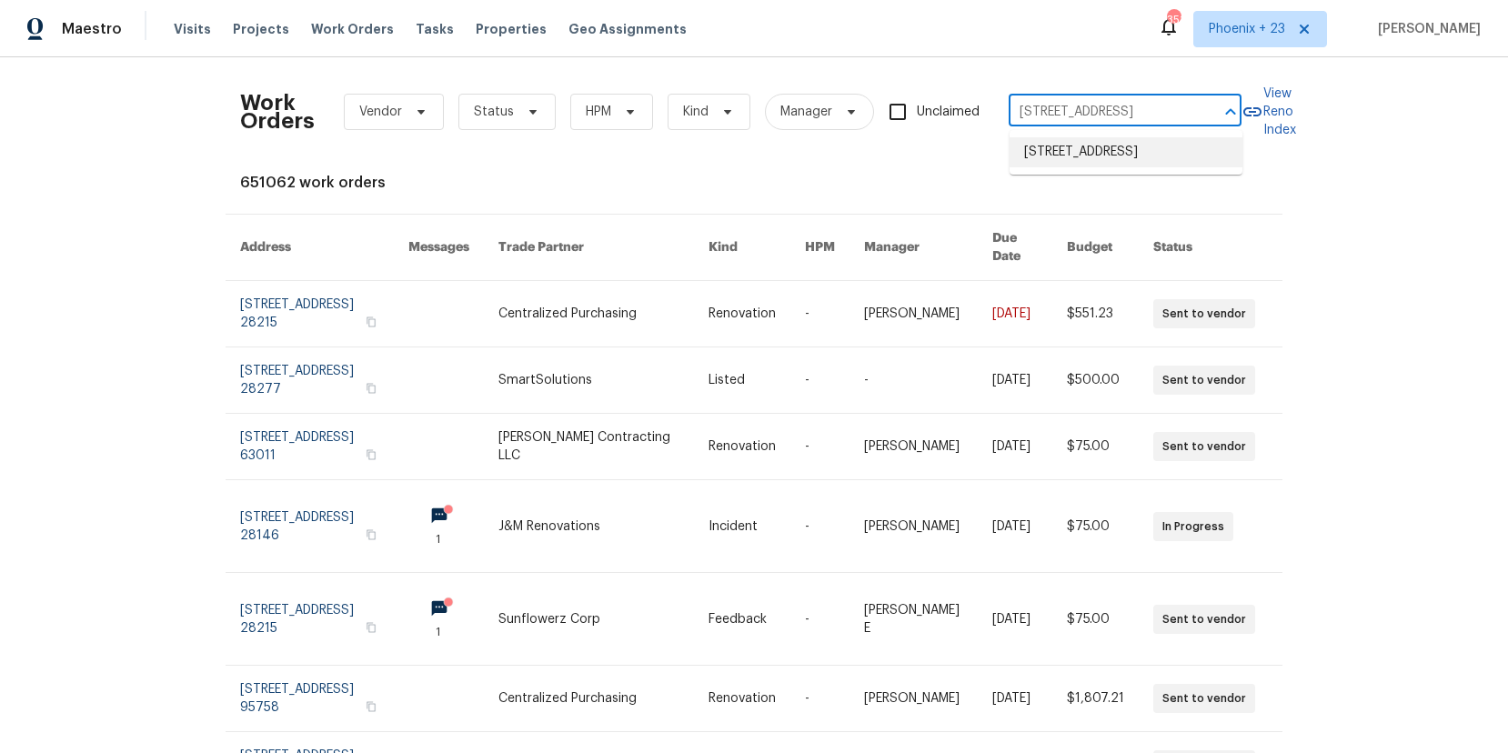
click at [1102, 153] on li "5312 Great Wagon Rd, Charlotte, NC 28215" at bounding box center [1126, 152] width 233 height 30
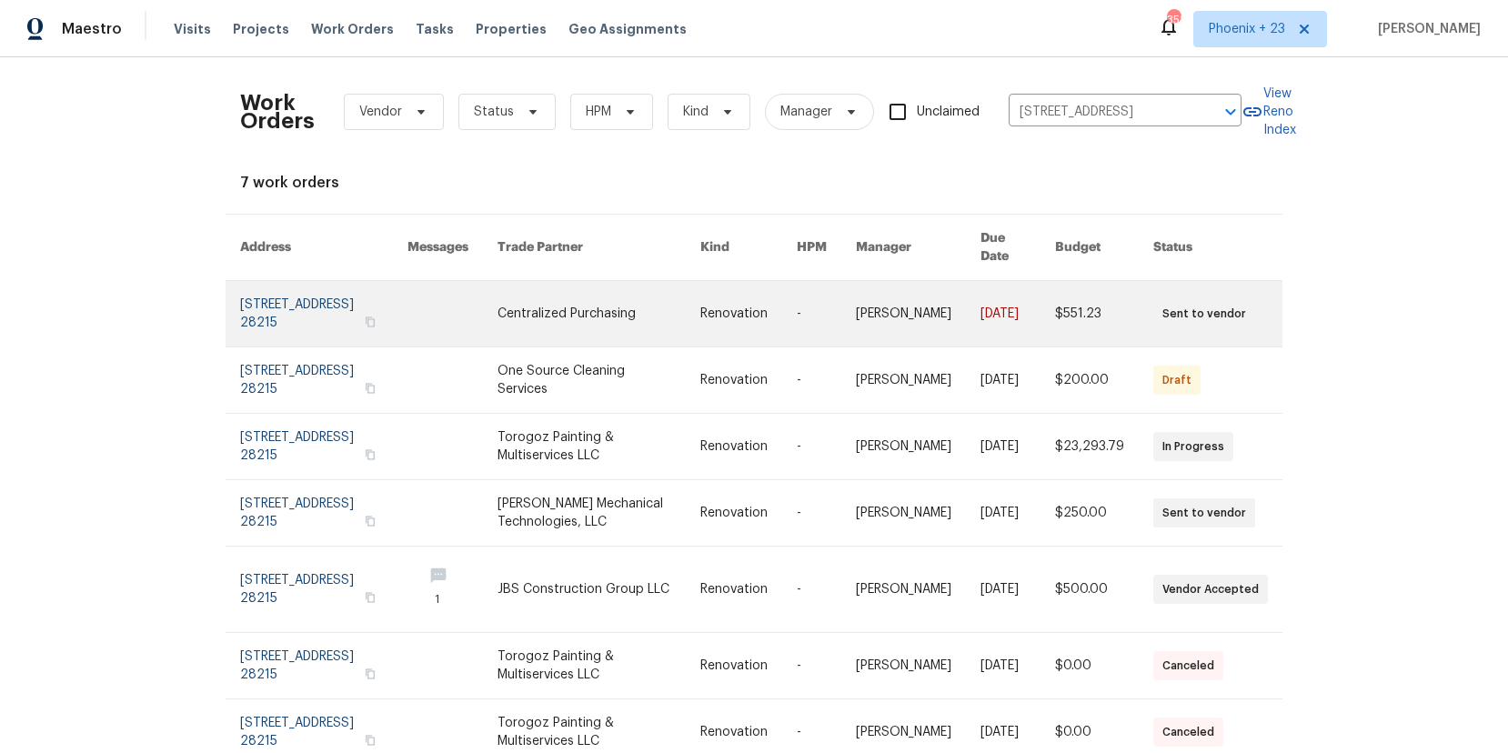
click at [571, 307] on link at bounding box center [599, 313] width 203 height 65
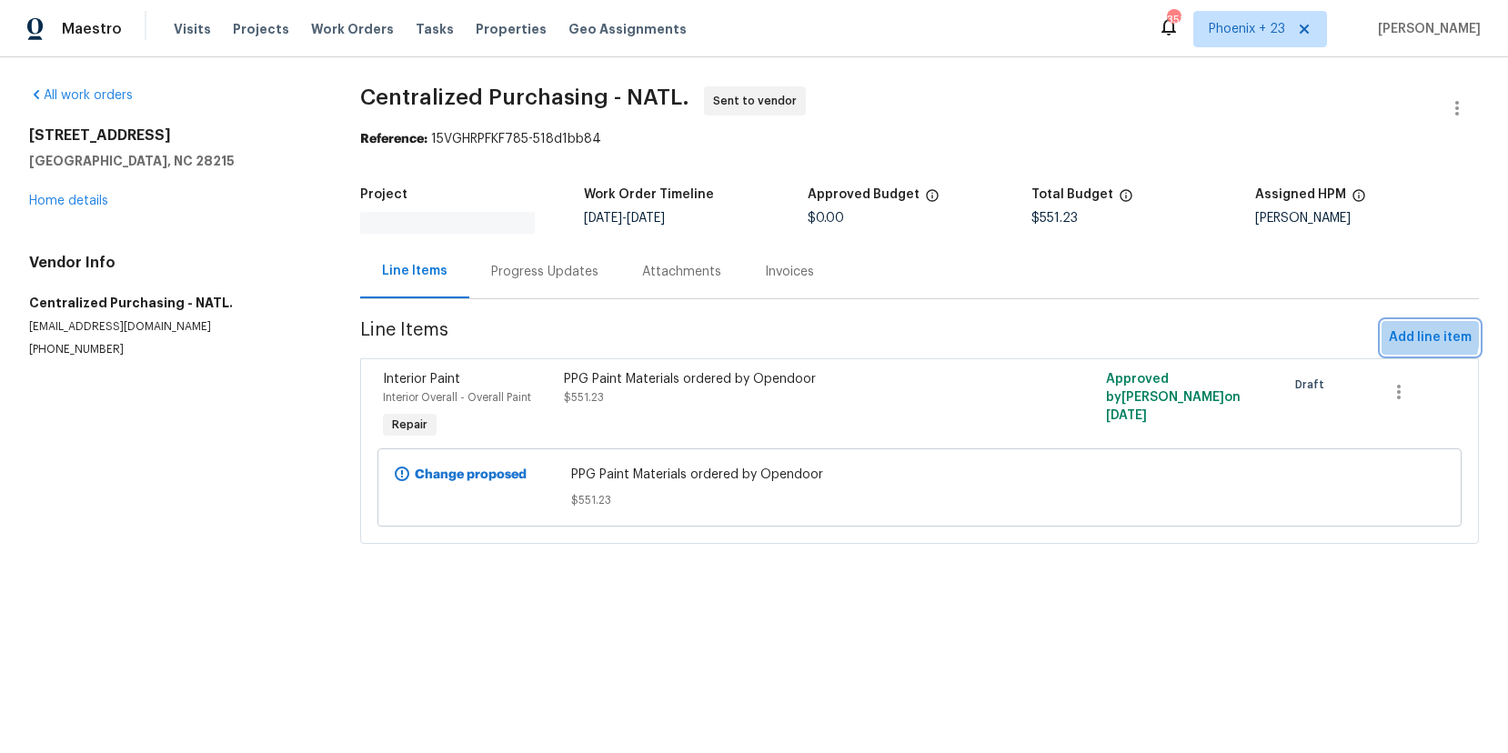
click at [1402, 335] on span "Add line item" at bounding box center [1430, 338] width 83 height 23
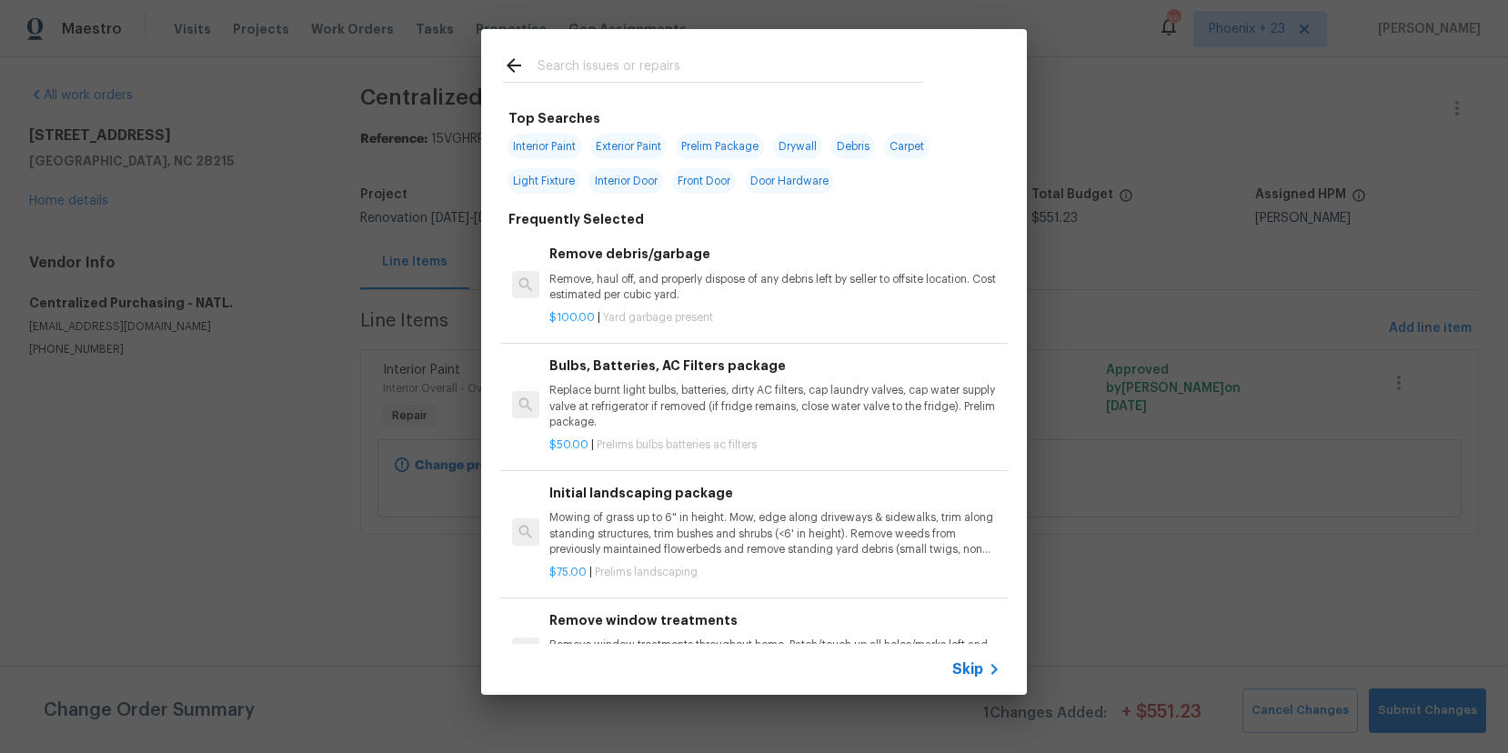
click at [754, 68] on input "text" at bounding box center [731, 68] width 386 height 27
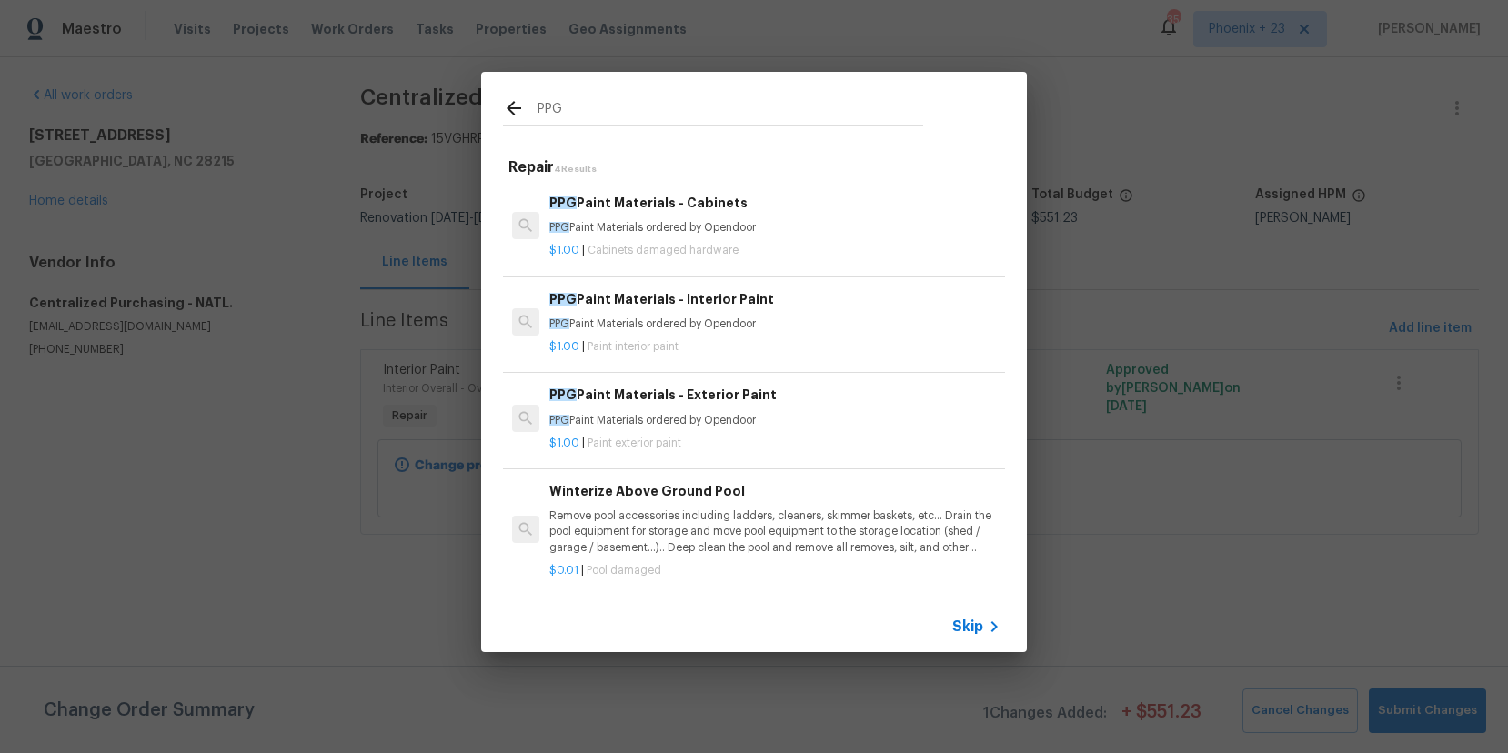
type input "PPG"
click at [860, 407] on div "PPG Paint Materials - Exterior Paint PPG Paint Materials ordered by Opendoor" at bounding box center [774, 407] width 451 height 44
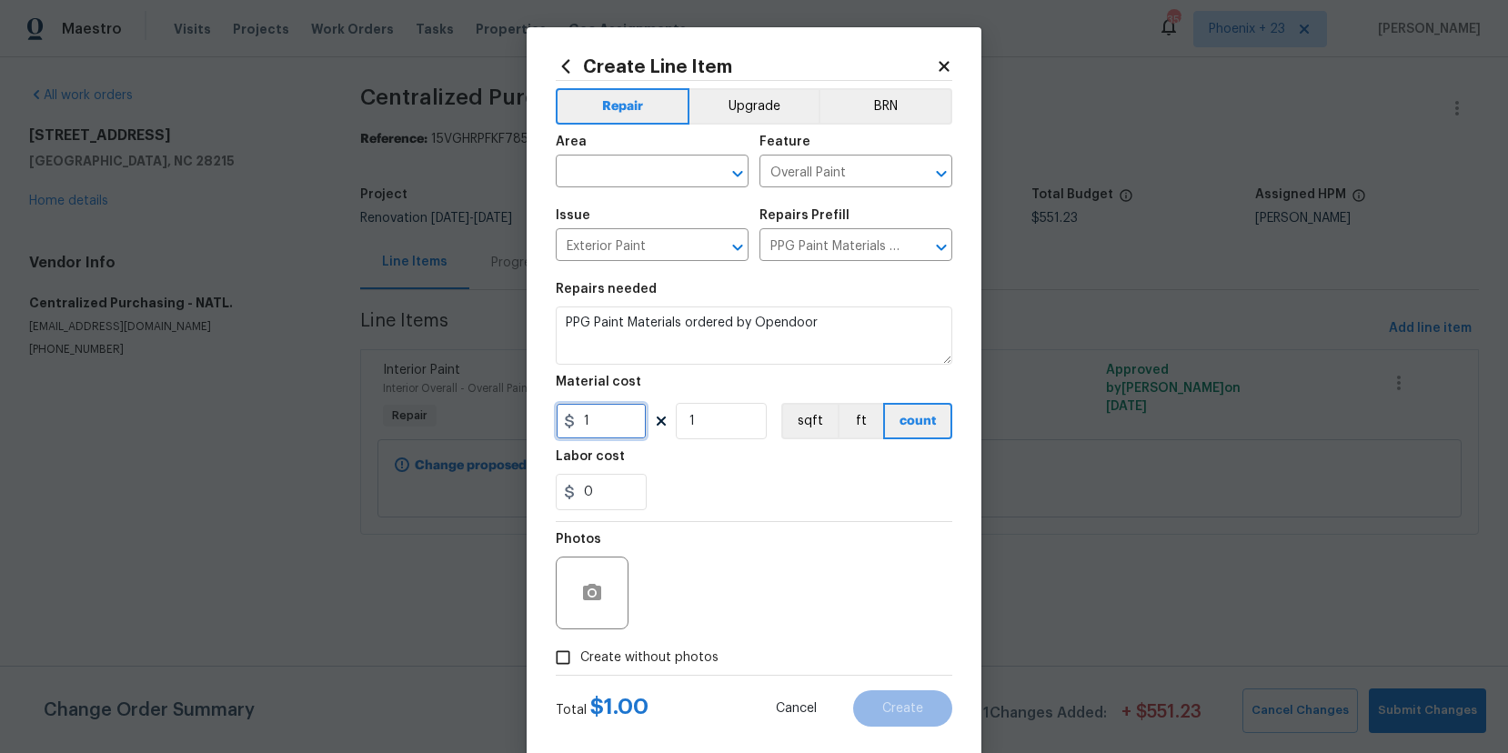
drag, startPoint x: 613, startPoint y: 428, endPoint x: 554, endPoint y: 414, distance: 60.9
click at [554, 414] on div "Create Line Item Repair Upgrade BRN Area ​ Feature Overall Paint ​ Issue Exteri…" at bounding box center [754, 391] width 455 height 729
type input "377.2"
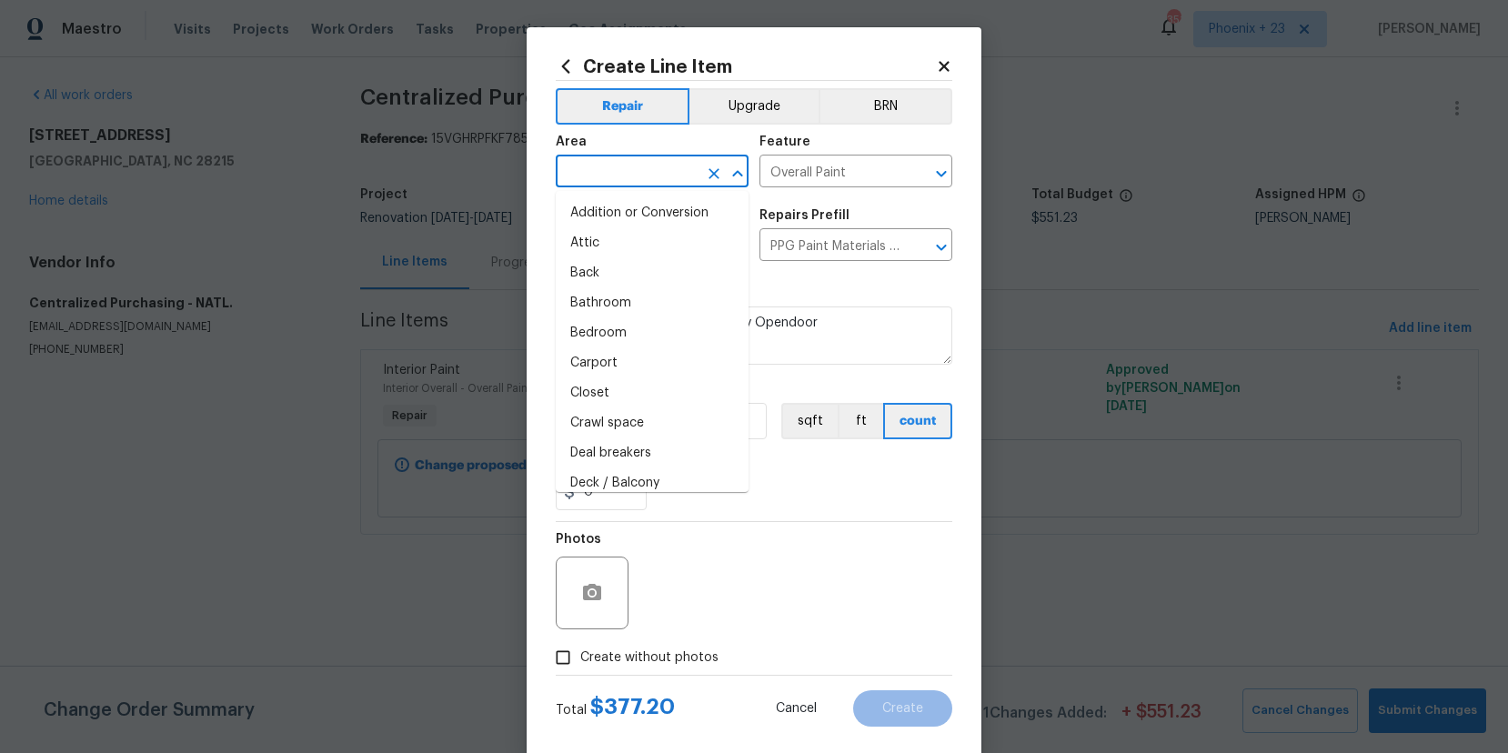
click at [601, 185] on input "text" at bounding box center [627, 173] width 142 height 28
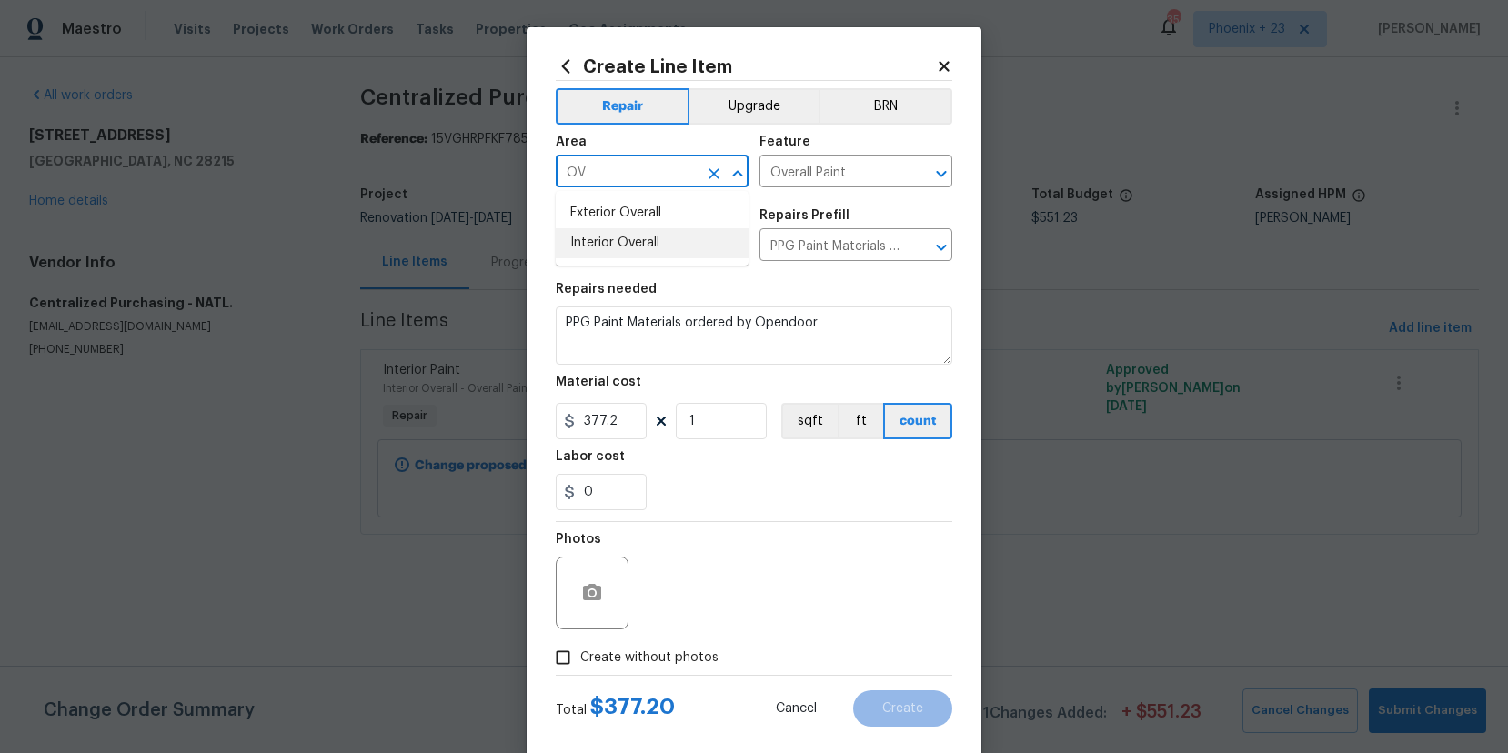
drag, startPoint x: 614, startPoint y: 235, endPoint x: 607, endPoint y: 207, distance: 28.2
click at [613, 233] on li "Interior Overall" at bounding box center [652, 243] width 193 height 30
type input "Interior Overall"
click at [711, 172] on icon "Clear" at bounding box center [714, 173] width 11 height 11
click at [696, 200] on li "Exterior Overall" at bounding box center [652, 213] width 193 height 30
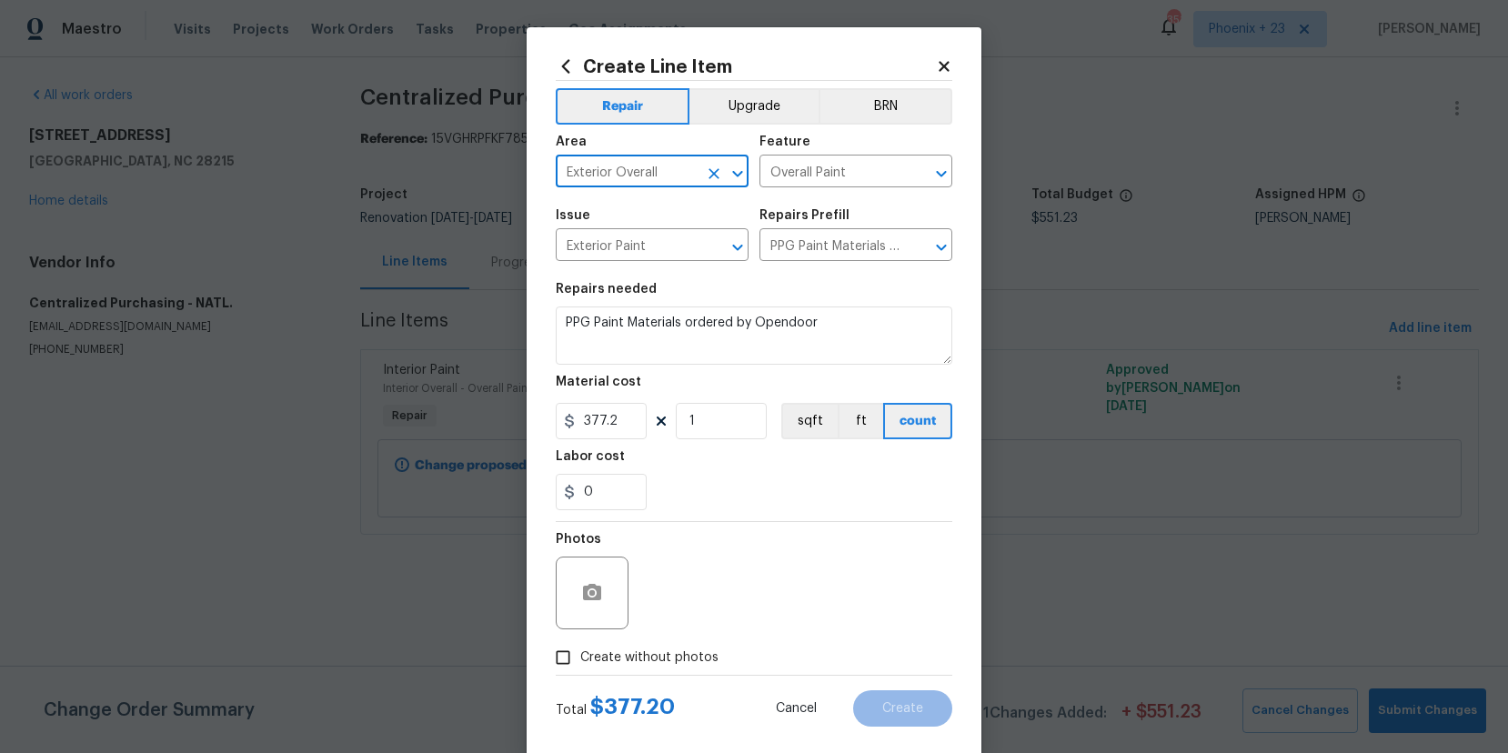
type input "Exterior Overall"
drag, startPoint x: 680, startPoint y: 659, endPoint x: 689, endPoint y: 640, distance: 20.8
click at [681, 656] on span "Create without photos" at bounding box center [649, 658] width 138 height 19
click at [580, 656] on input "Create without photos" at bounding box center [563, 657] width 35 height 35
checkbox input "true"
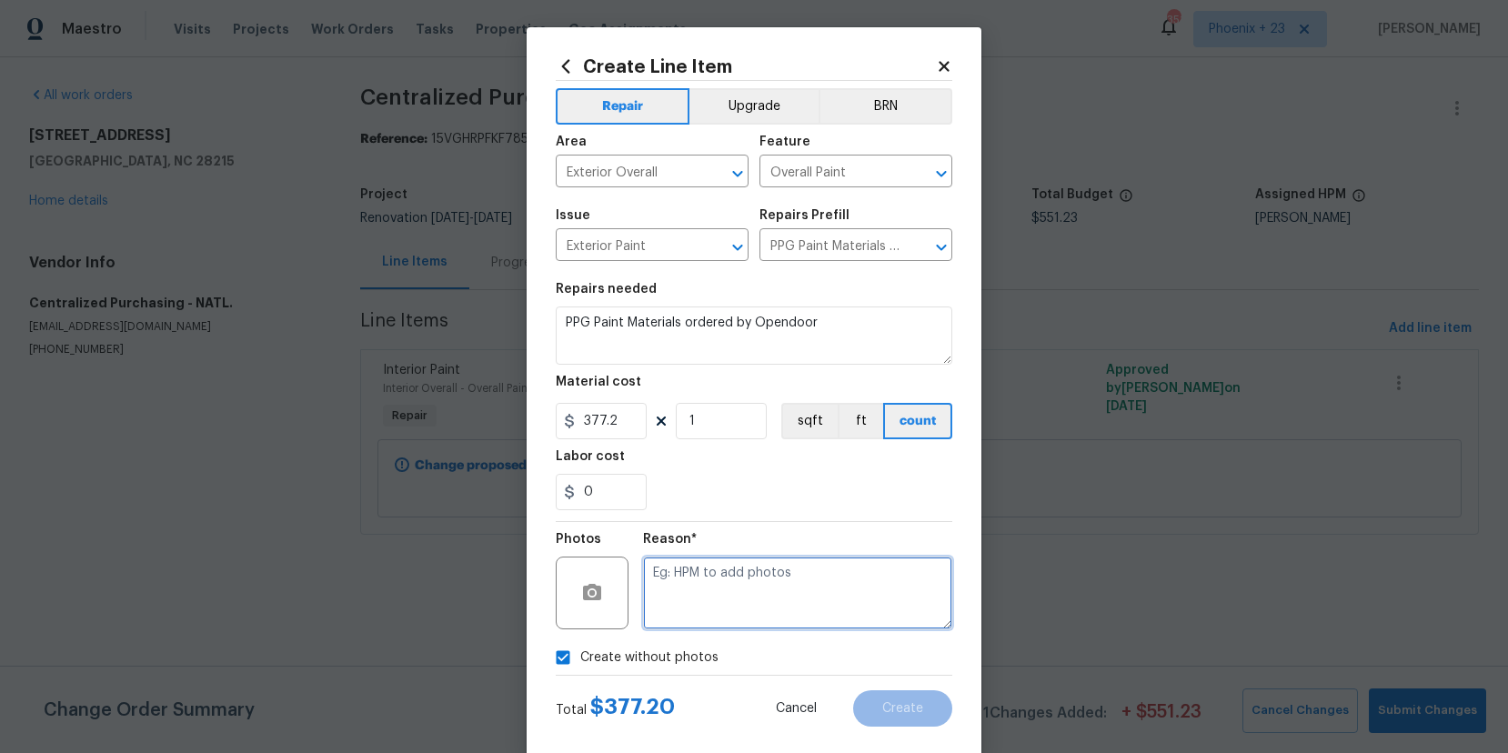
click at [724, 596] on textarea at bounding box center [797, 593] width 309 height 73
type textarea "NA"
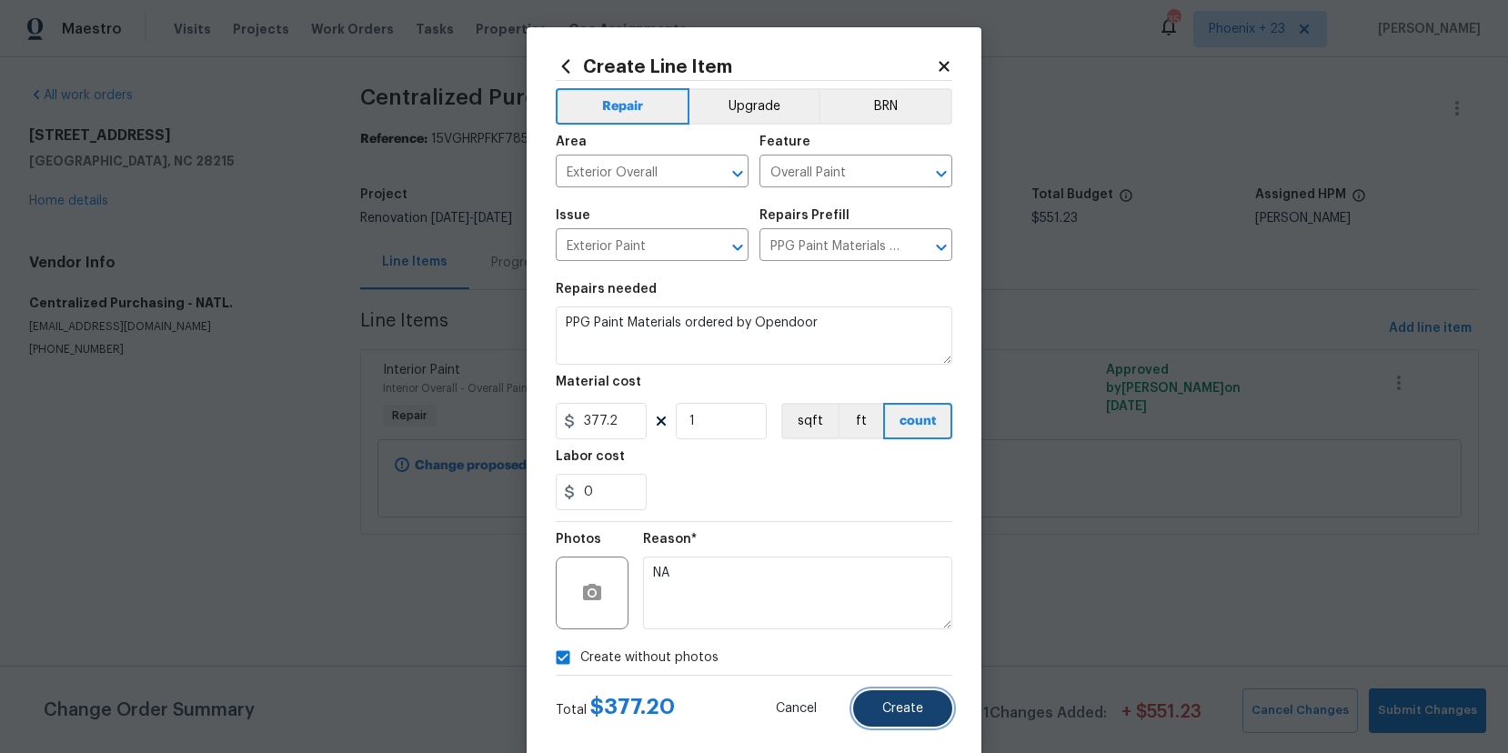
click at [910, 709] on span "Create" at bounding box center [902, 709] width 41 height 14
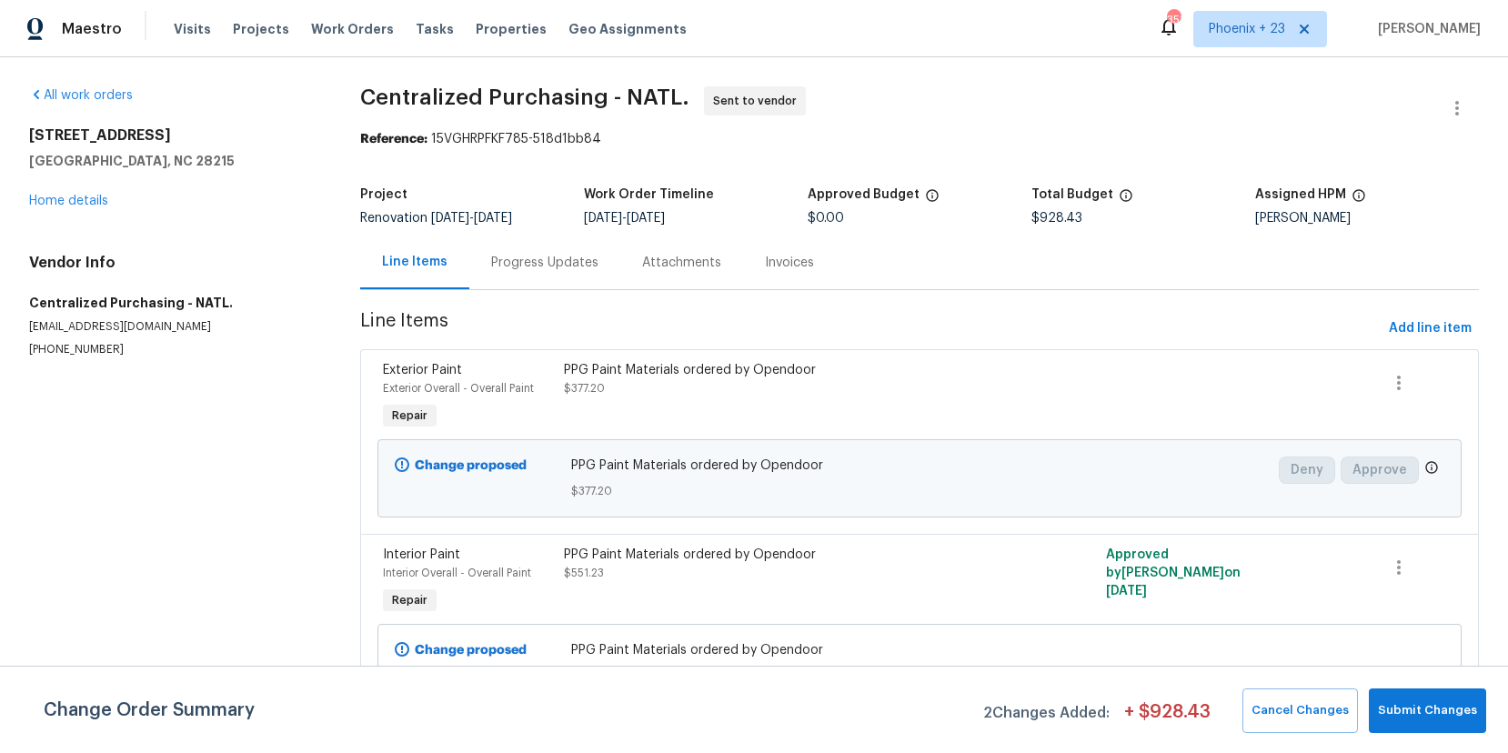
click at [87, 190] on div "5312 Great Wagon Rd Charlotte, NC 28215 Home details" at bounding box center [172, 168] width 287 height 84
click at [86, 196] on link "Home details" at bounding box center [68, 201] width 79 height 13
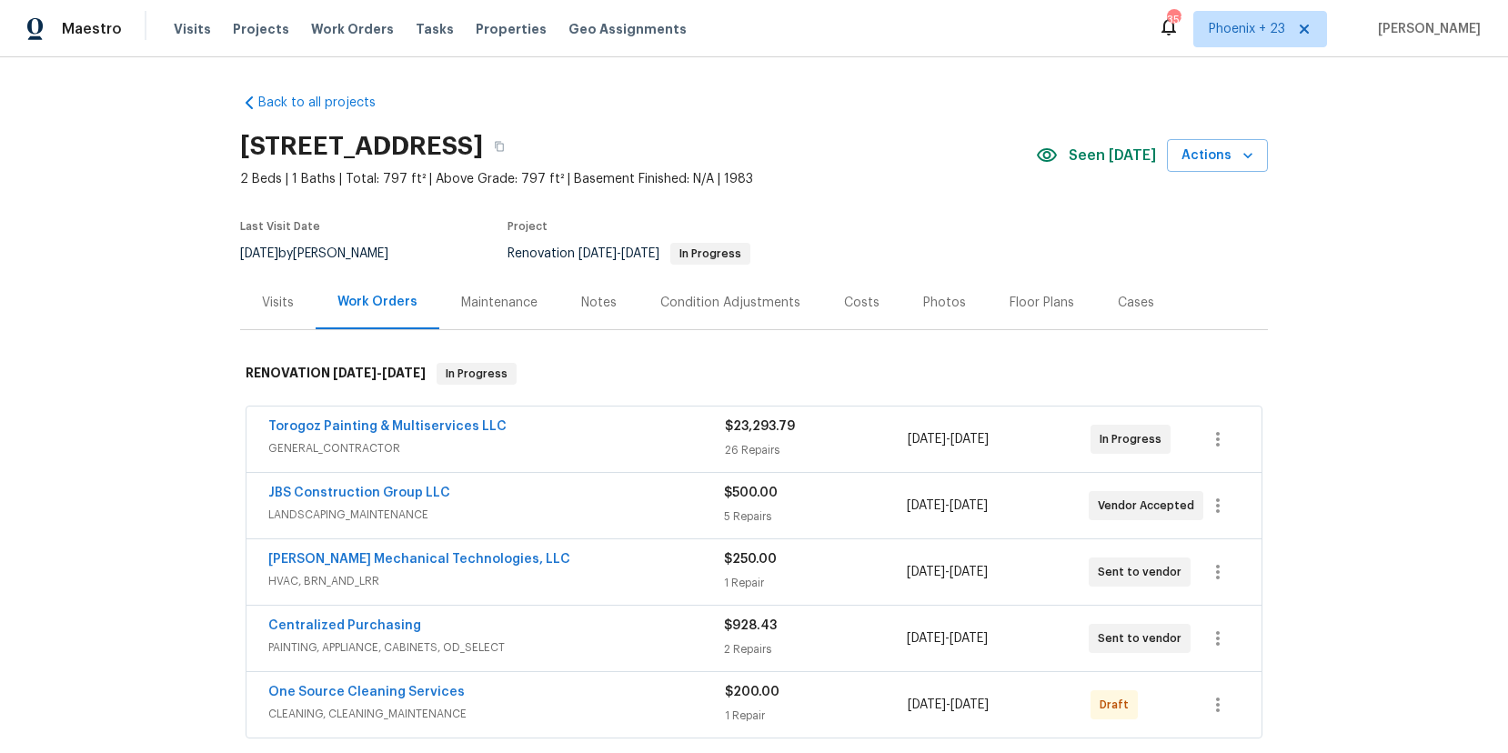
click at [413, 417] on span "Torogoz Painting & Multiservices LLC" at bounding box center [387, 426] width 238 height 18
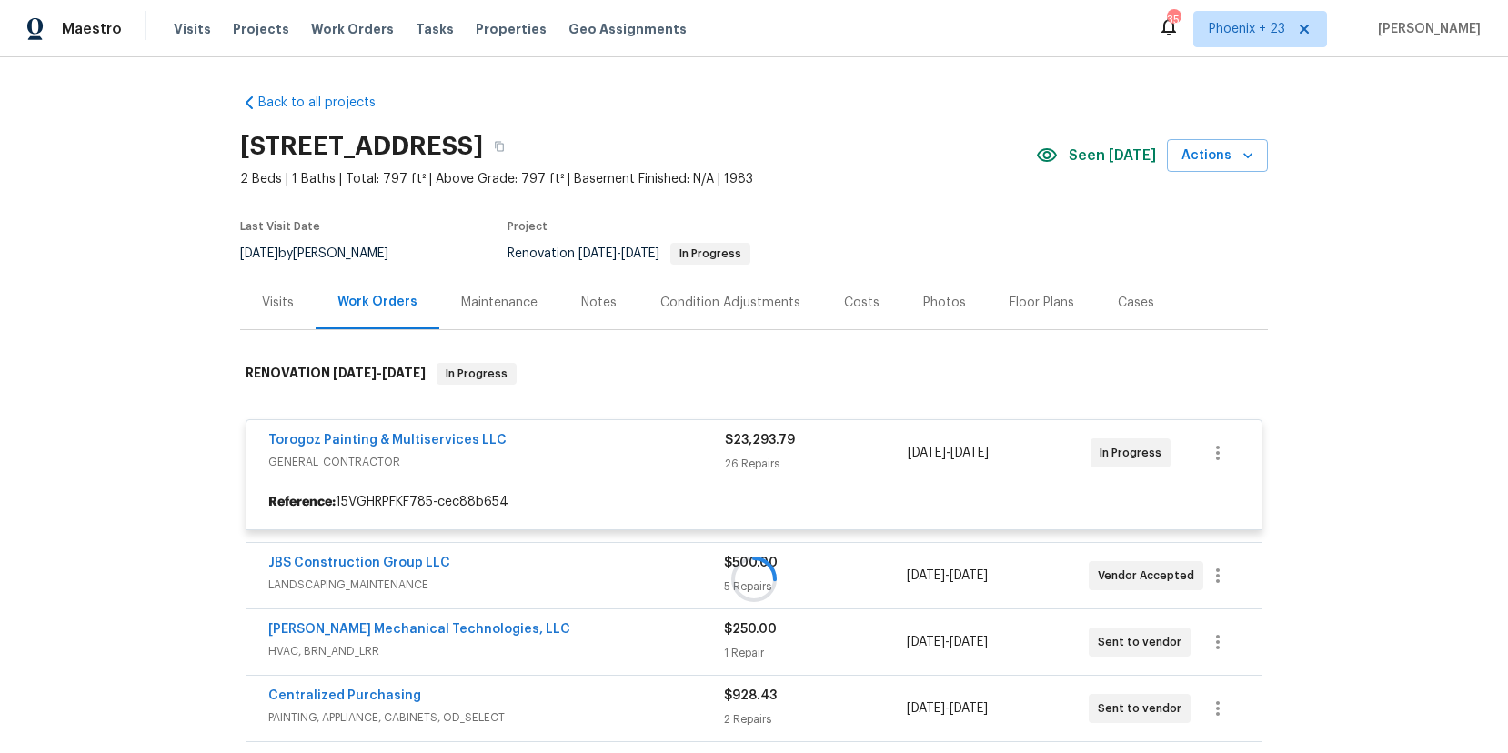
click at [412, 434] on div at bounding box center [754, 579] width 1028 height 469
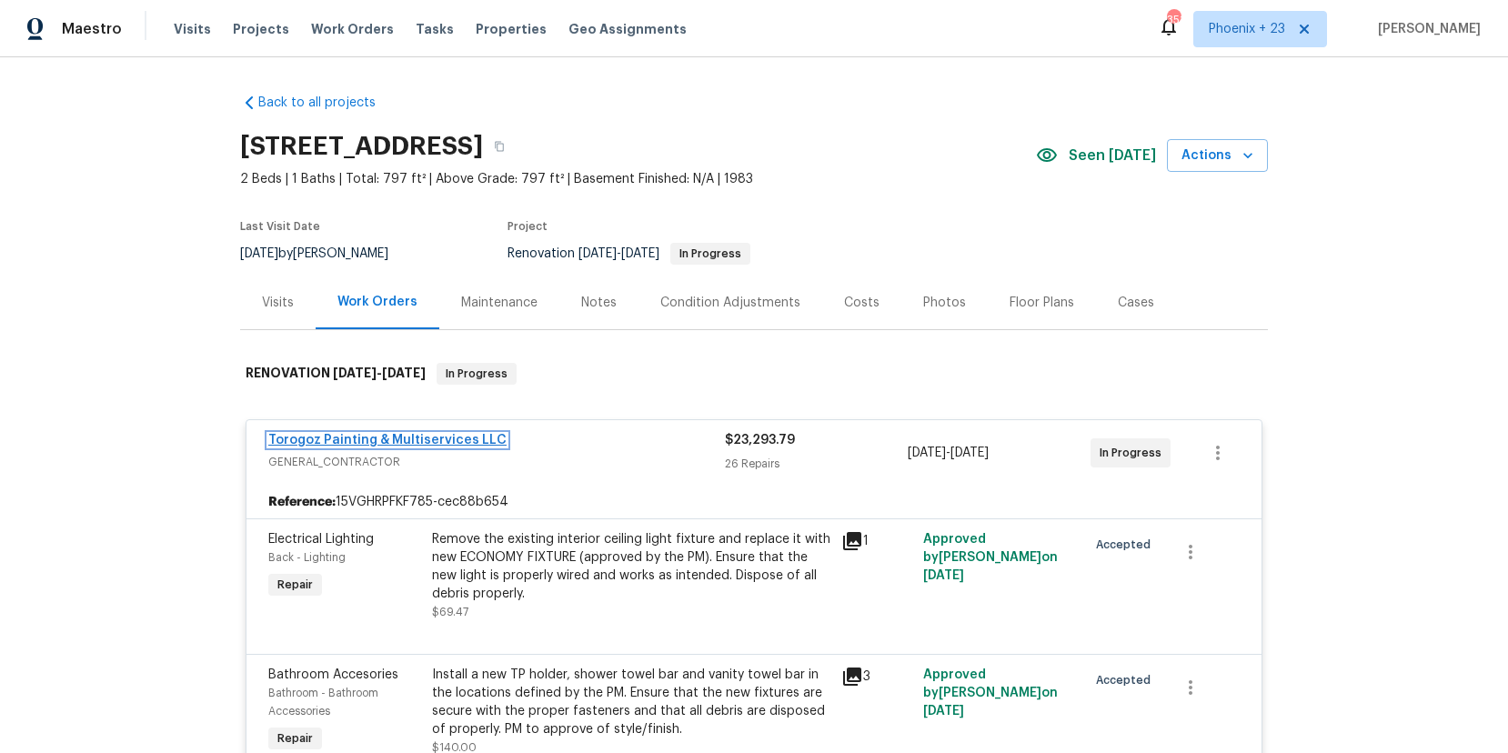
click at [416, 441] on link "Torogoz Painting & Multiservices LLC" at bounding box center [387, 440] width 238 height 13
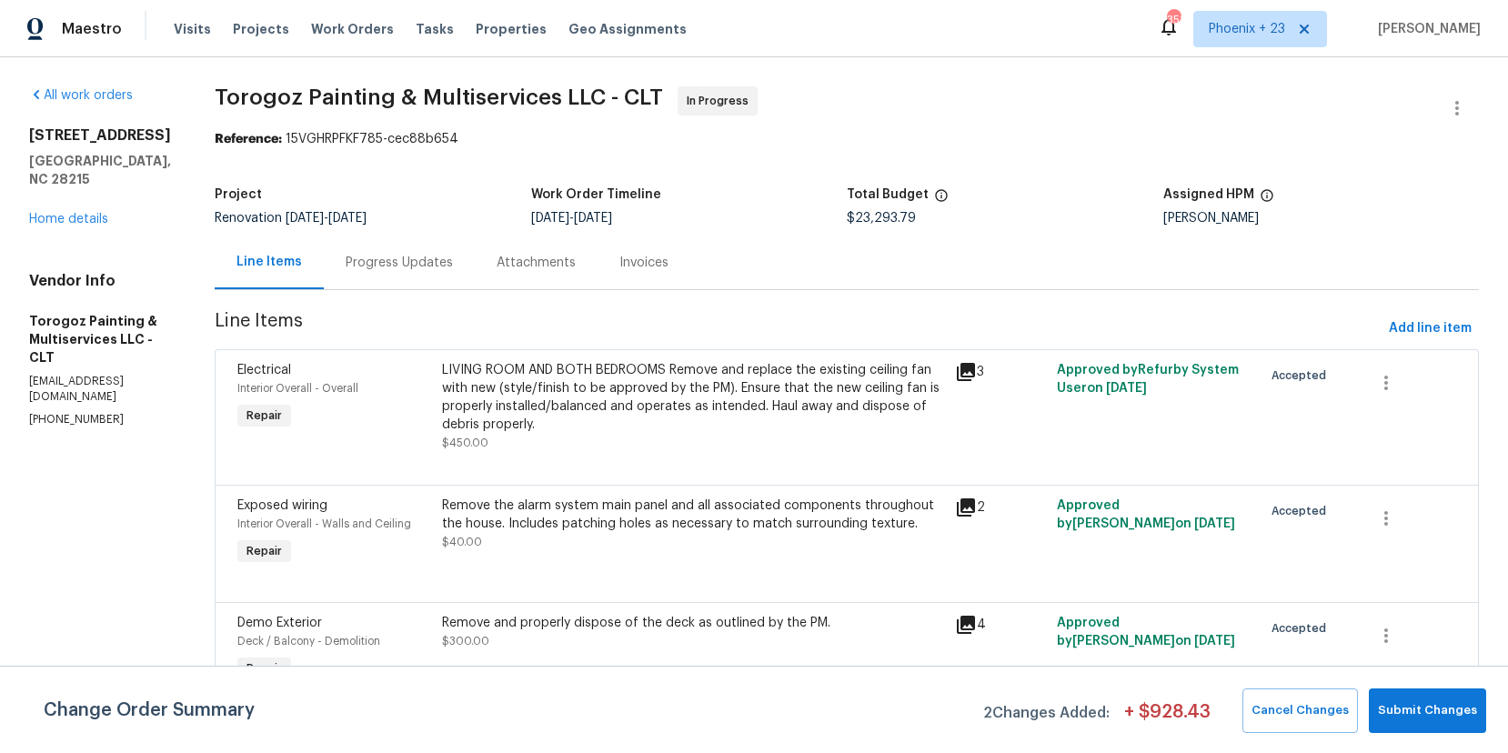
click at [475, 267] on div "Progress Updates" at bounding box center [399, 263] width 151 height 54
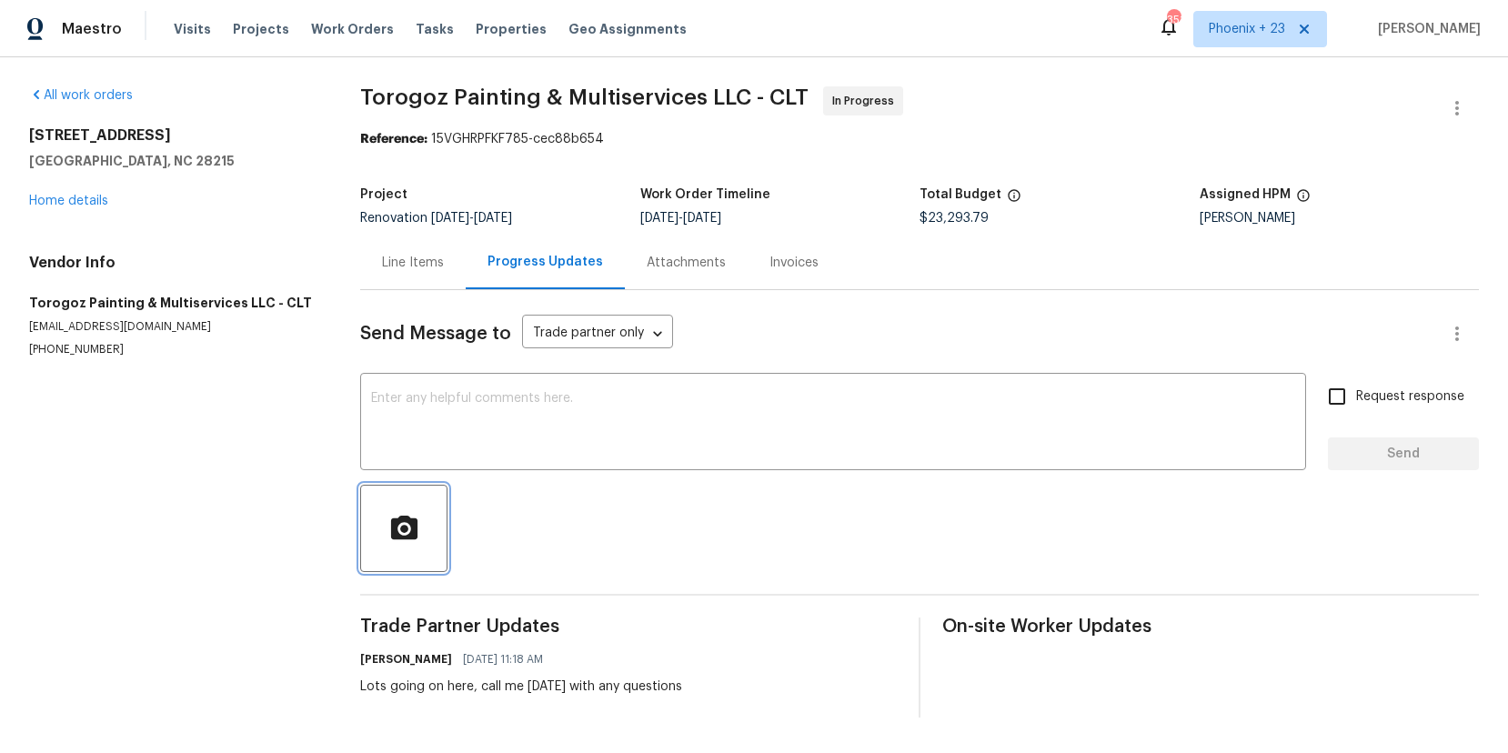
click at [391, 513] on icon "button" at bounding box center [404, 529] width 32 height 32
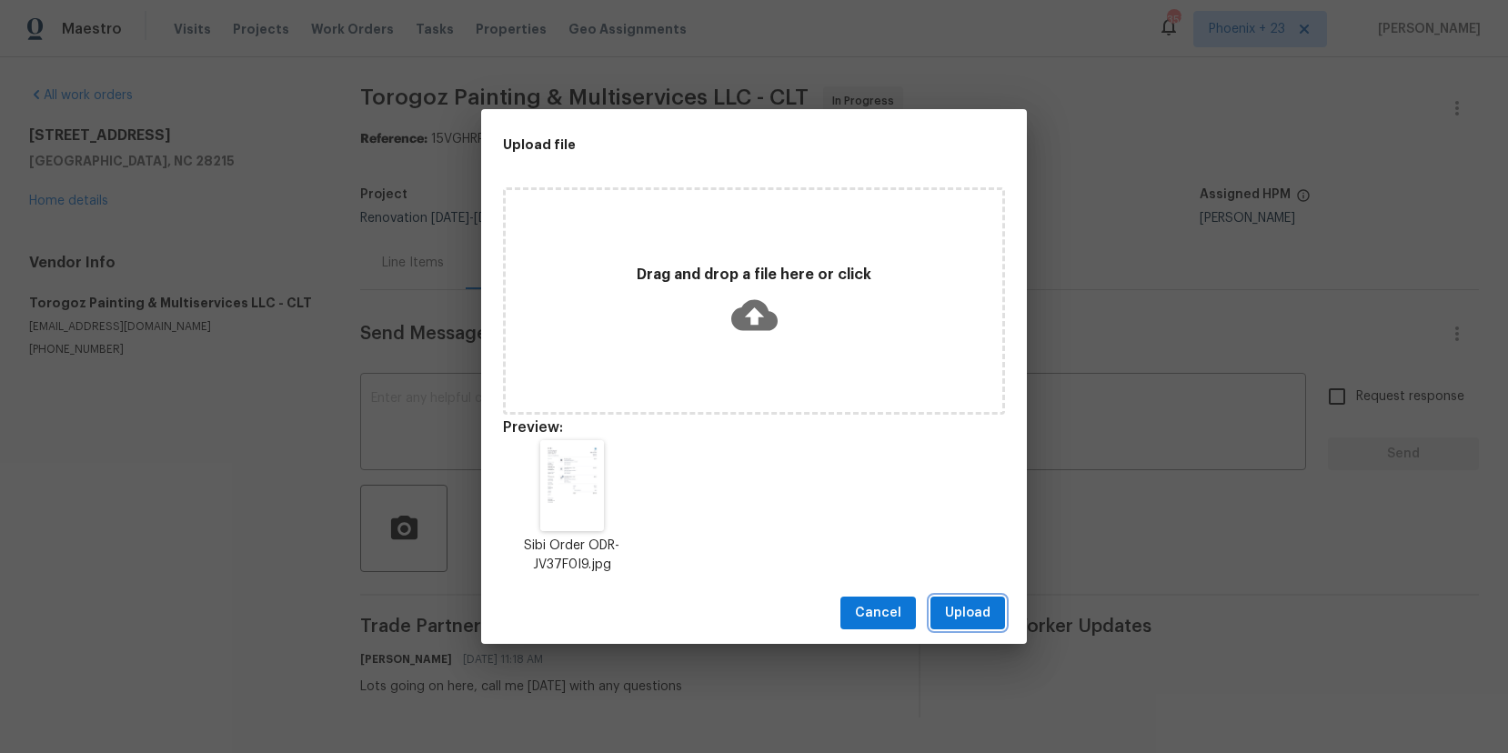
click at [979, 609] on span "Upload" at bounding box center [967, 613] width 45 height 23
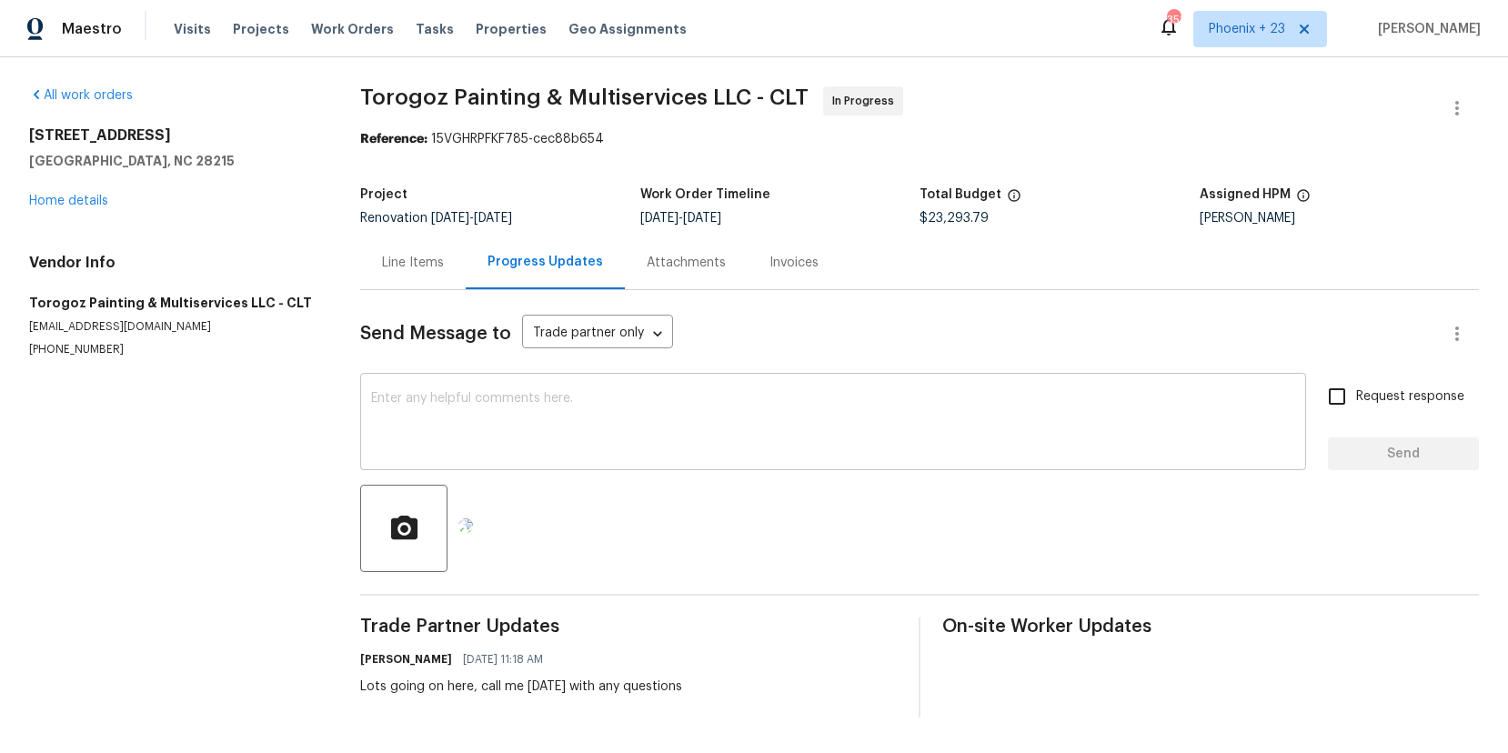
click at [664, 428] on textarea at bounding box center [833, 424] width 924 height 64
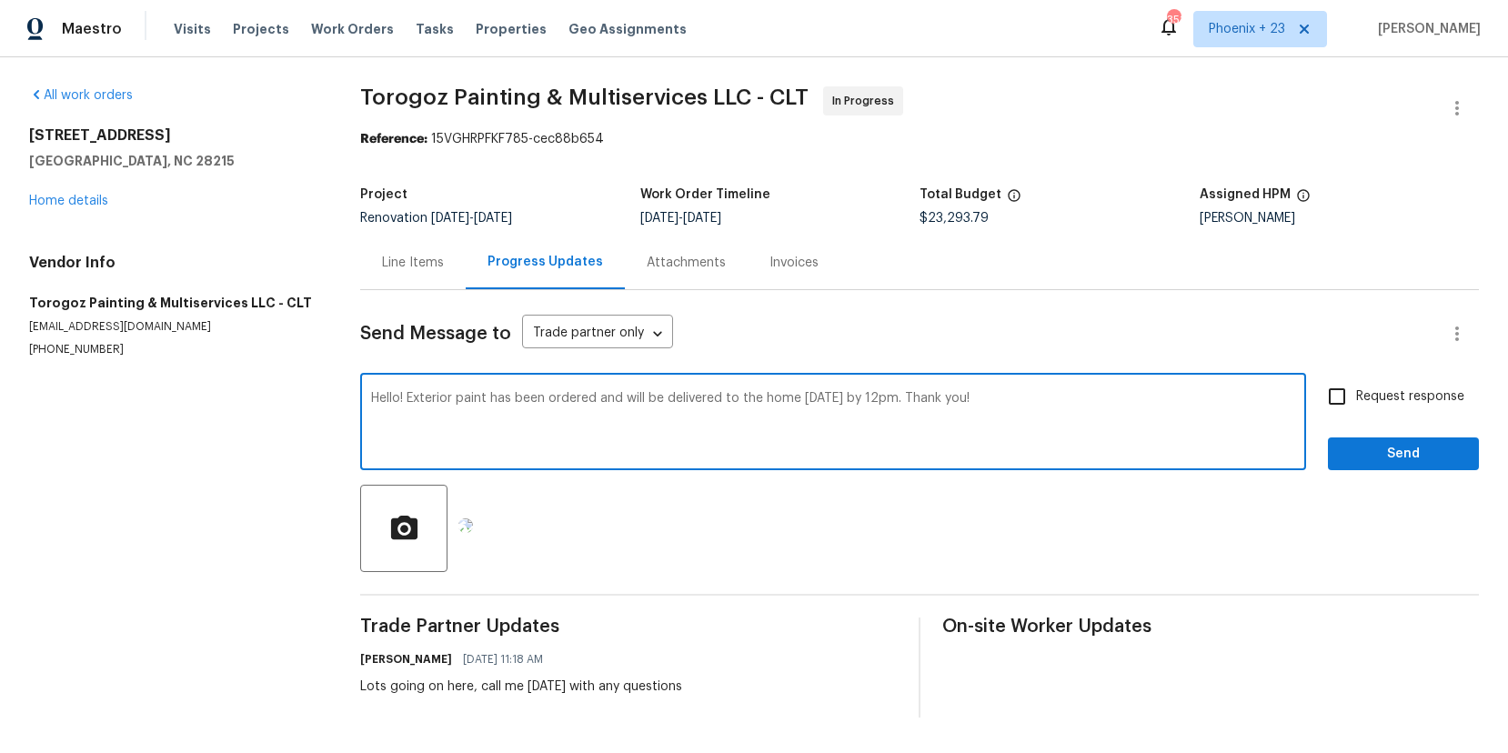
type textarea "Hello! Exterior paint has been ordered and will be delivered to the home tomorr…"
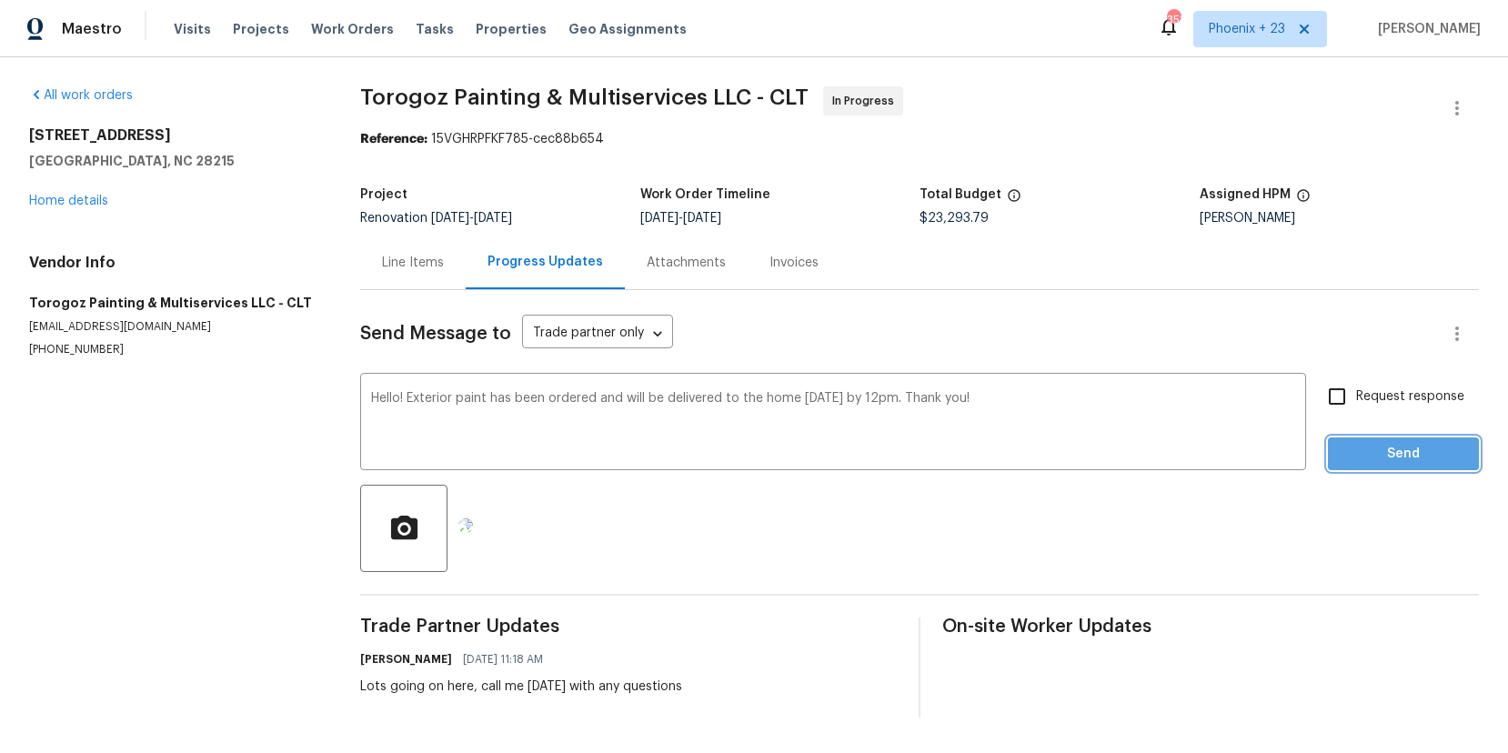
click at [1470, 448] on button "Send" at bounding box center [1403, 455] width 151 height 34
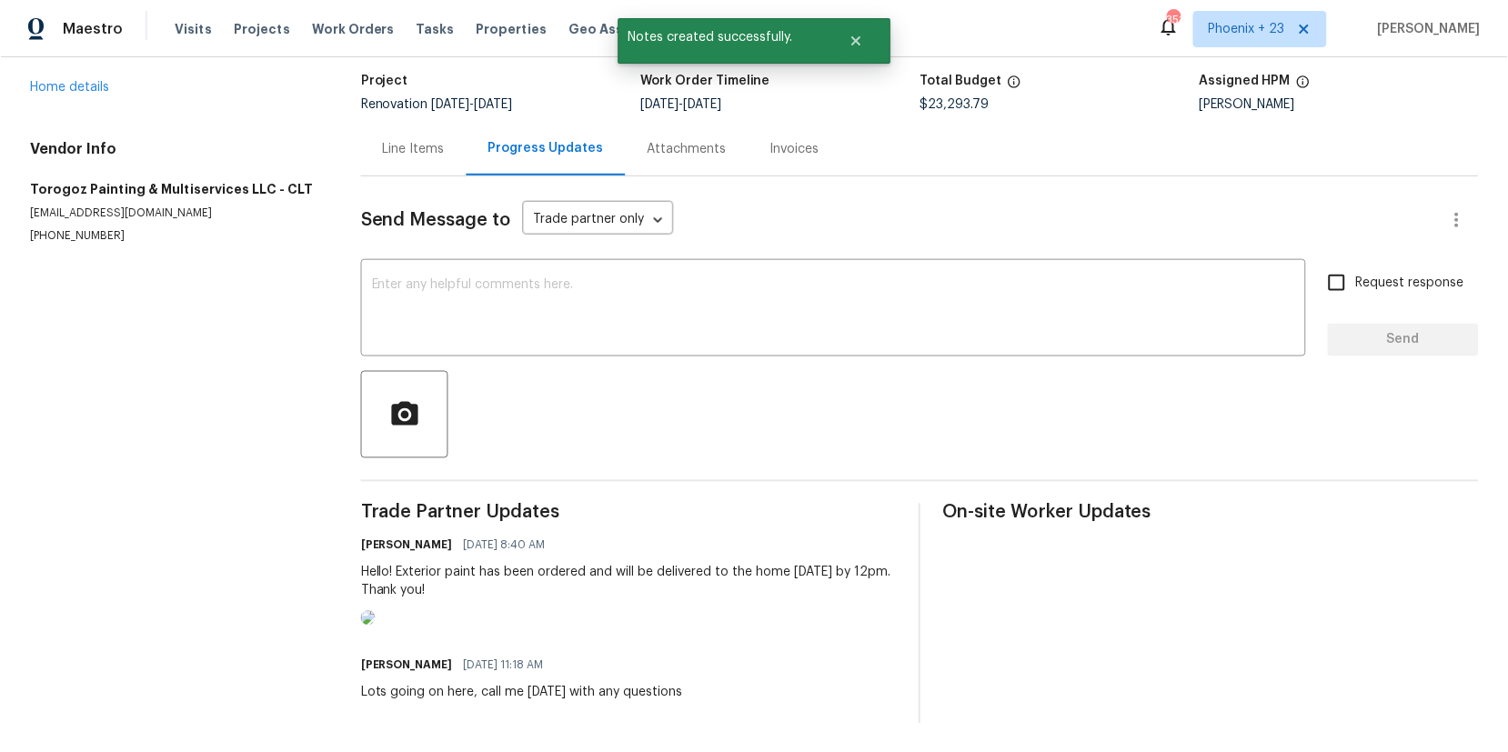
scroll to position [175, 0]
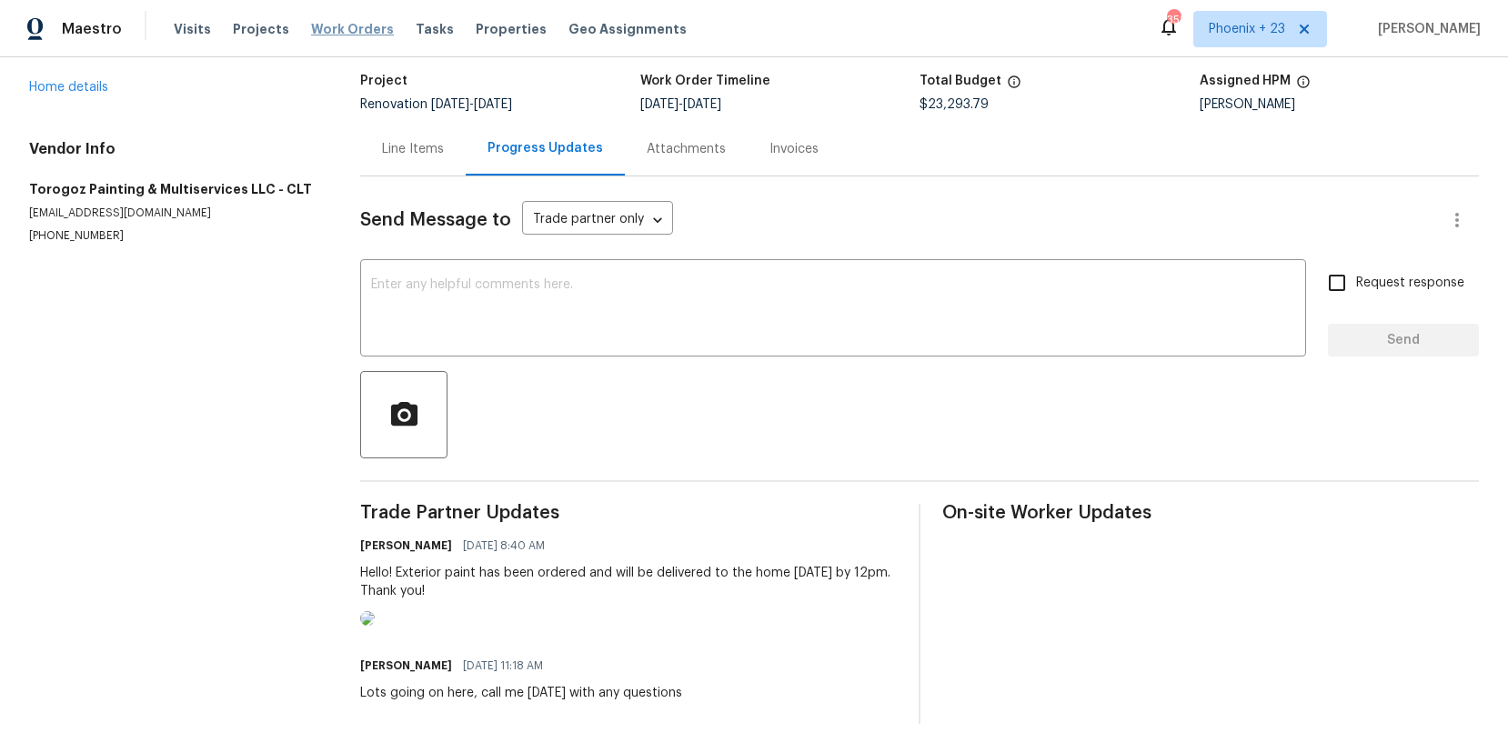
click at [320, 27] on span "Work Orders" at bounding box center [352, 29] width 83 height 18
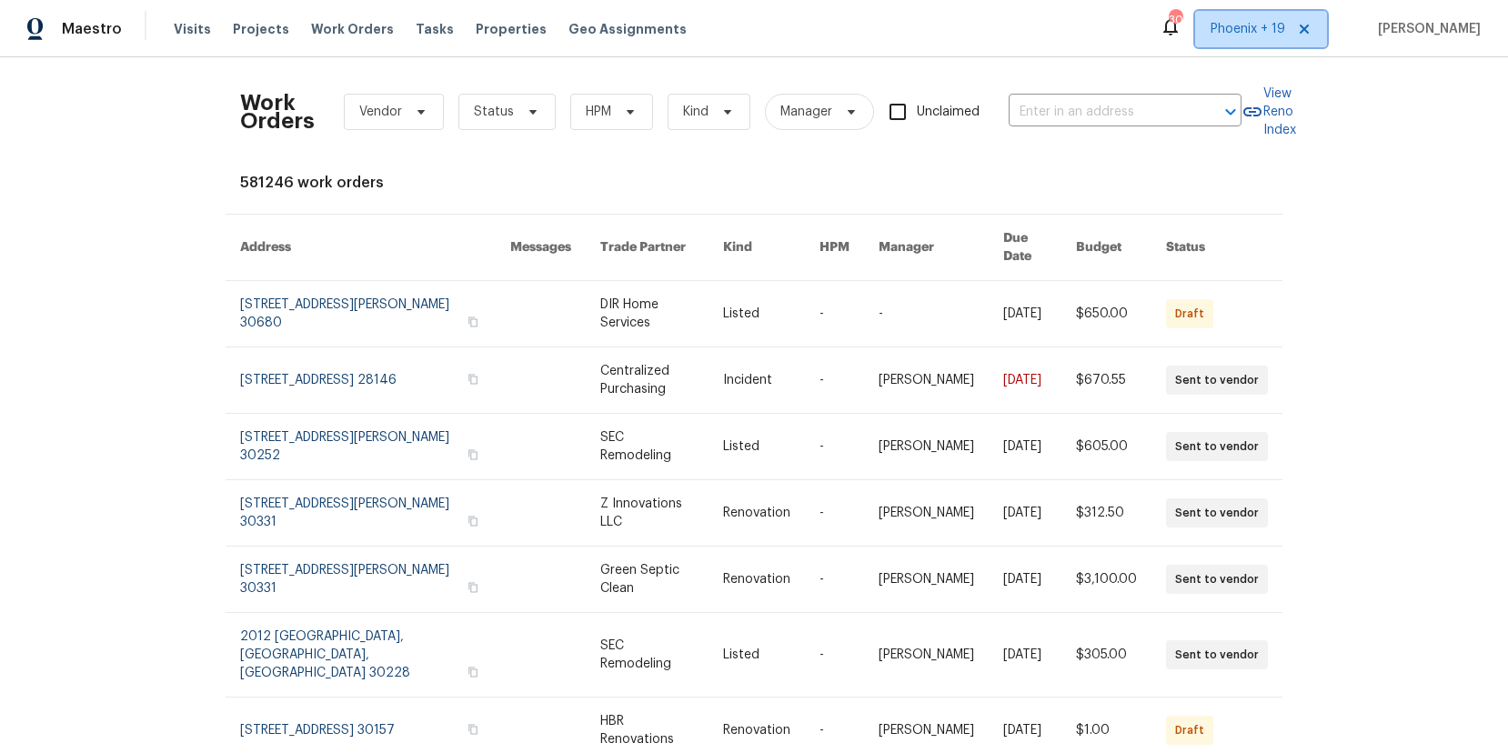
click at [1285, 21] on span "Phoenix + 19" at bounding box center [1248, 29] width 75 height 18
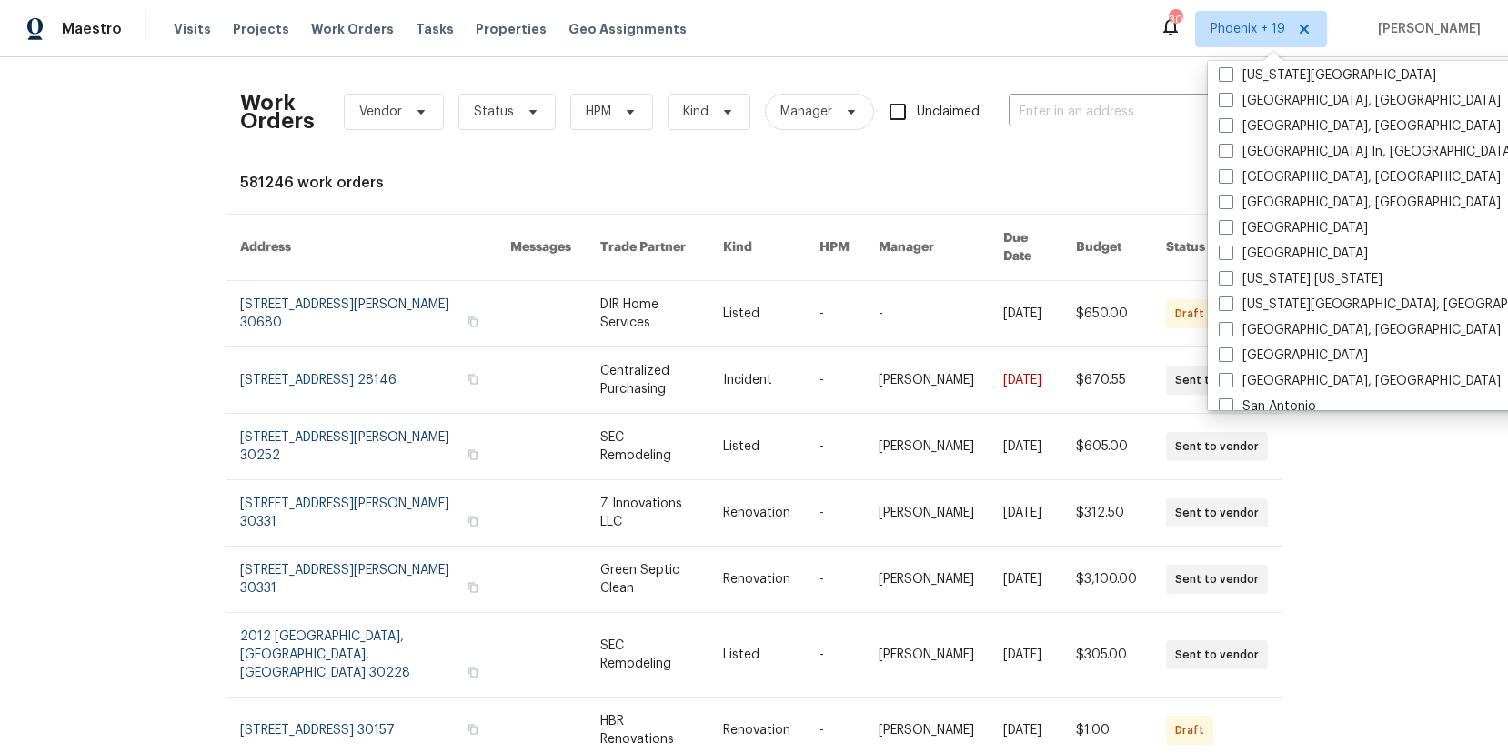
scroll to position [1053, 0]
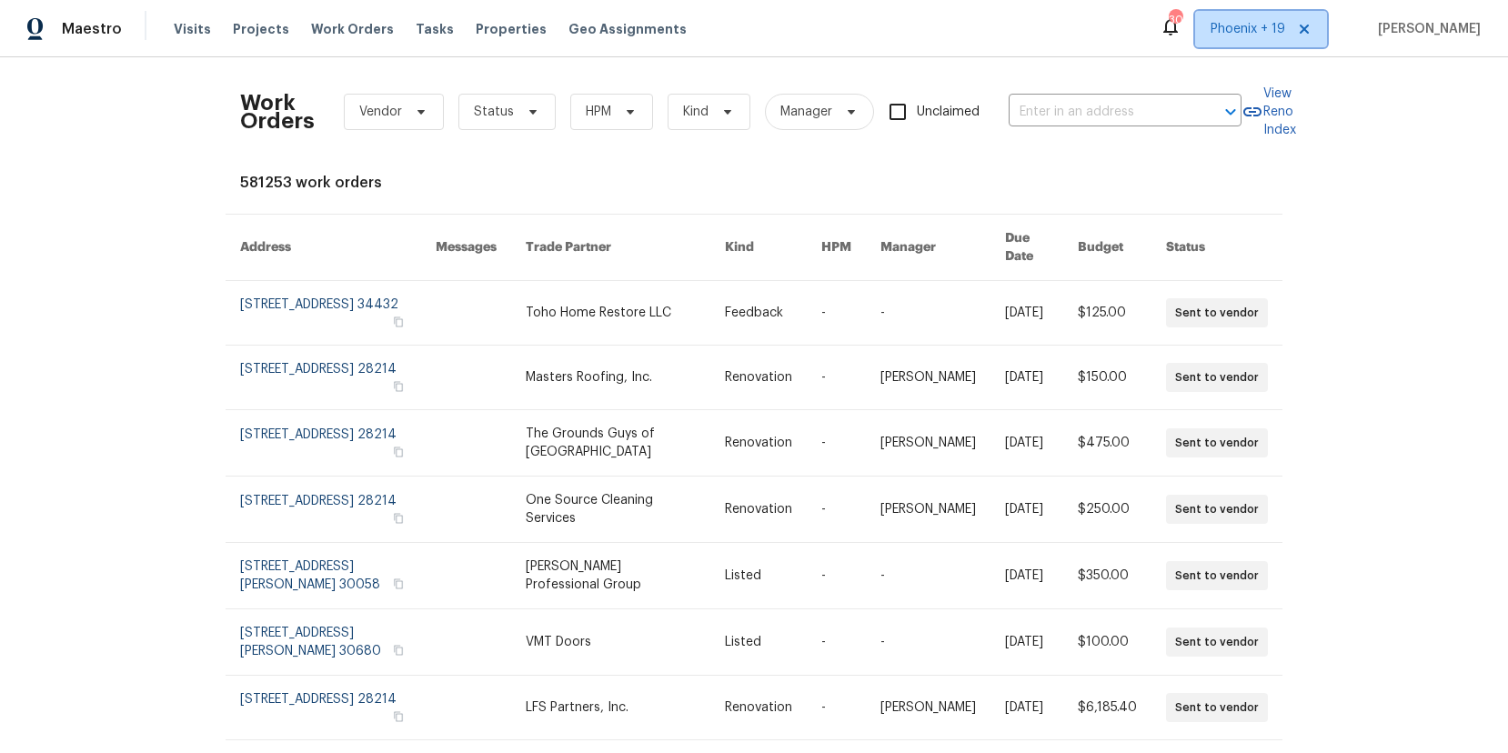
drag, startPoint x: 1253, startPoint y: 24, endPoint x: 1251, endPoint y: 49, distance: 25.6
click at [1253, 27] on span "Phoenix + 19" at bounding box center [1248, 29] width 75 height 18
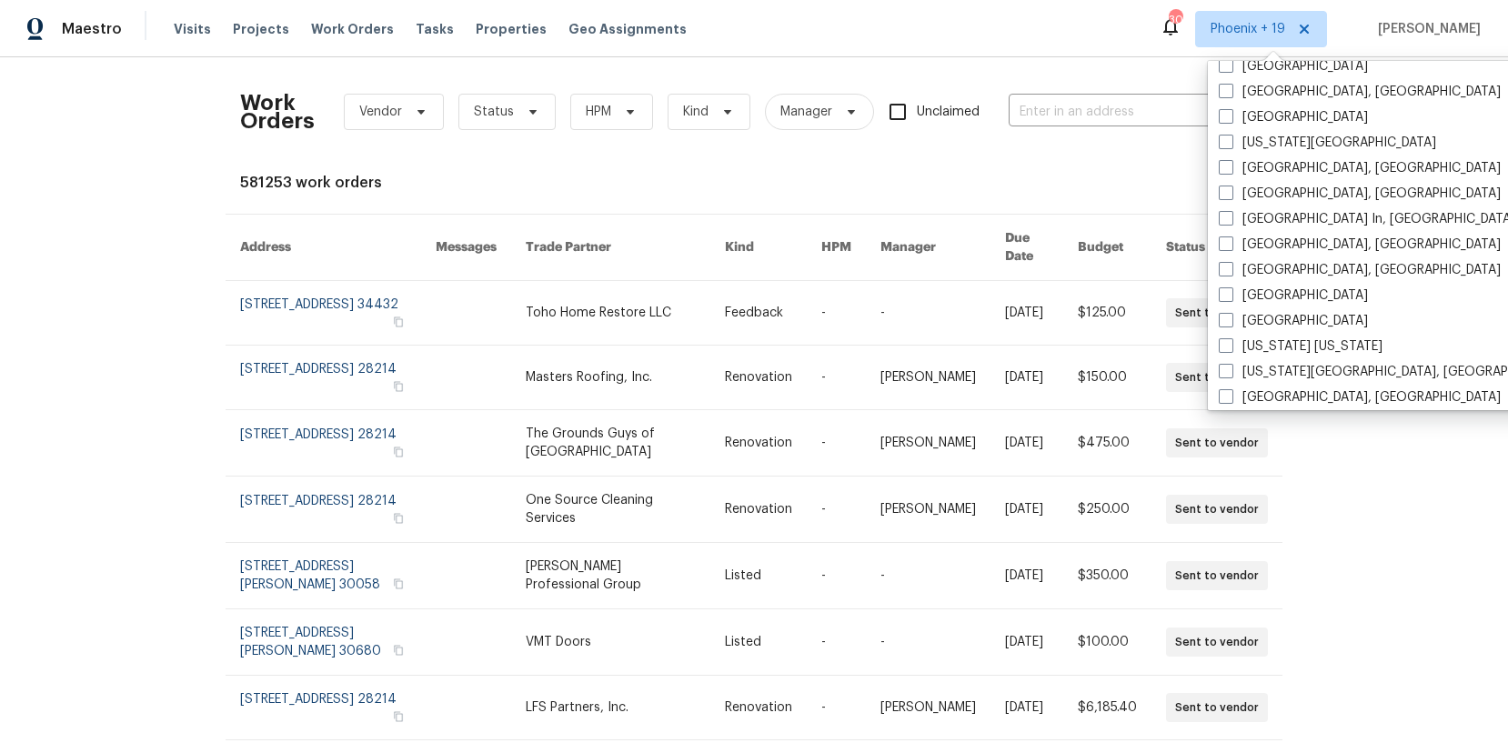
scroll to position [1219, 0]
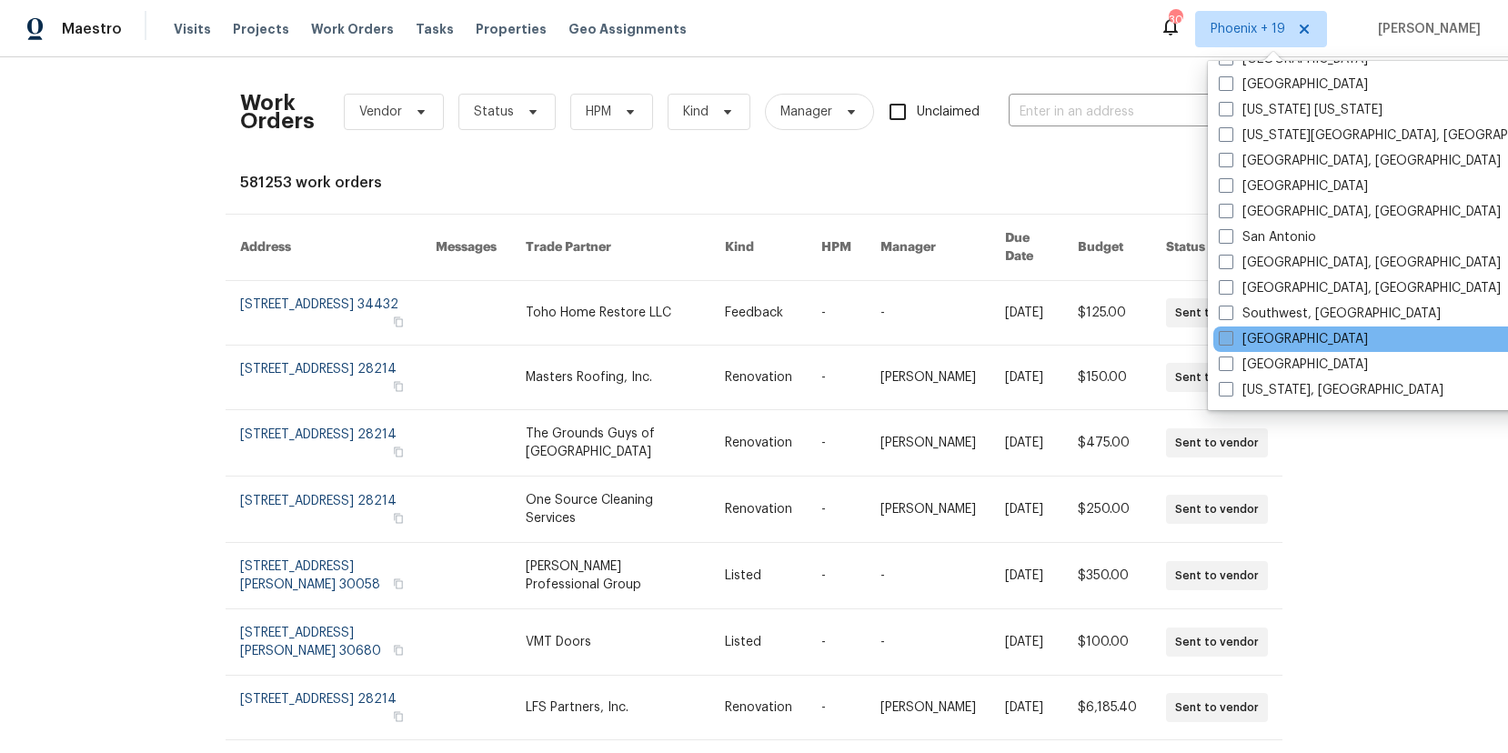
click at [1274, 331] on label "[GEOGRAPHIC_DATA]" at bounding box center [1293, 339] width 149 height 18
click at [1231, 331] on input "St Louis" at bounding box center [1225, 336] width 12 height 12
checkbox input "true"
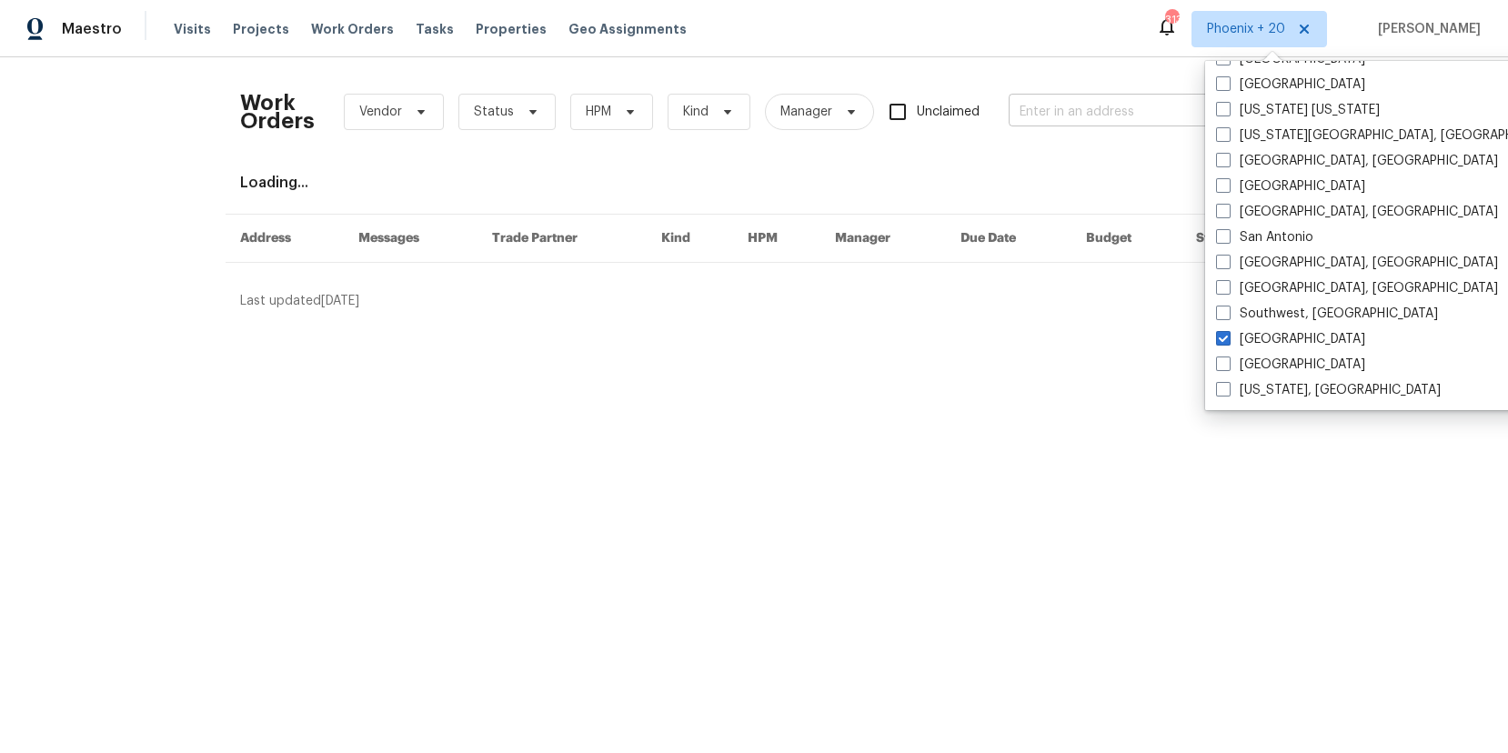
click at [1093, 118] on input "text" at bounding box center [1100, 112] width 182 height 28
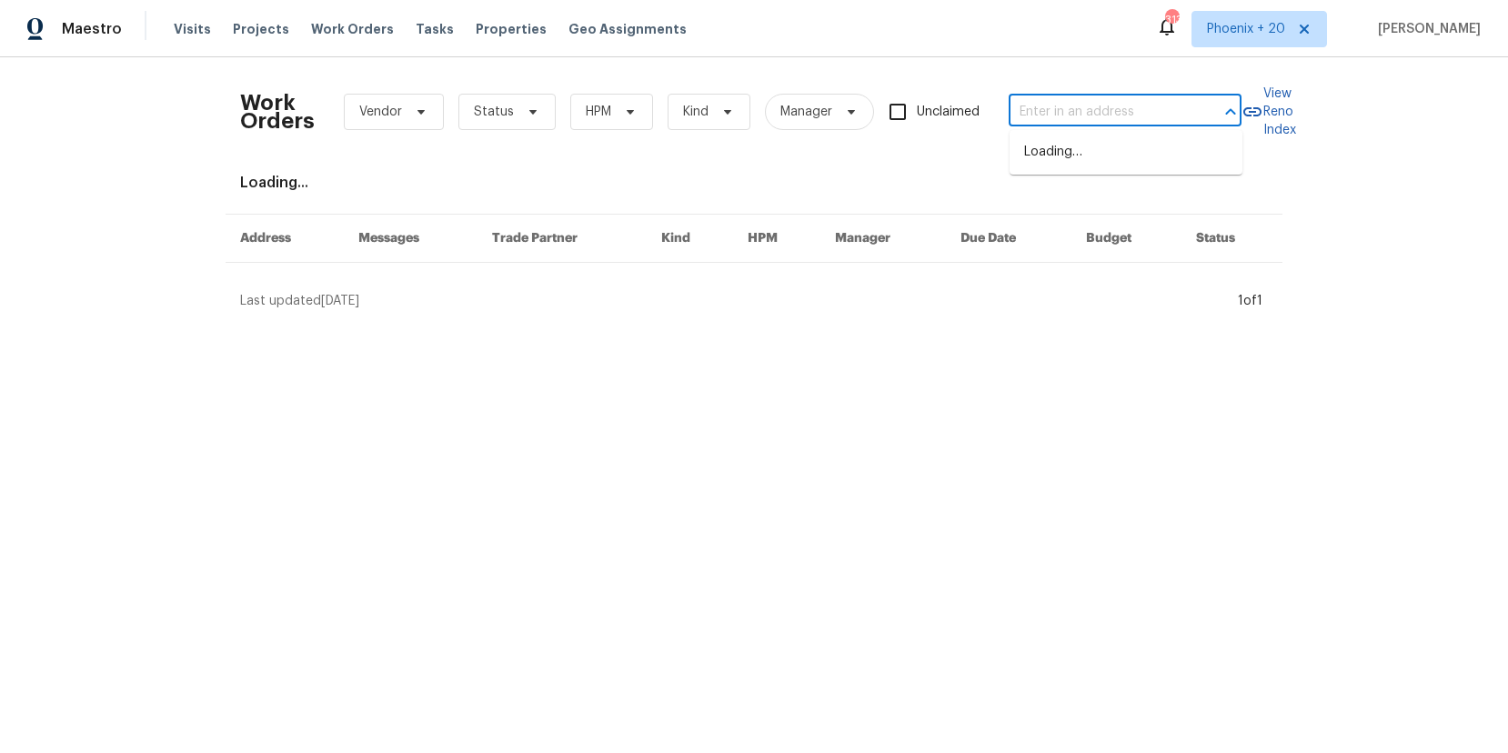
paste input "21 Stone Bluff Ct, Wentzville, MO 63385"
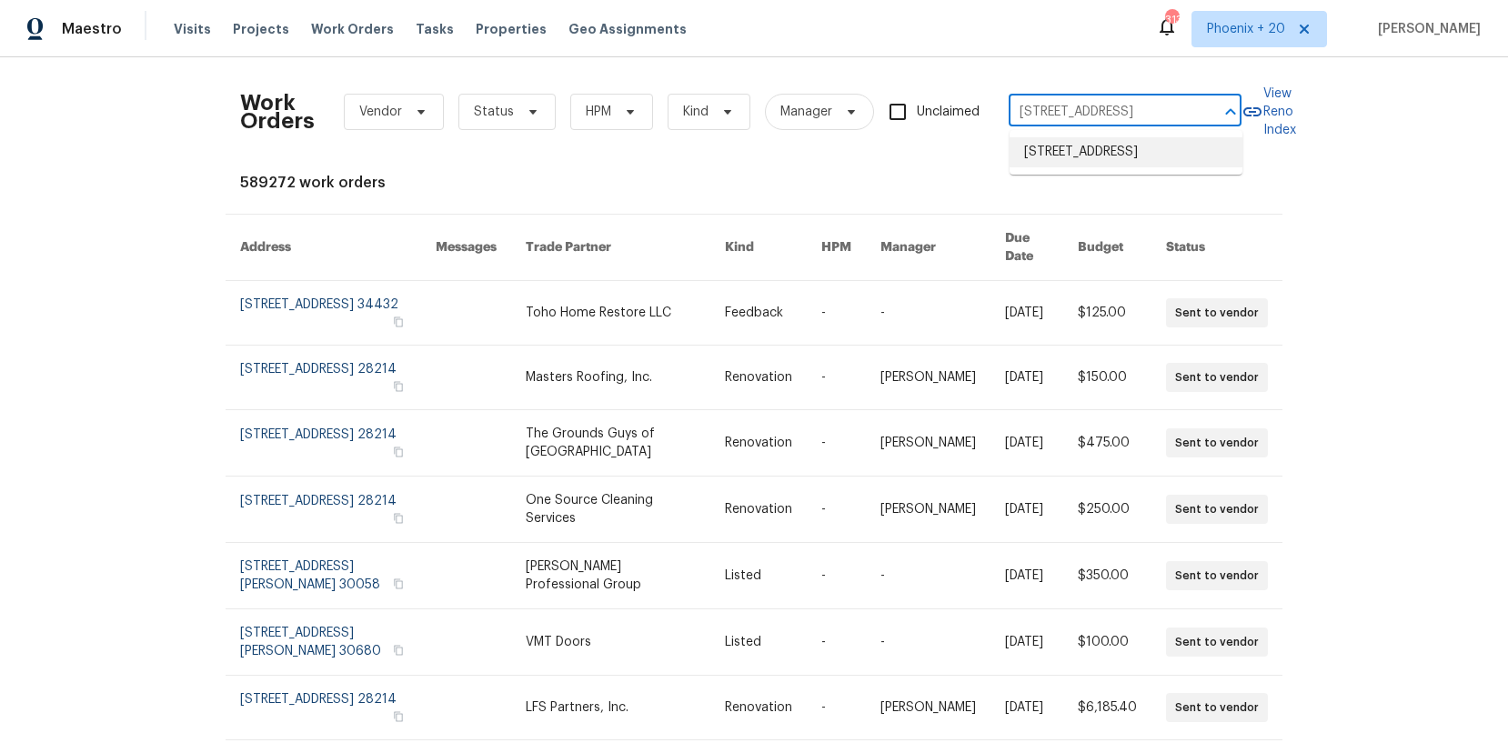
type input "21 Stone Bluff Ct, Wentzville, MO 63385"
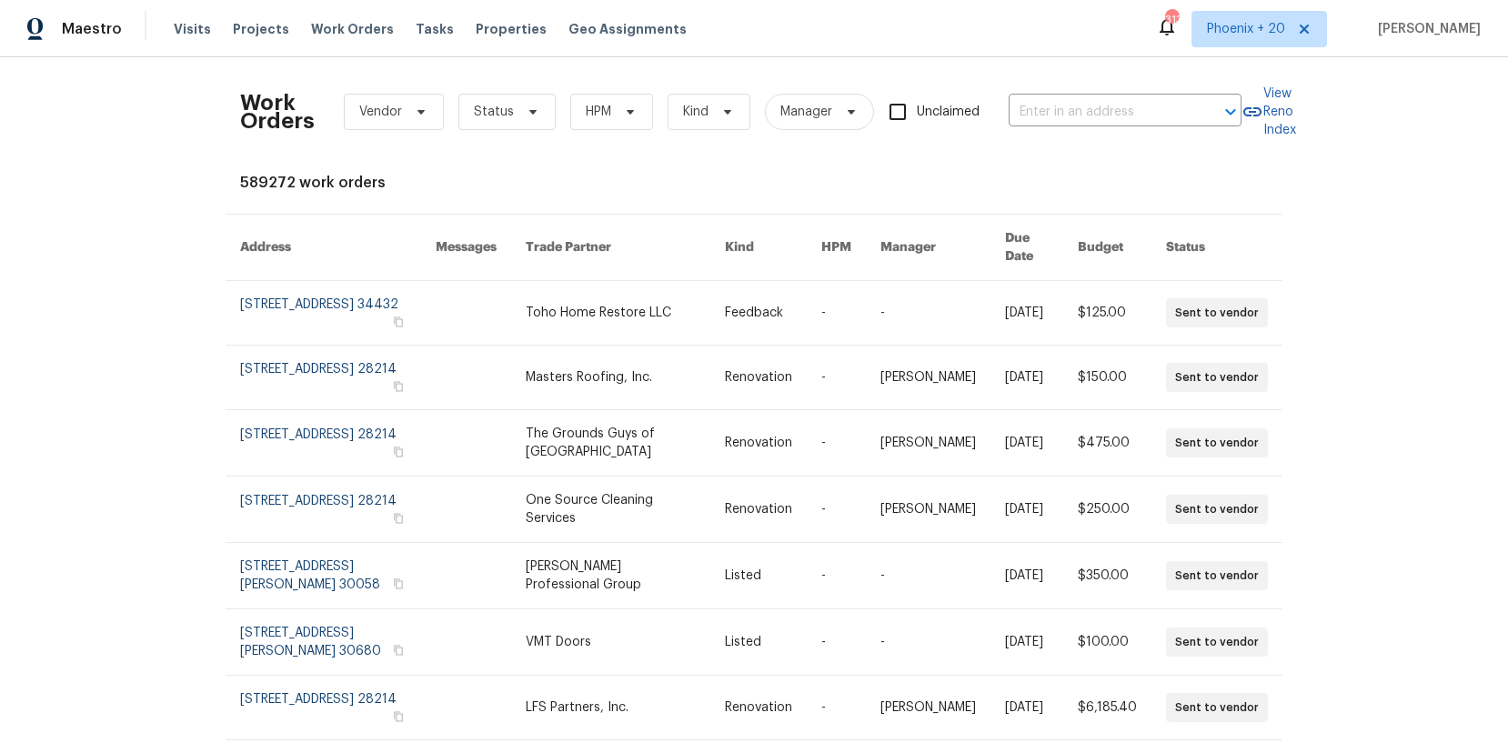
click at [157, 16] on div "Maestro Visits Projects Work Orders Tasks Properties Geo Assignments" at bounding box center [354, 29] width 709 height 36
click at [193, 30] on span "Visits" at bounding box center [192, 29] width 37 height 18
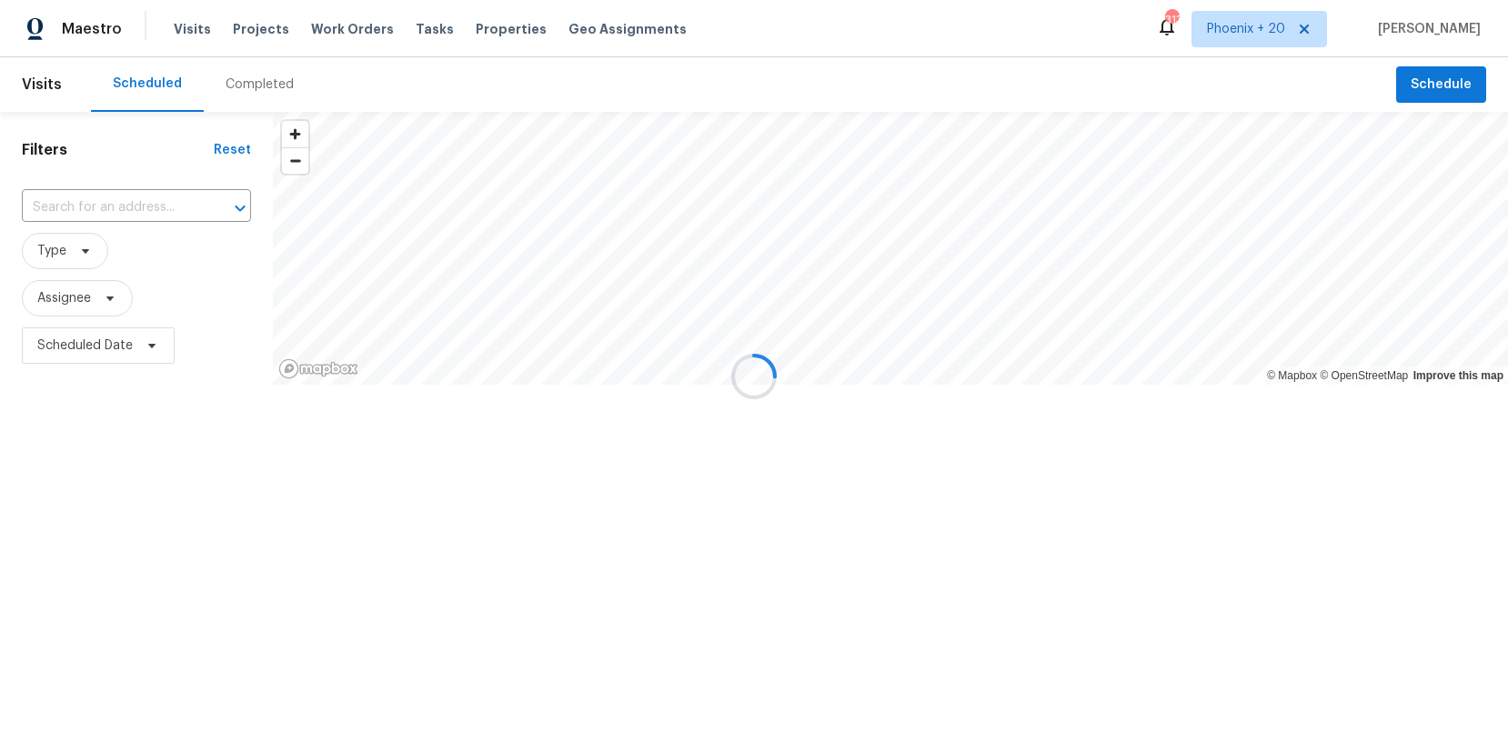
click at [225, 101] on div "Completed" at bounding box center [260, 84] width 112 height 55
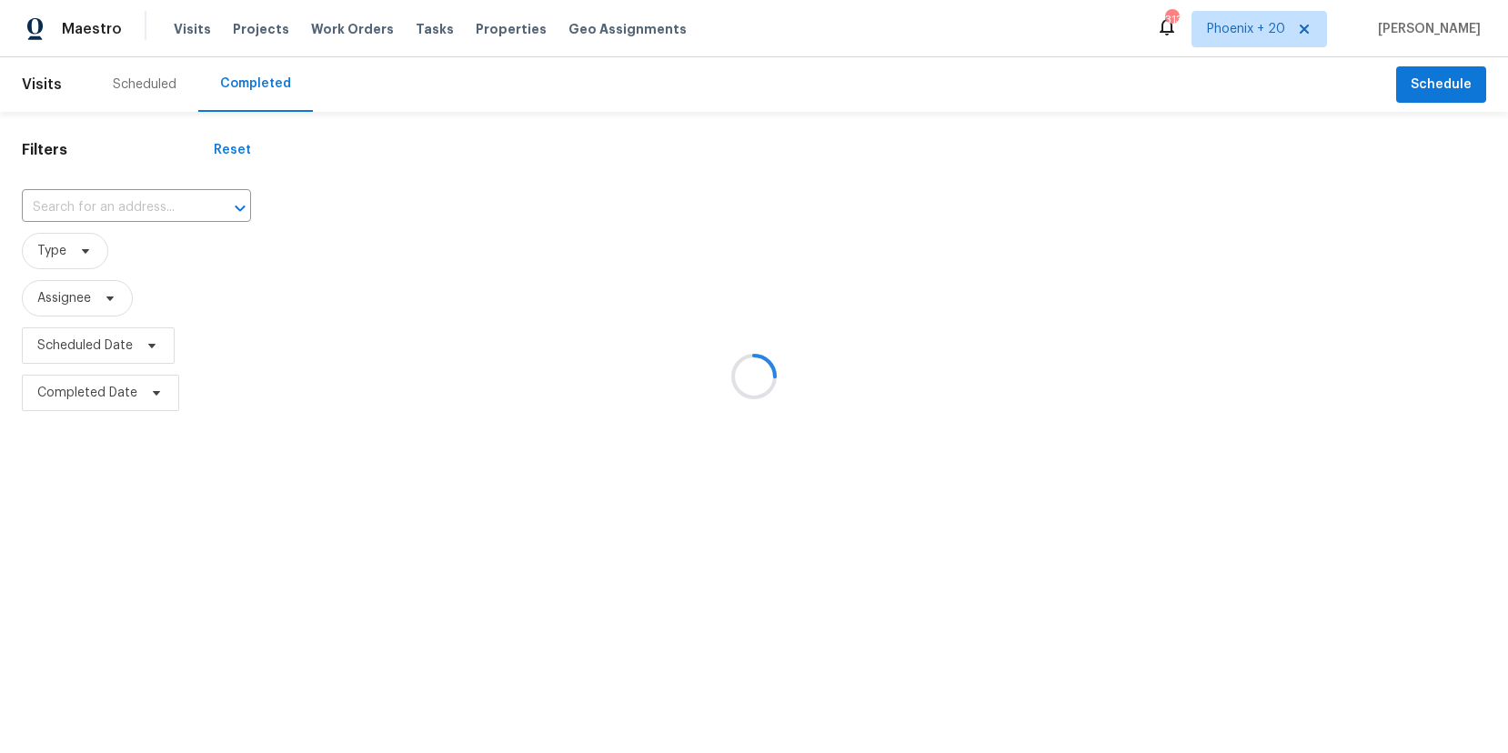
click at [186, 206] on div at bounding box center [754, 376] width 1508 height 753
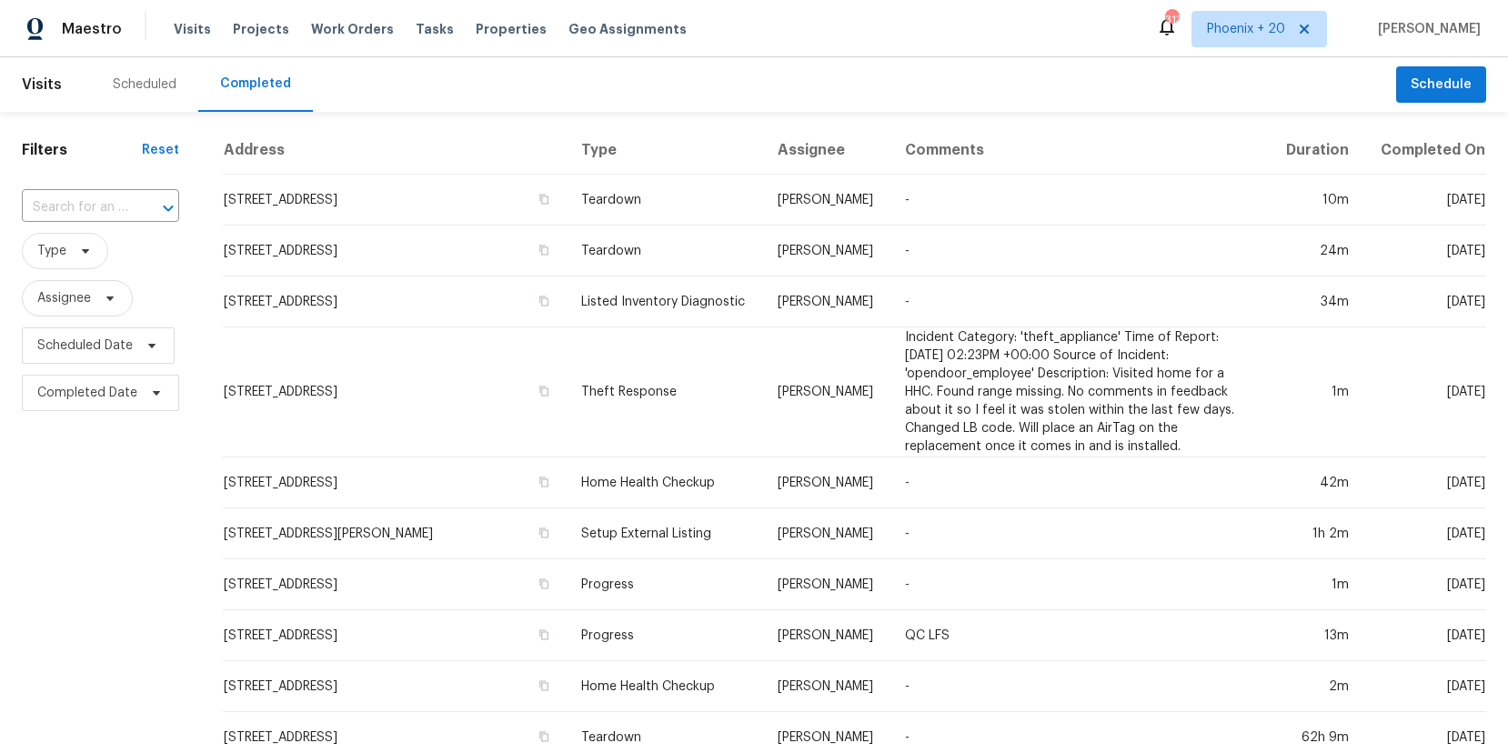
click at [157, 206] on icon "Open" at bounding box center [168, 208] width 22 height 22
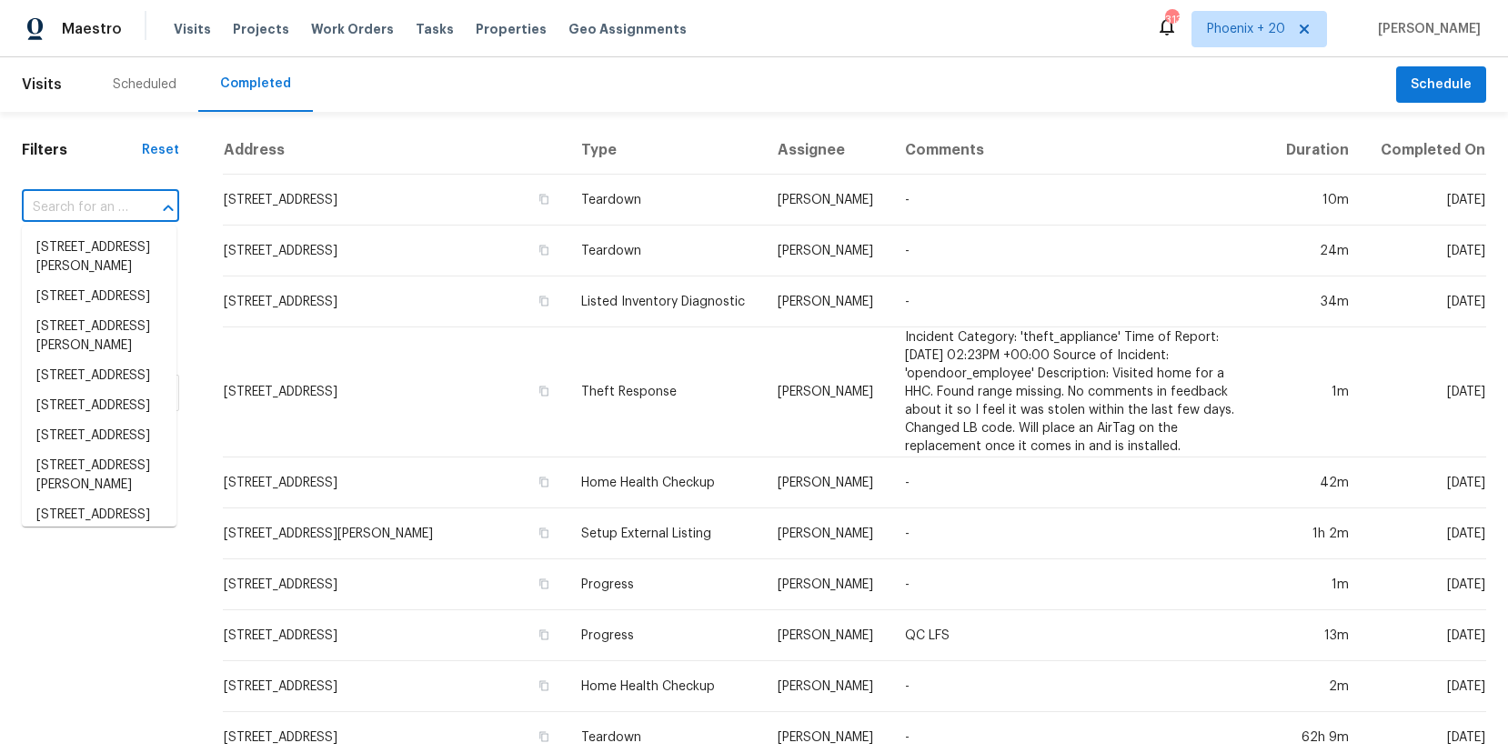
paste input "[STREET_ADDRESS]"
type input "[STREET_ADDRESS]"
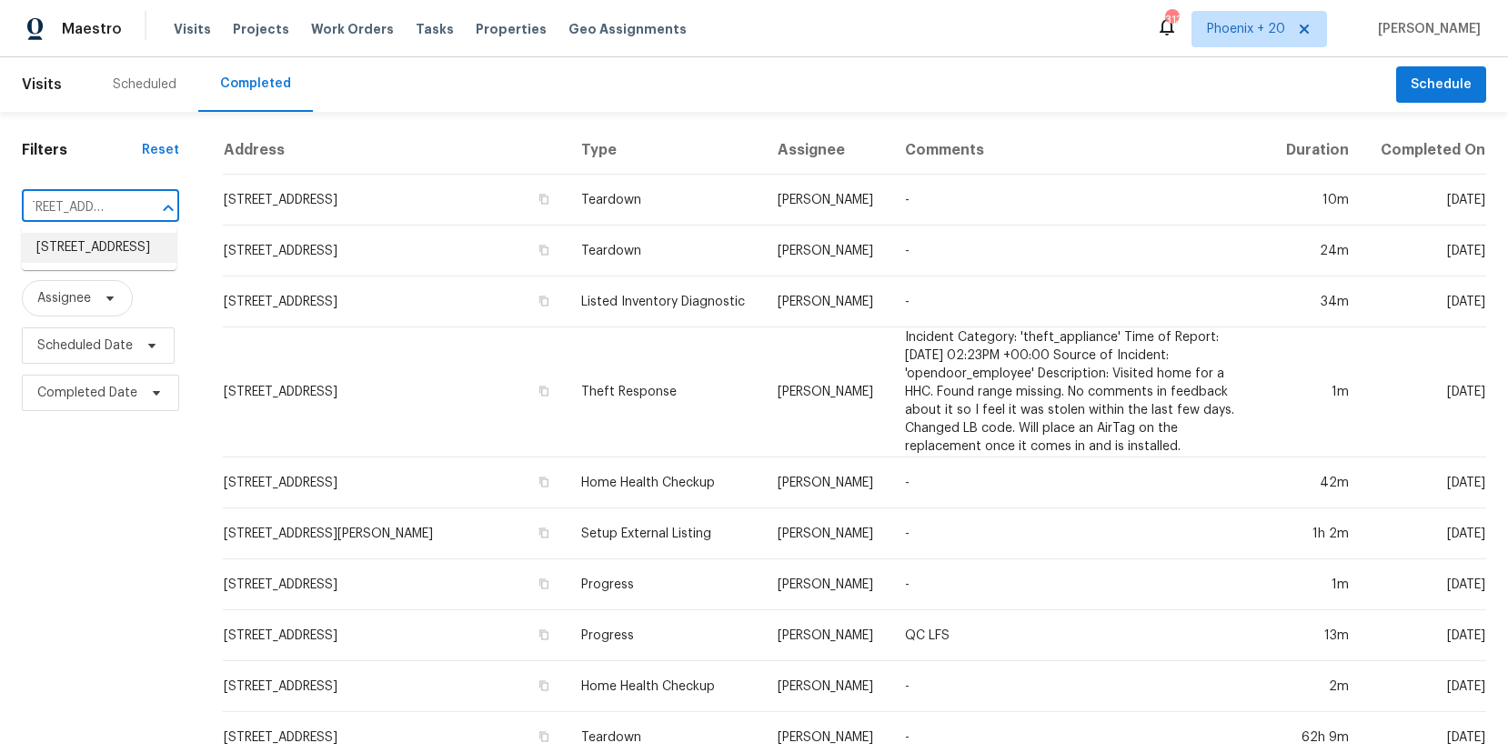
click at [121, 257] on li "[STREET_ADDRESS]" at bounding box center [99, 248] width 155 height 30
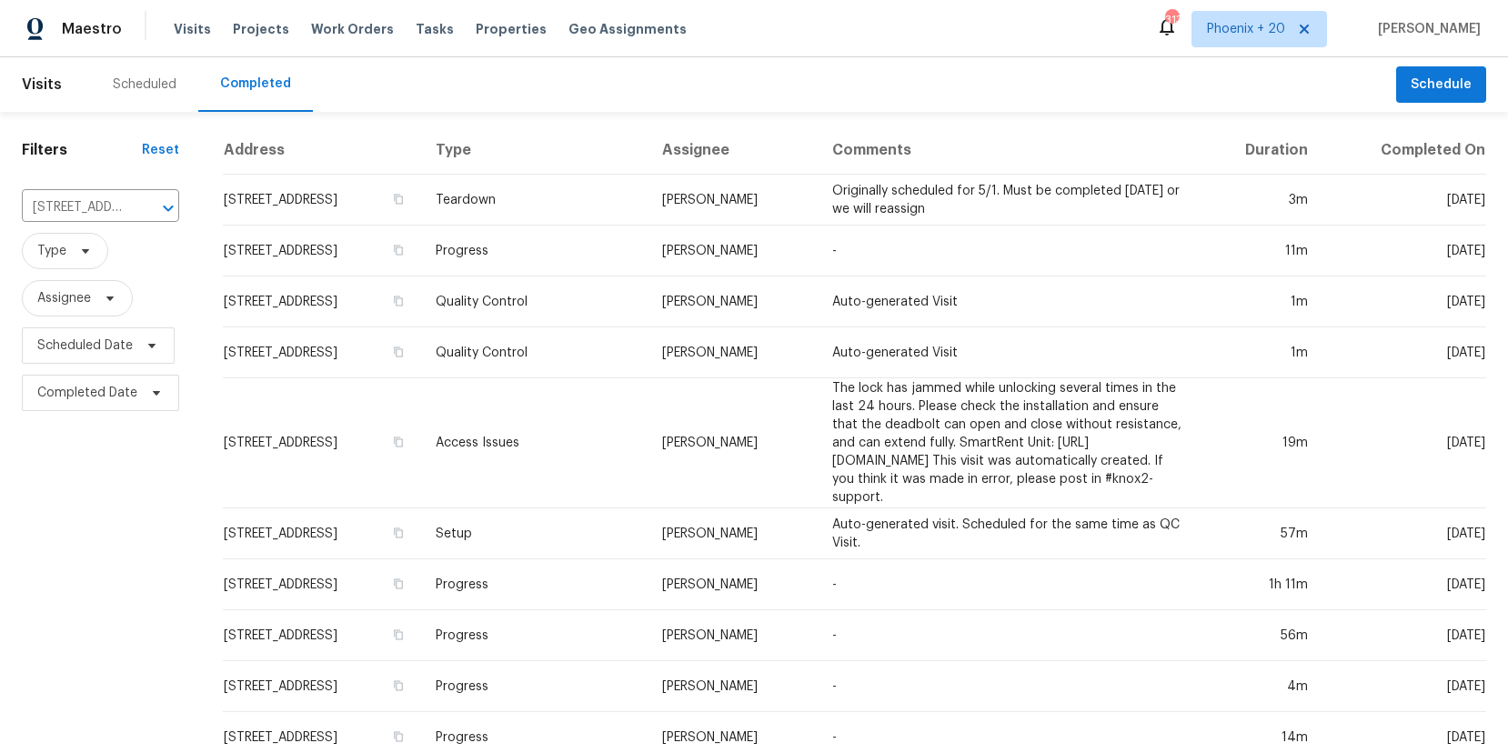
click at [163, 86] on div "Scheduled" at bounding box center [145, 84] width 64 height 18
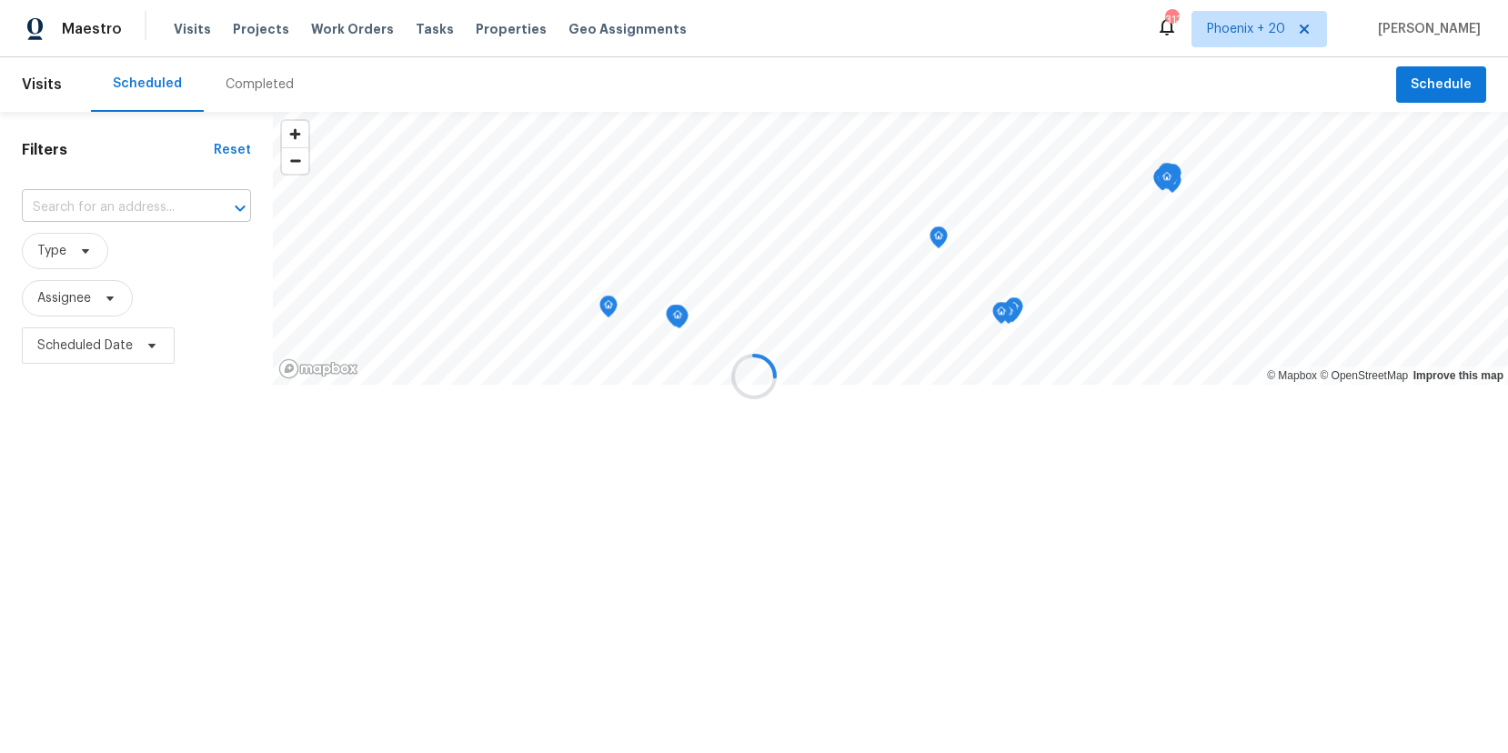
click at [155, 216] on div at bounding box center [754, 376] width 1508 height 753
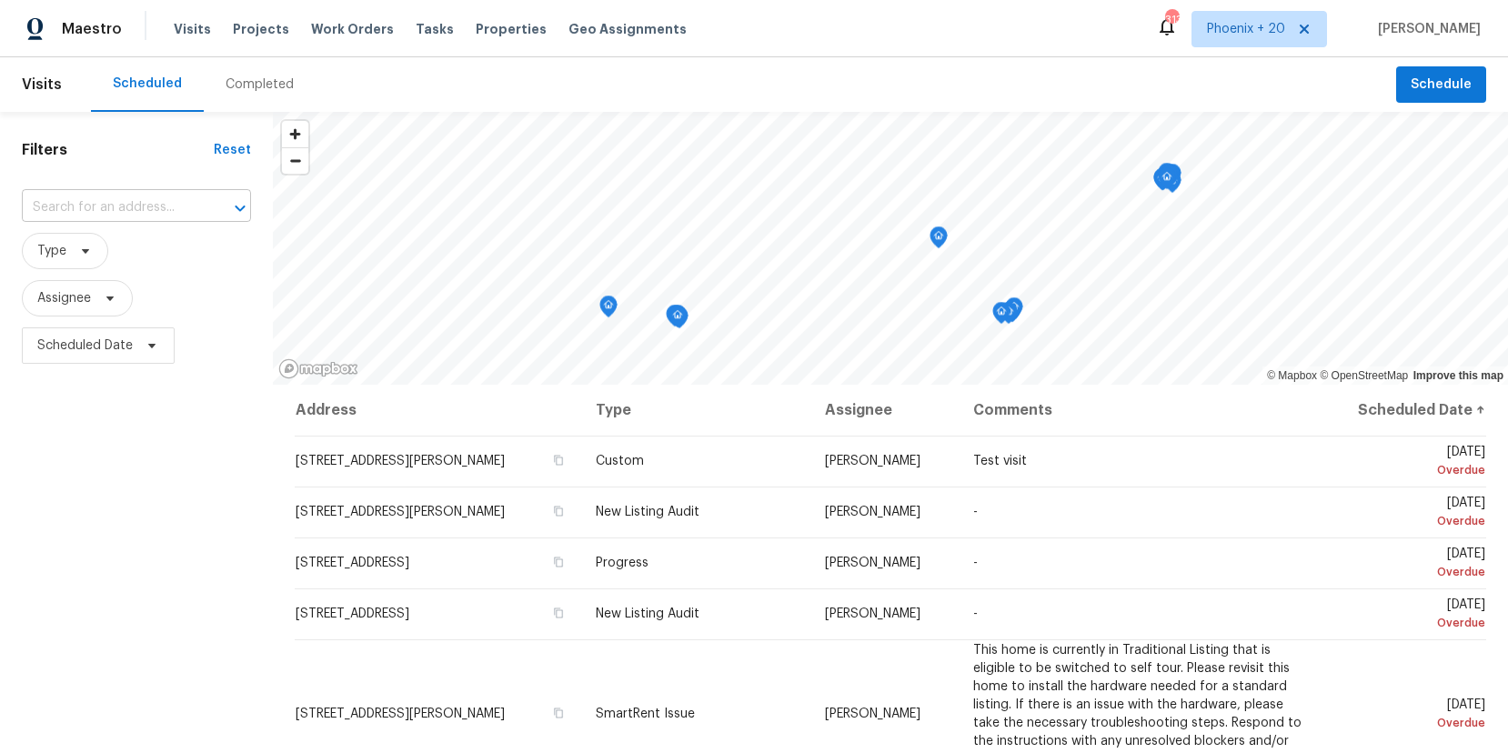
click at [153, 211] on input "text" at bounding box center [111, 208] width 178 height 28
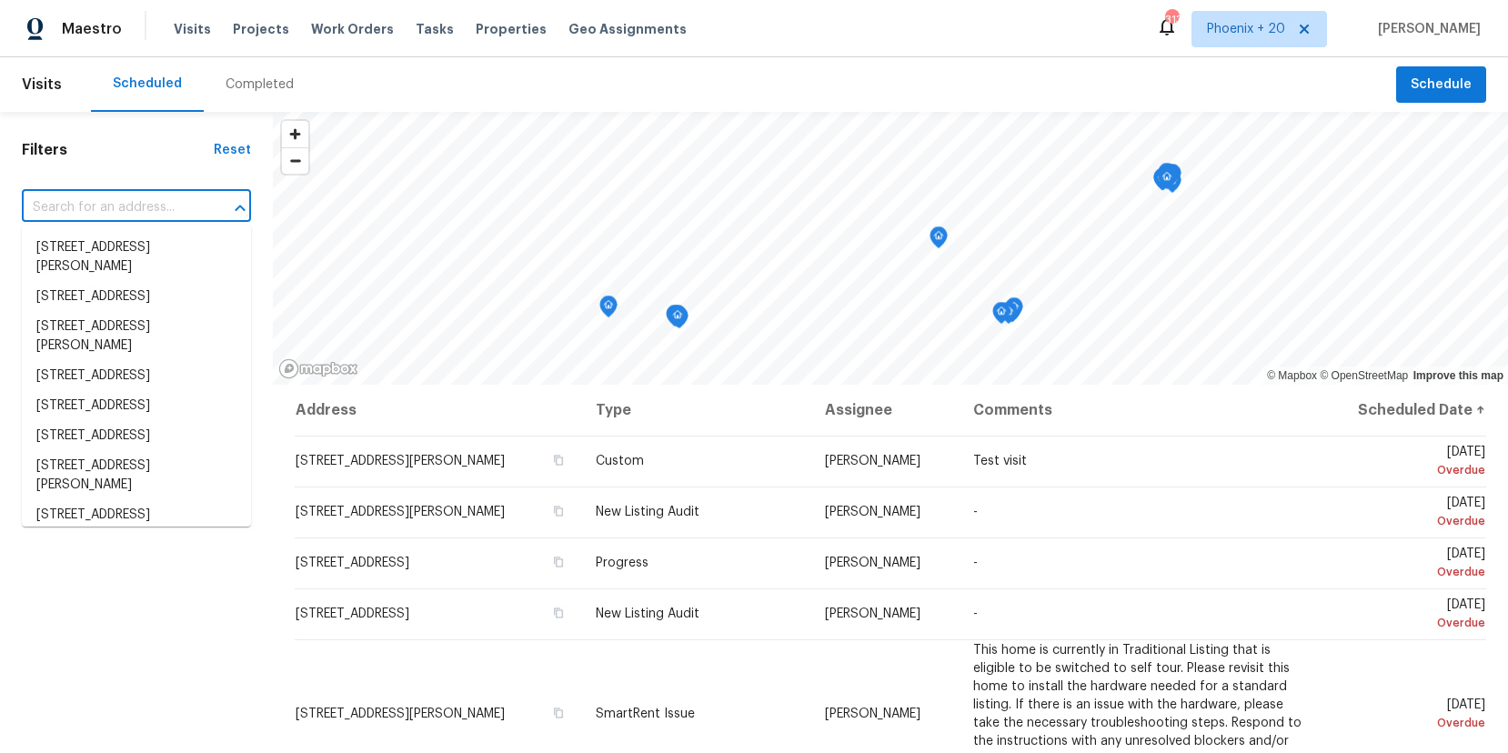
paste input "[STREET_ADDRESS]"
type input "[STREET_ADDRESS]"
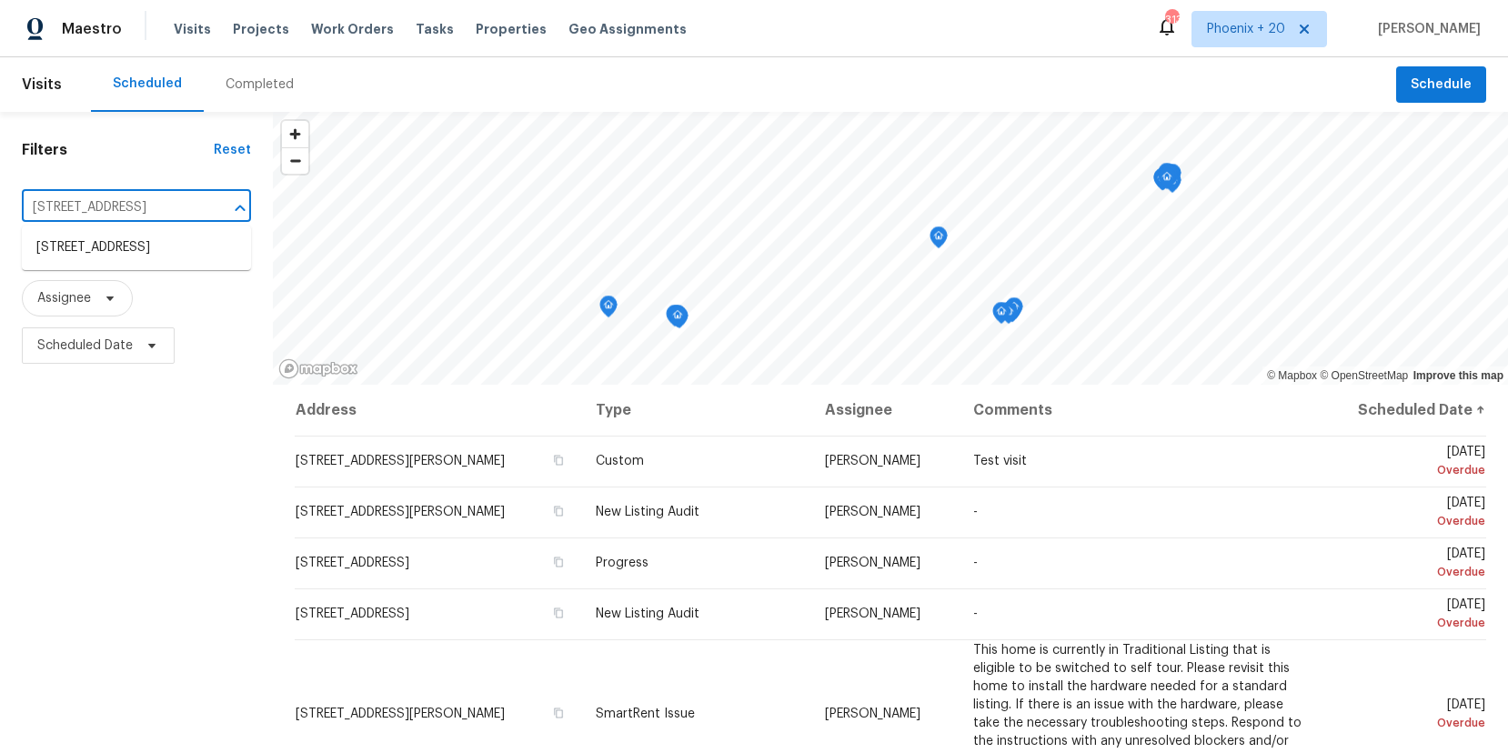
scroll to position [0, 68]
click at [160, 263] on li "[STREET_ADDRESS]" at bounding box center [136, 248] width 229 height 30
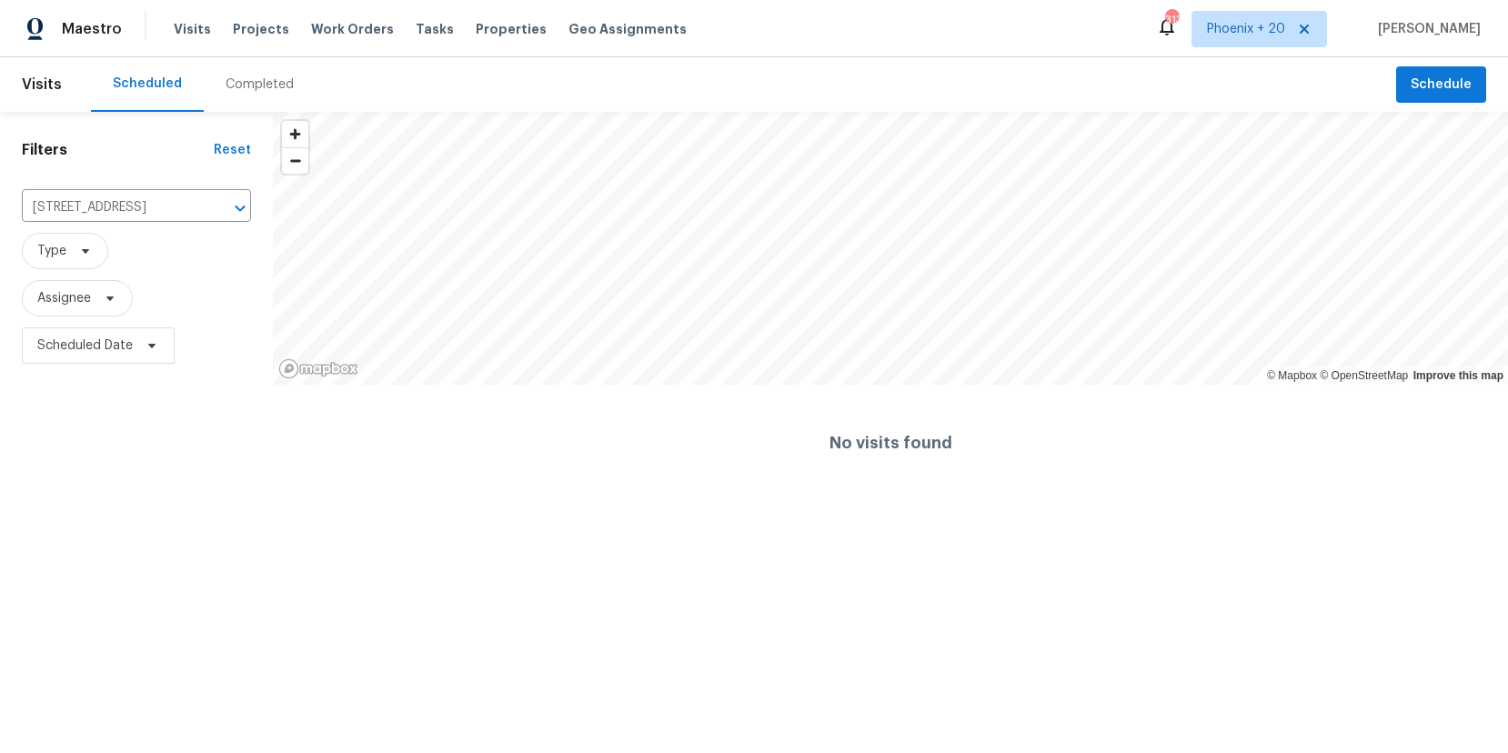
click at [246, 80] on div "Completed" at bounding box center [260, 84] width 68 height 18
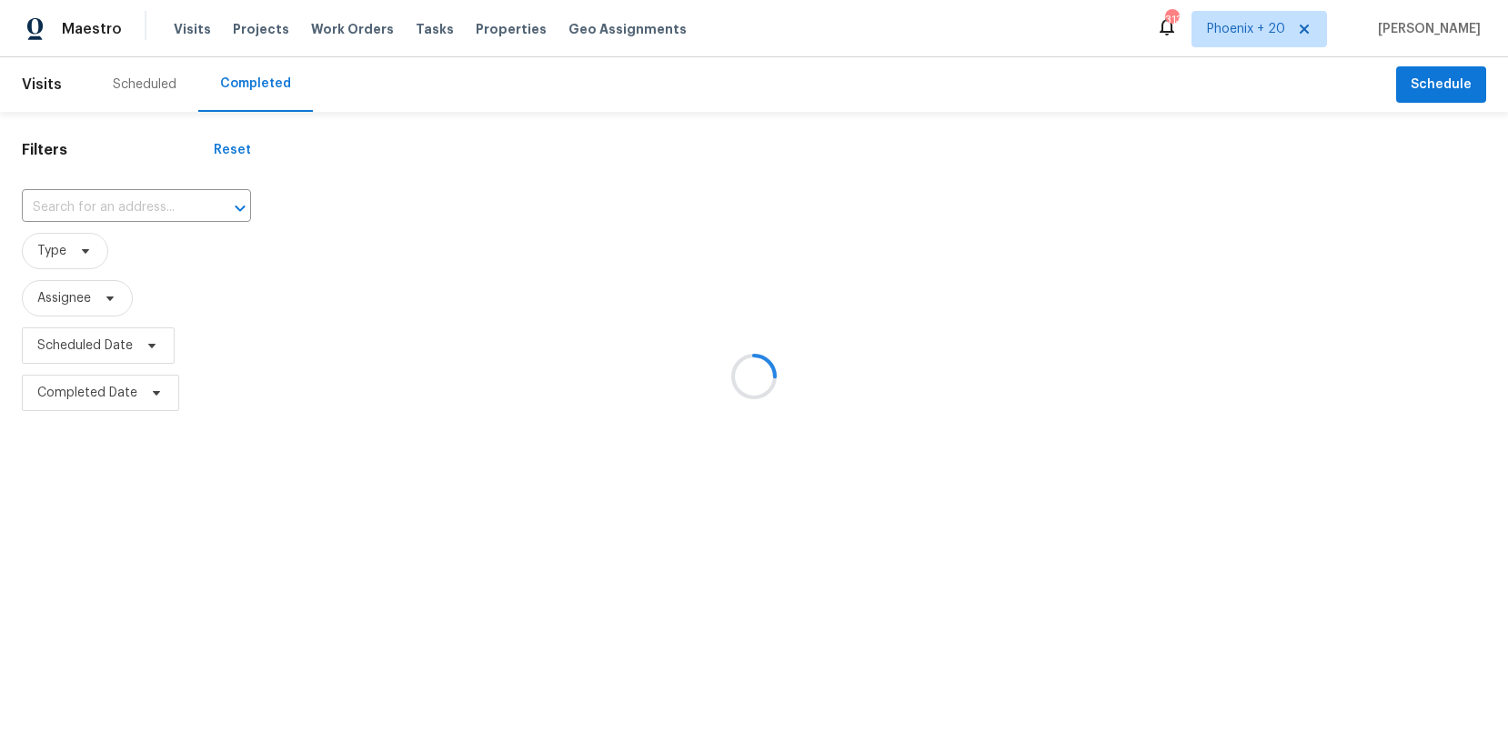
click at [173, 208] on div at bounding box center [754, 376] width 1508 height 753
click at [158, 201] on div at bounding box center [754, 376] width 1508 height 753
click at [134, 202] on div at bounding box center [754, 376] width 1508 height 753
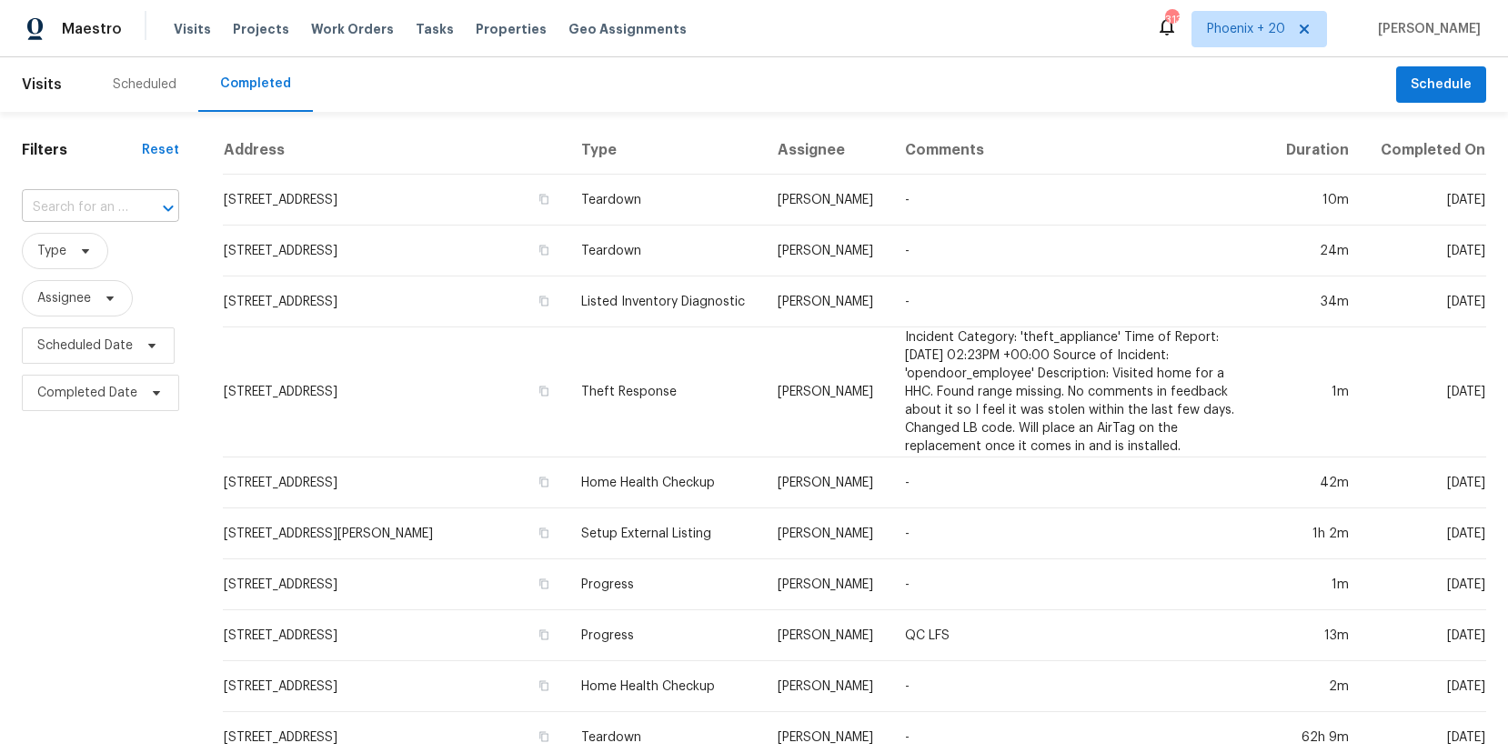
click at [134, 202] on div at bounding box center [155, 208] width 47 height 25
paste input "[STREET_ADDRESS]"
type input "[STREET_ADDRESS]"
click at [124, 246] on li "[STREET_ADDRESS]" at bounding box center [99, 248] width 155 height 30
